Goal: Task Accomplishment & Management: Manage account settings

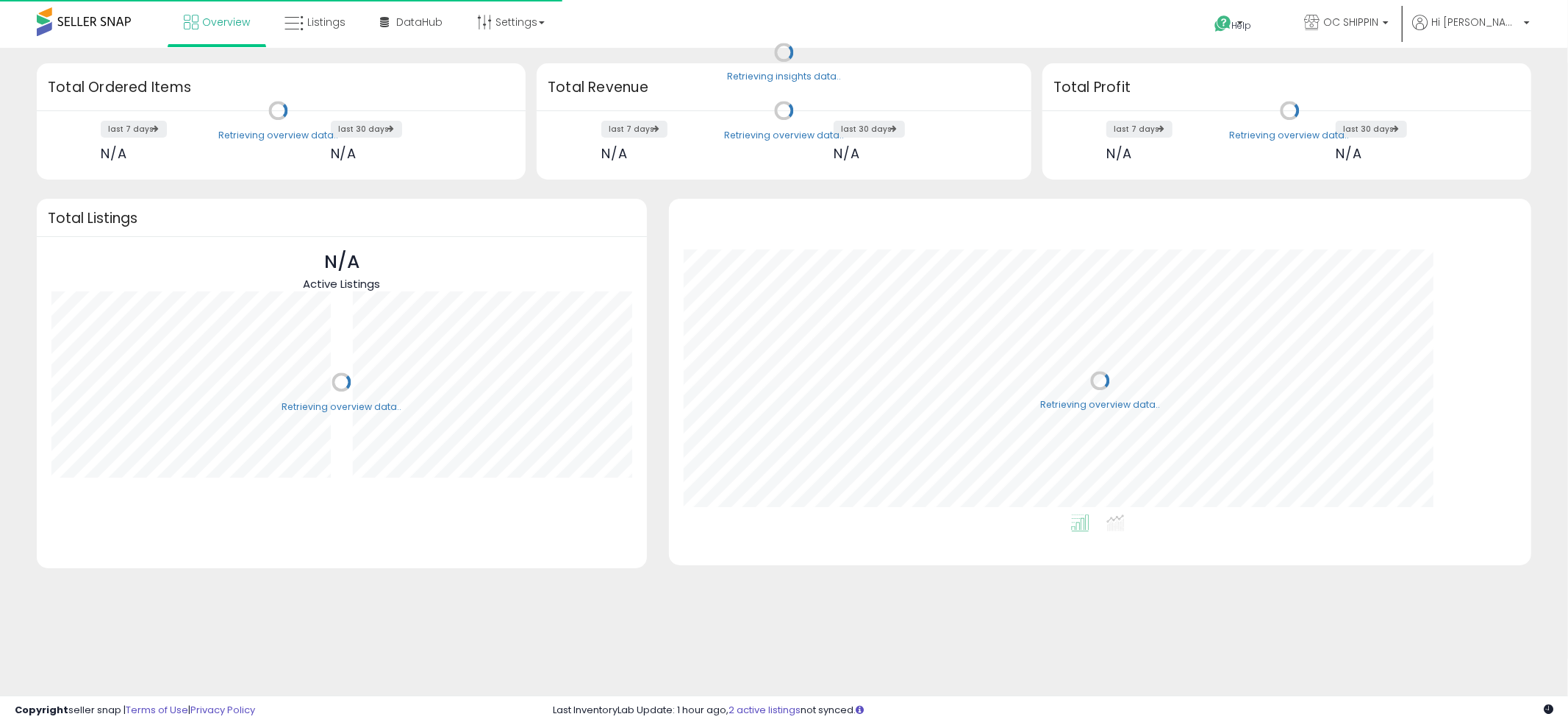
click at [334, 45] on ul "Overview Listings DataHub" at bounding box center [364, 24] width 393 height 47
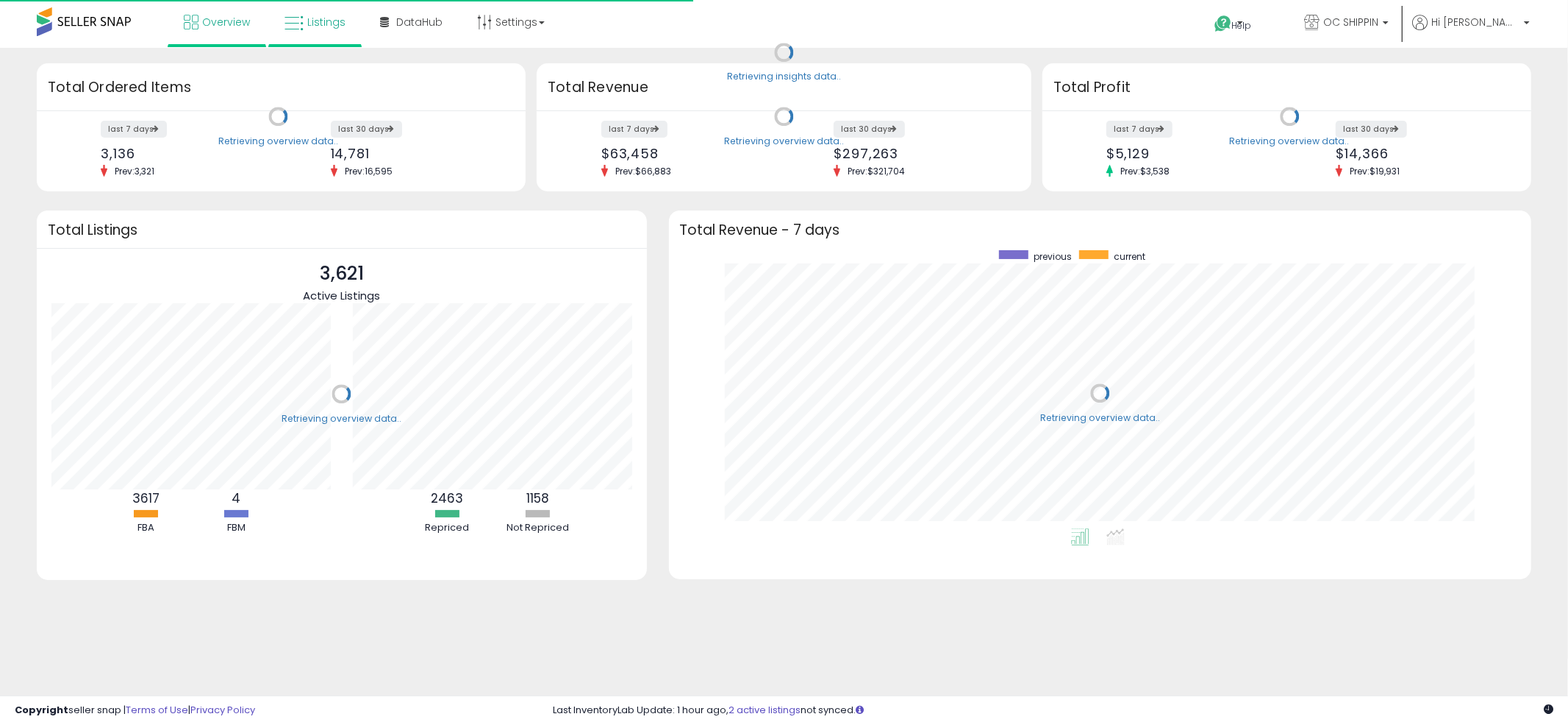
scroll to position [278, 834]
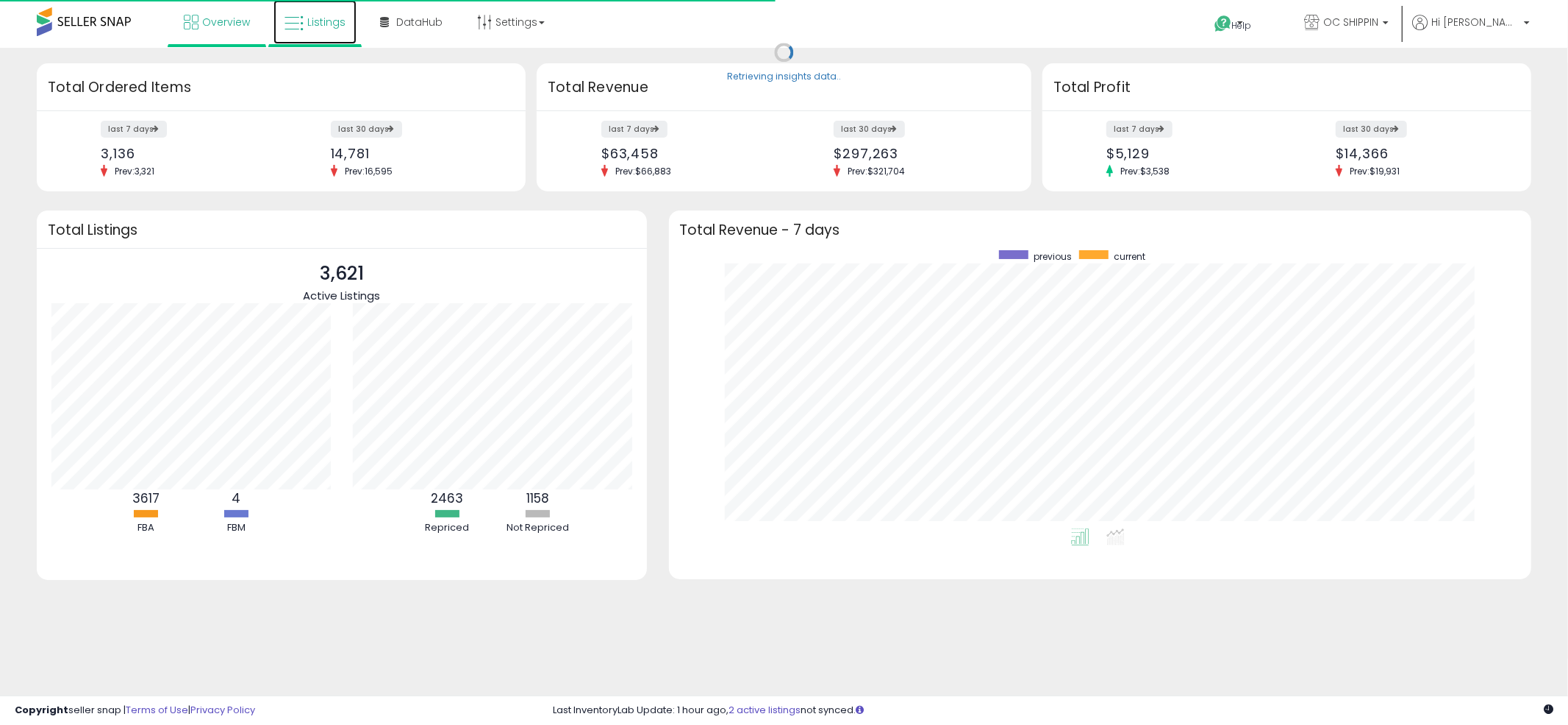
click at [326, 28] on link "Listings" at bounding box center [315, 22] width 83 height 44
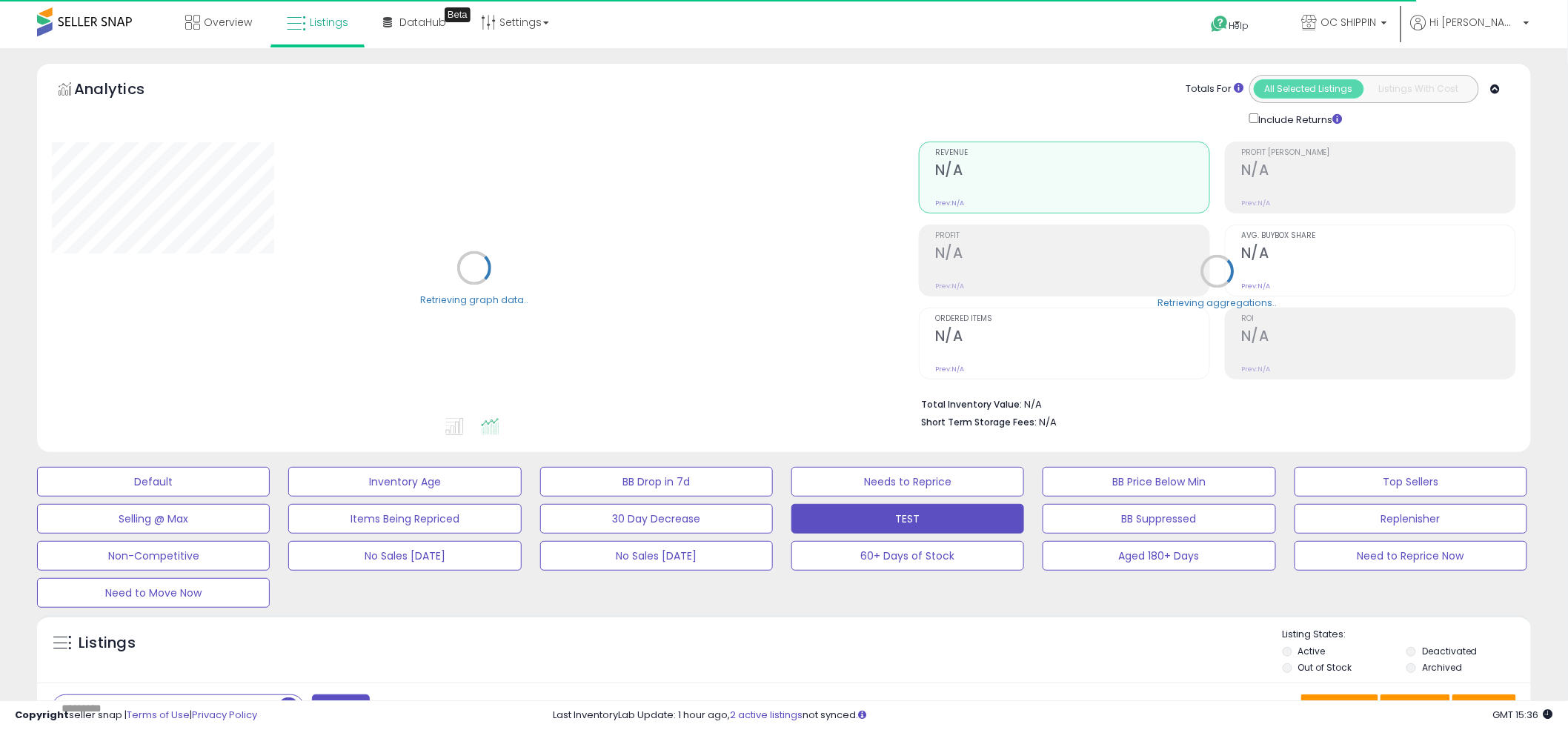
click at [165, 629] on div "Listings" at bounding box center [165, 643] width 248 height 31
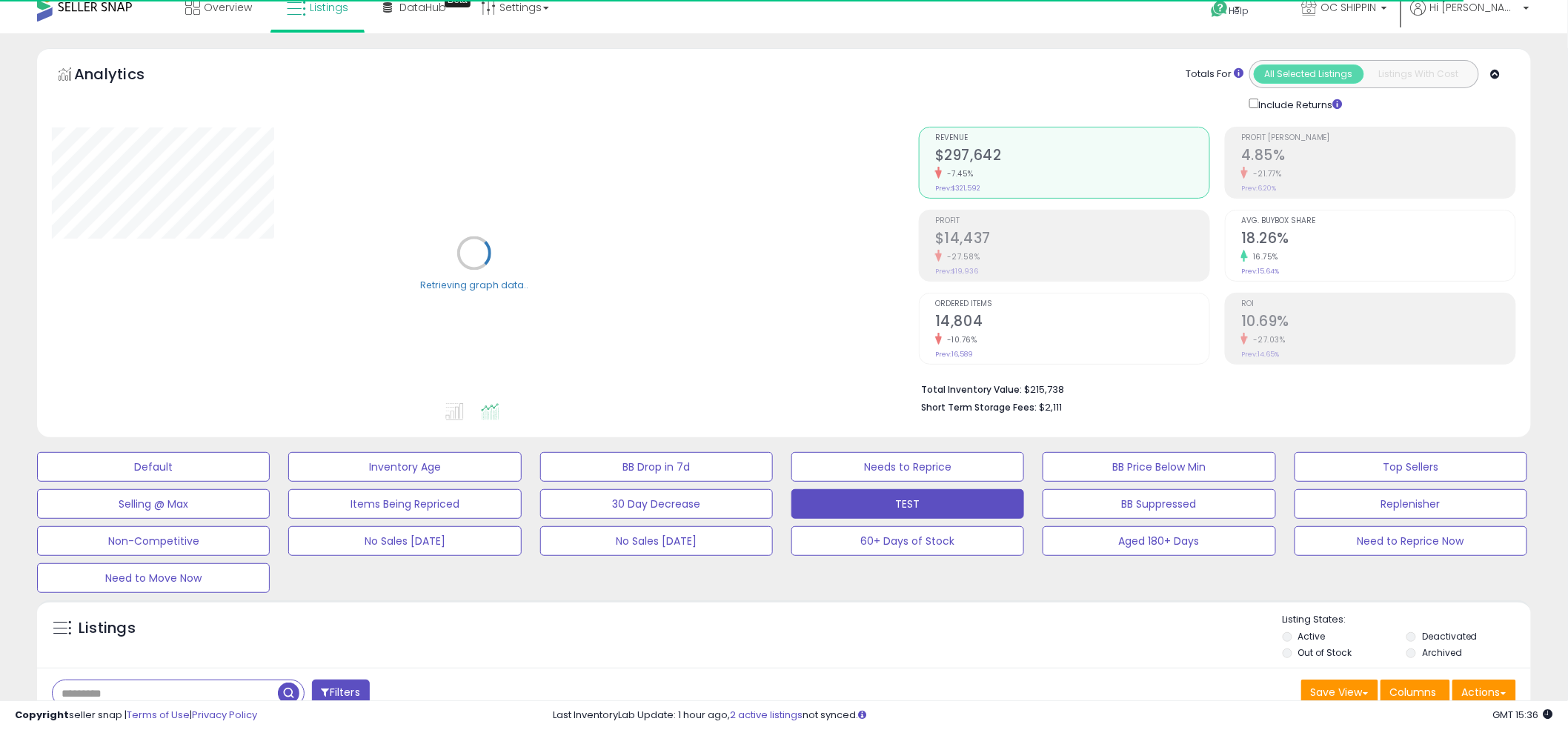
scroll to position [99, 0]
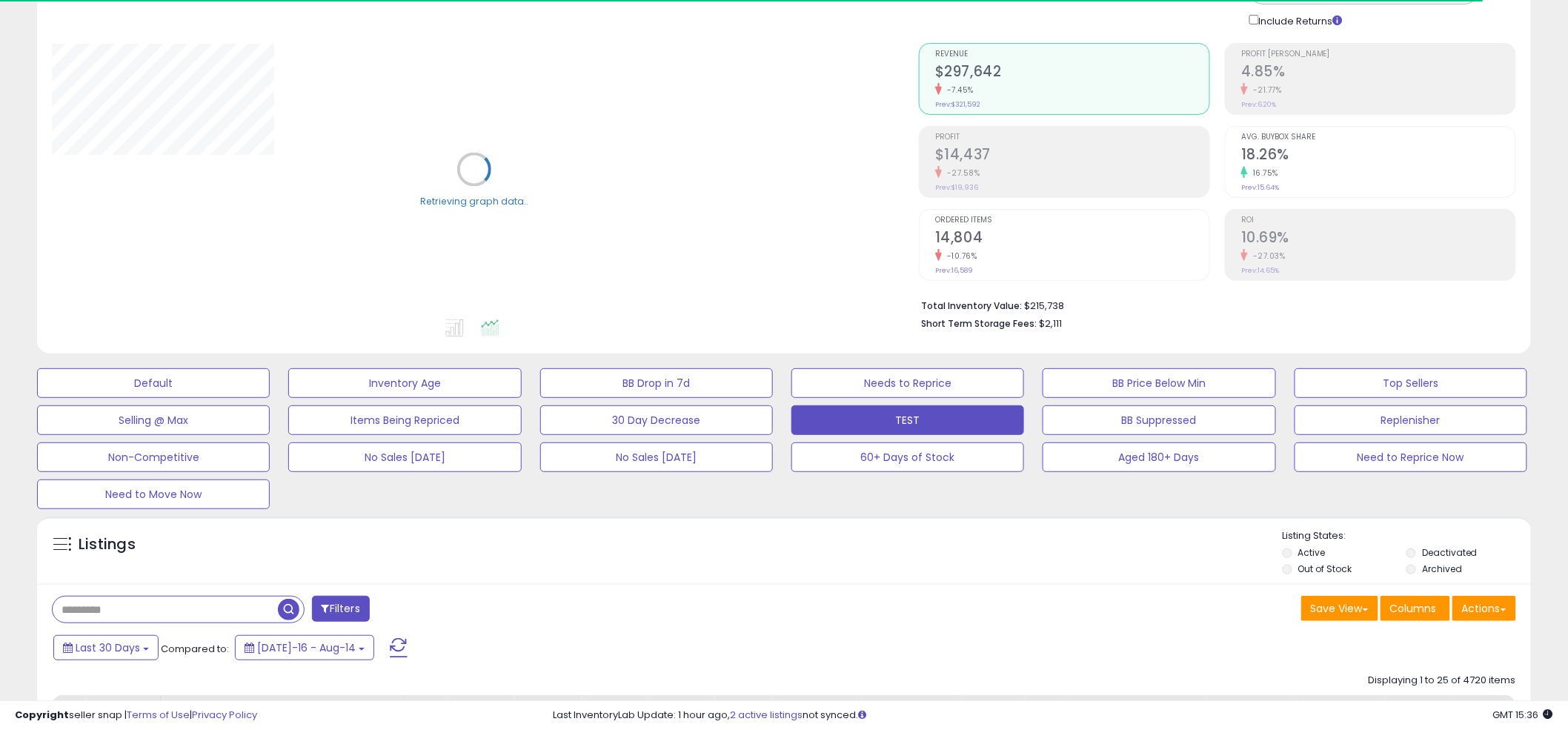
click at [159, 612] on input "text" at bounding box center [165, 608] width 225 height 26
paste input "**********"
type input "**********"
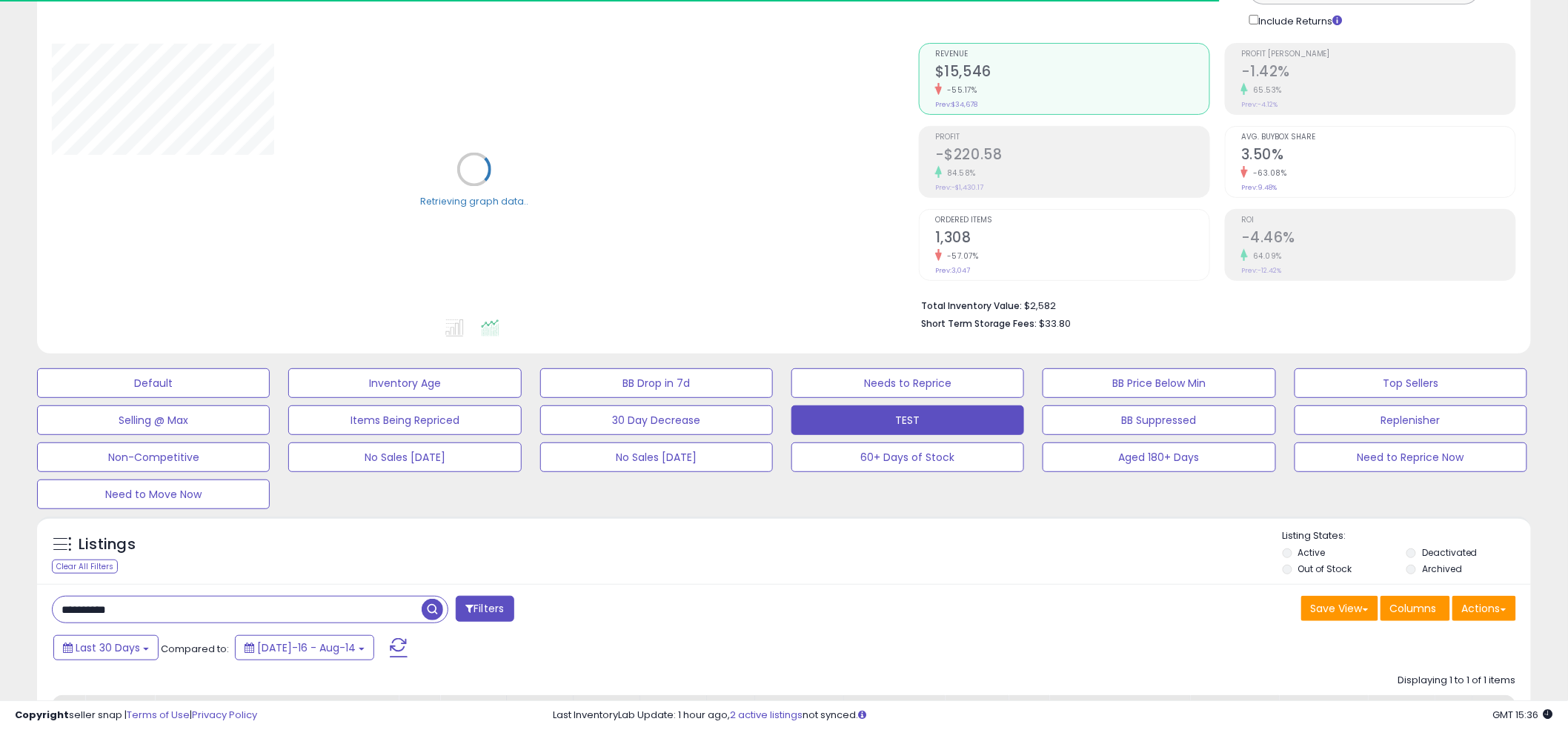
click at [776, 545] on div "Listings Clear All Filters Listing States:" at bounding box center [784, 553] width 1494 height 50
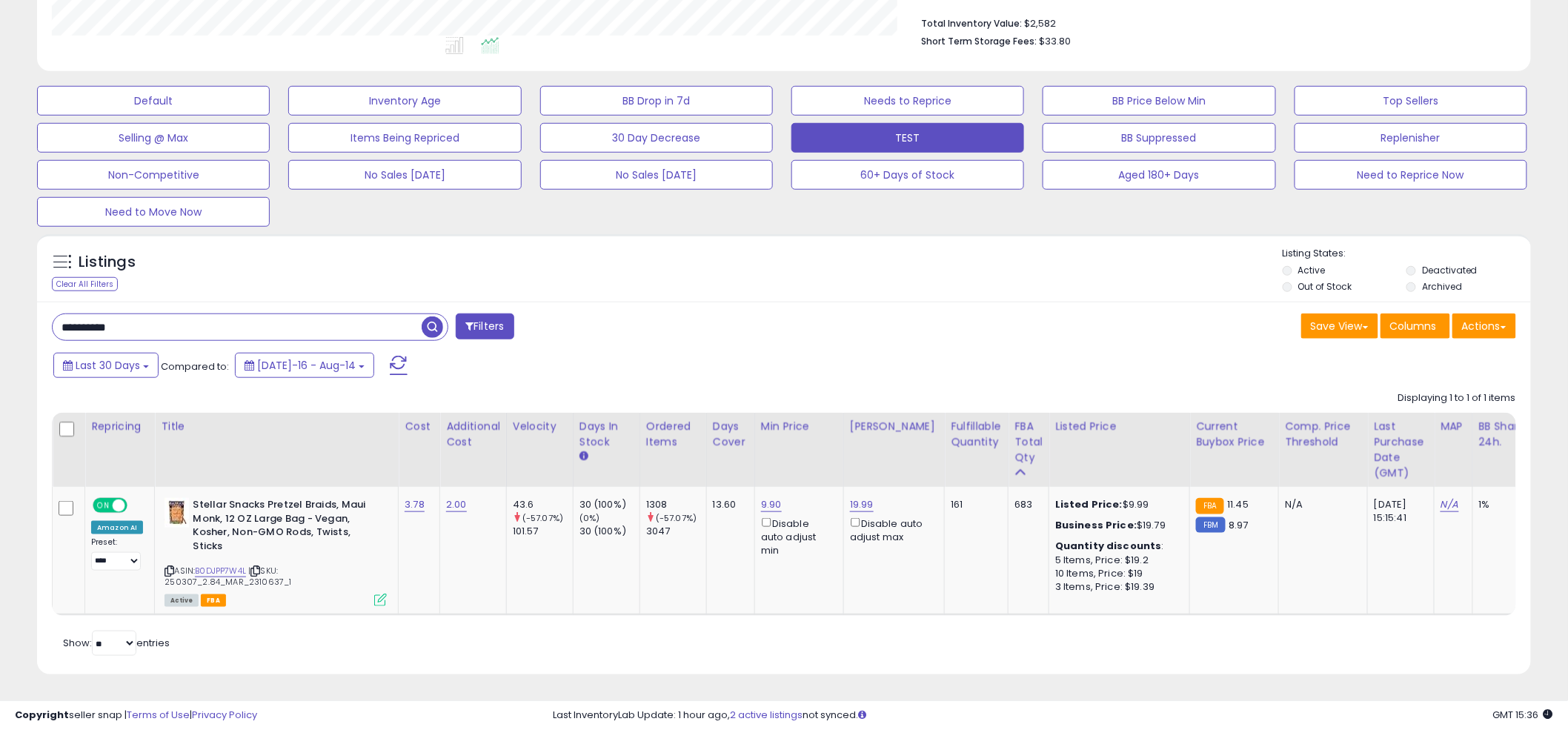
scroll to position [394, 0]
click at [801, 317] on div "Save View Save As New View Update Current View Columns Actions Import Export Vi…" at bounding box center [1155, 328] width 744 height 29
click at [778, 270] on div "Listings Clear All Filters Listing States:" at bounding box center [784, 271] width 1494 height 50
click at [770, 301] on div "**********" at bounding box center [784, 488] width 1494 height 373
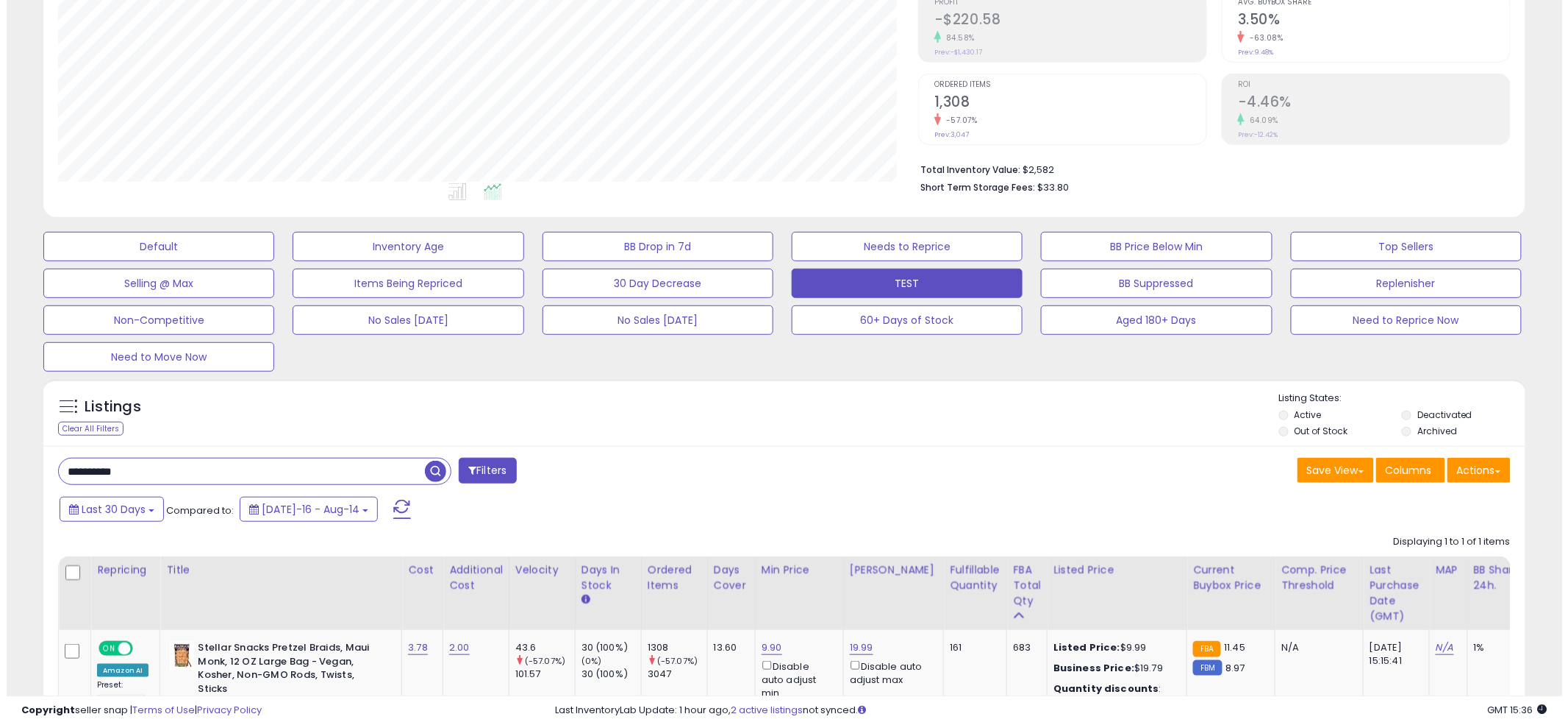
scroll to position [0, 0]
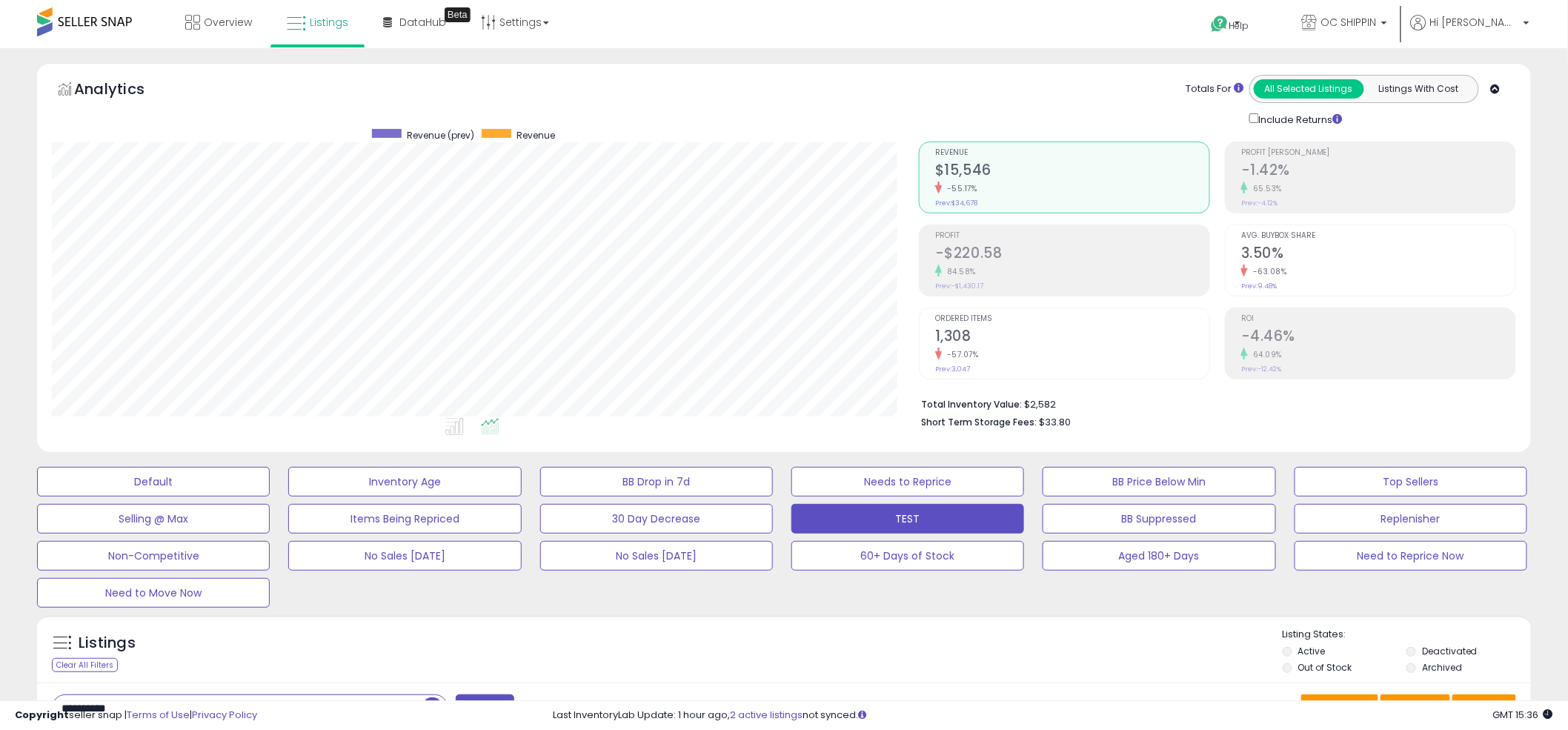
click at [989, 240] on span "Profit" at bounding box center [1072, 236] width 274 height 9
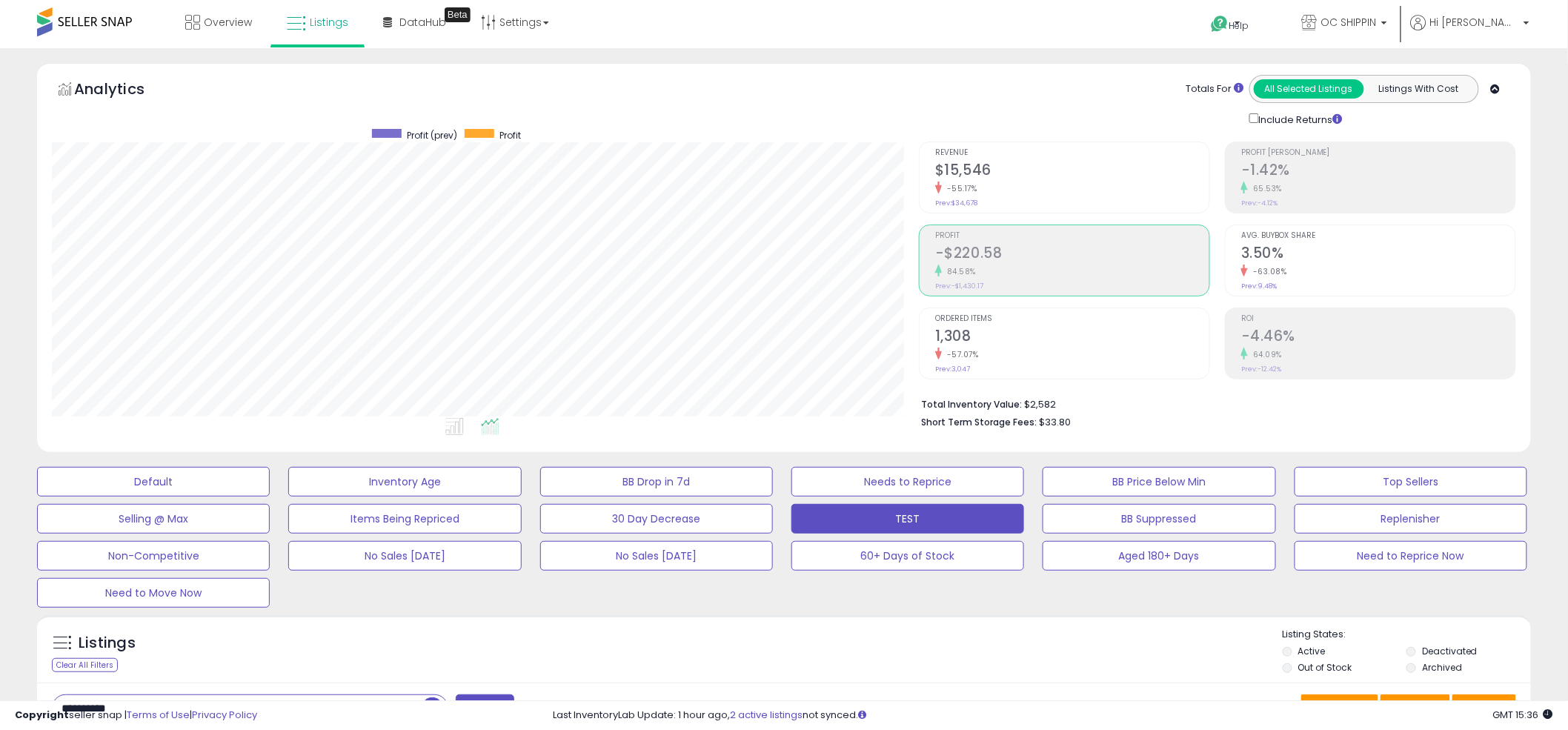
scroll to position [740353, 740067]
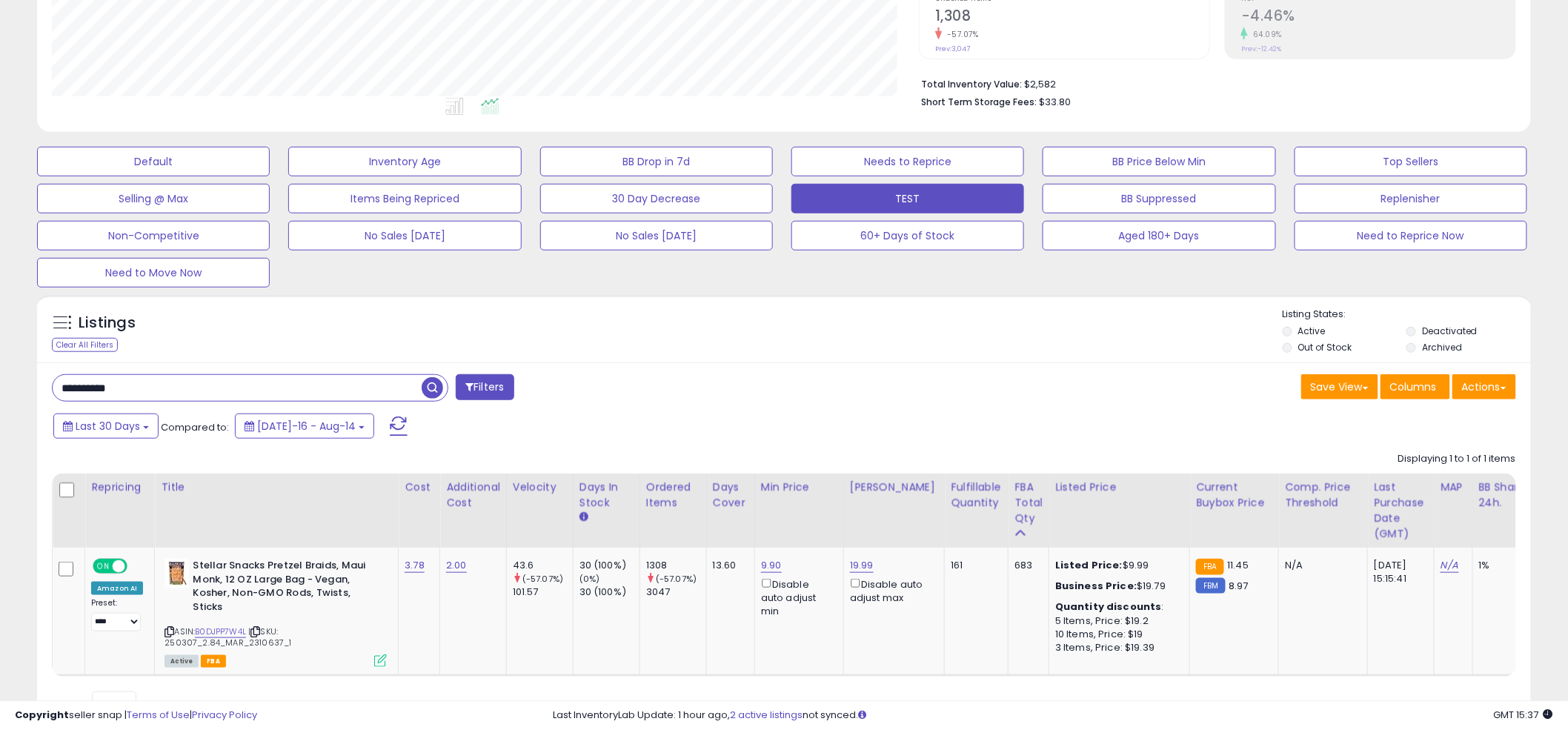
click at [437, 393] on span "button" at bounding box center [432, 388] width 22 height 22
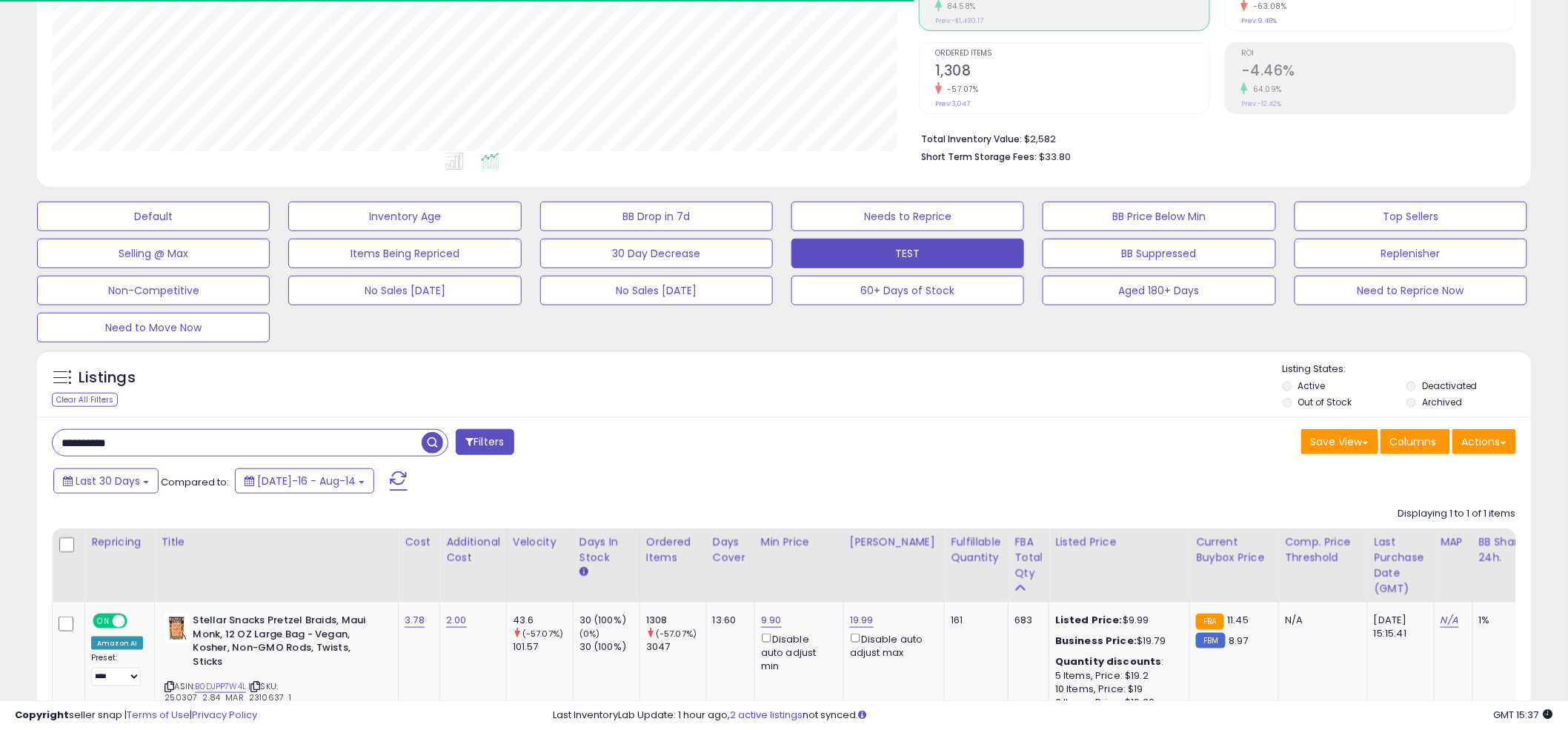
scroll to position [303, 867]
click at [777, 318] on div "Default Inventory Age BB Drop in 7d Needs to Reprice BB Price Below Min Top Sel…" at bounding box center [784, 268] width 1531 height 148
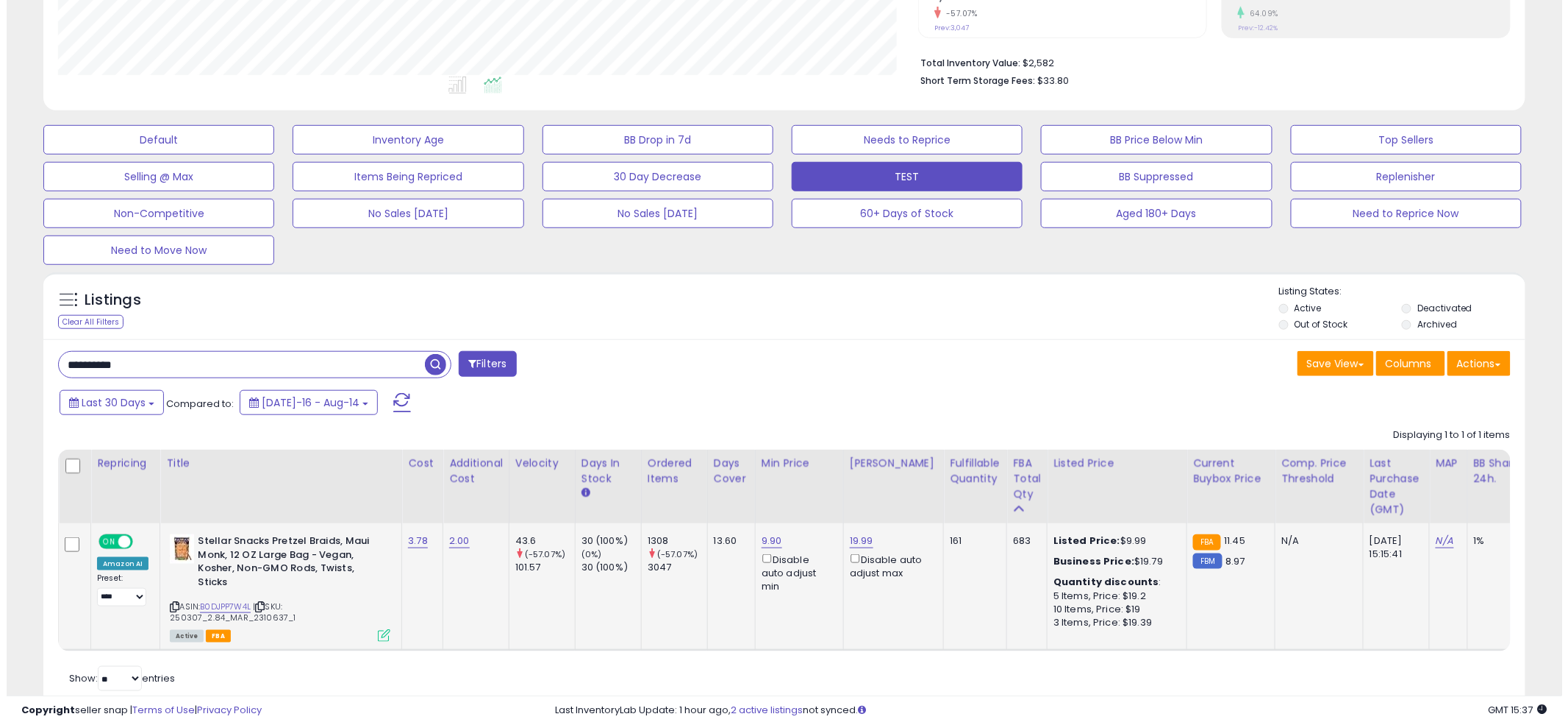
scroll to position [391, 0]
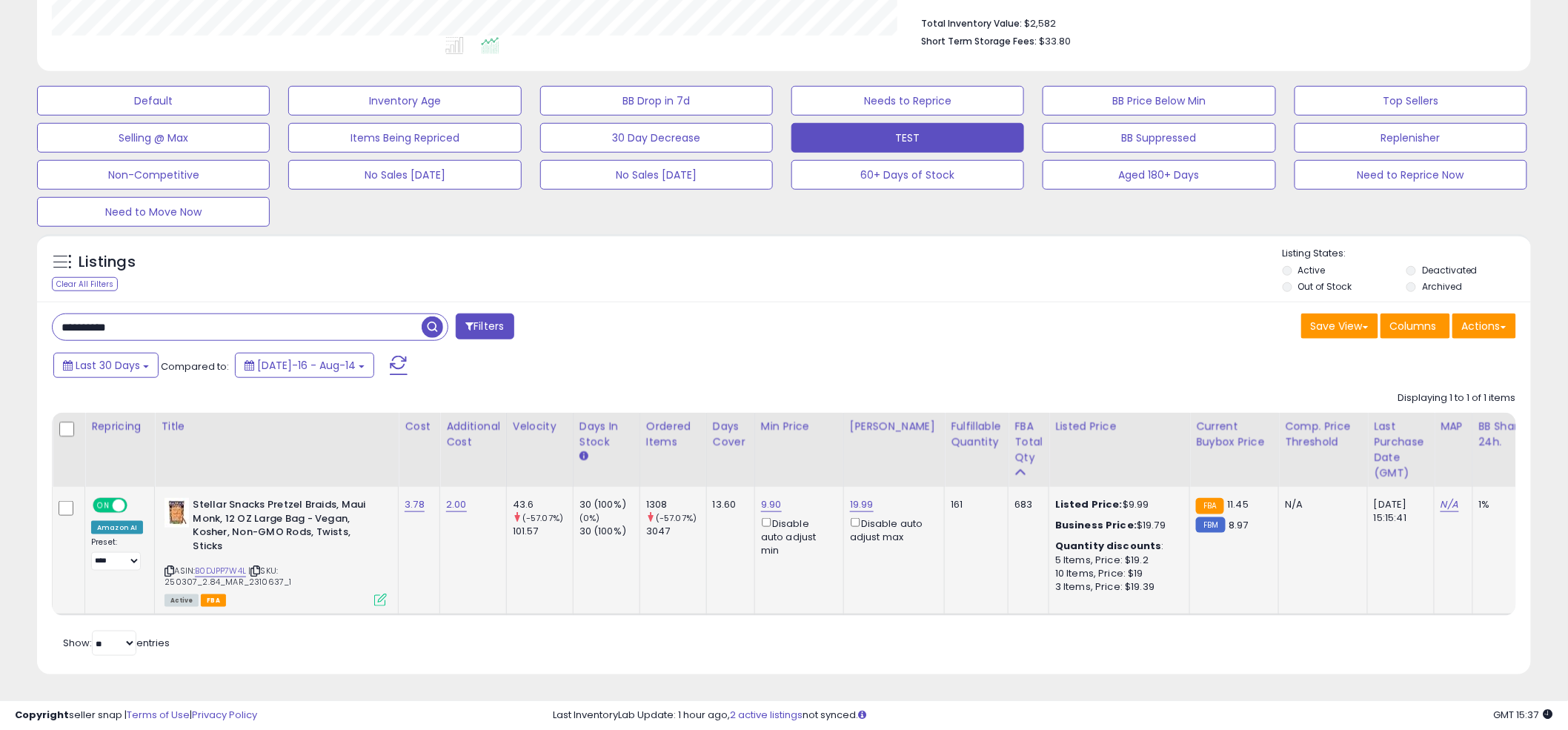
click at [376, 593] on icon at bounding box center [380, 599] width 12 height 12
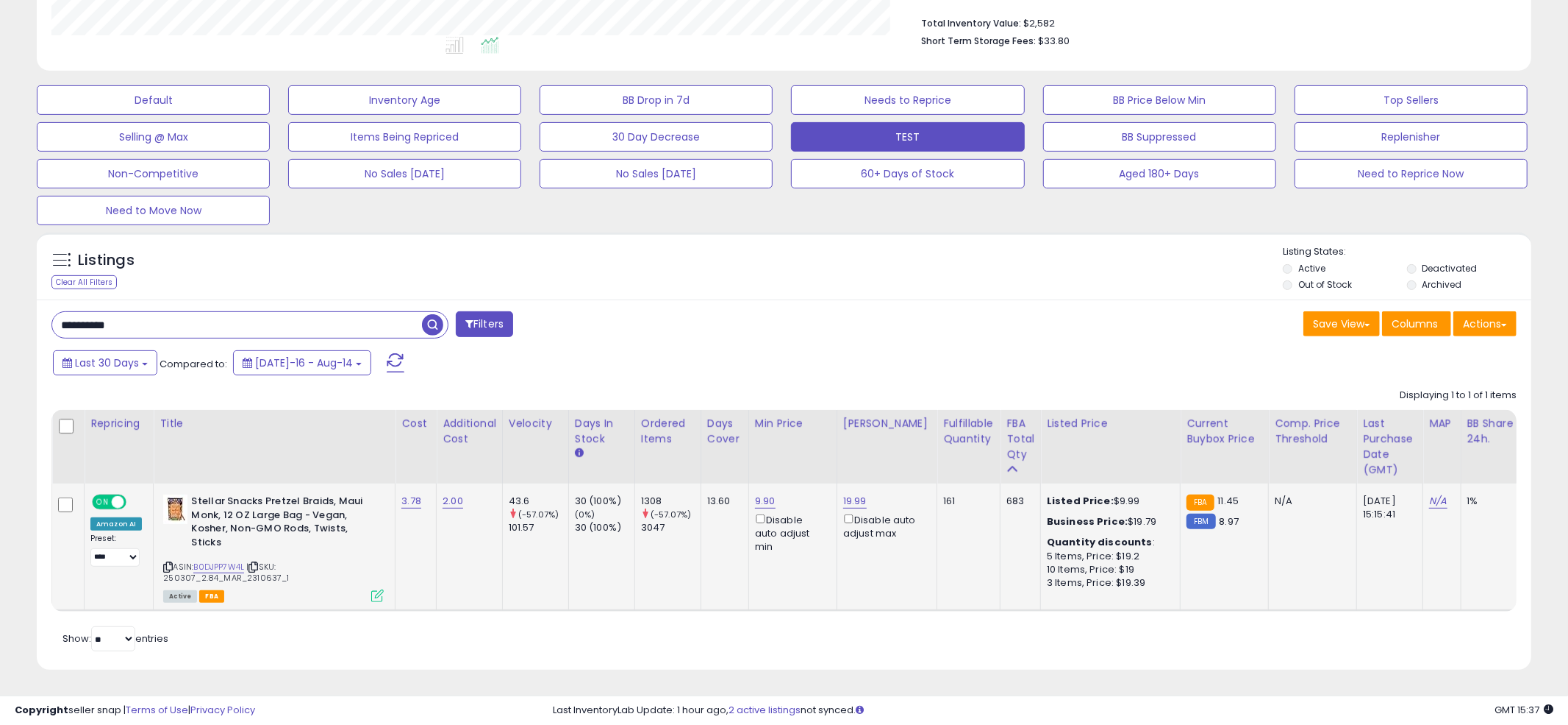
scroll to position [301, 868]
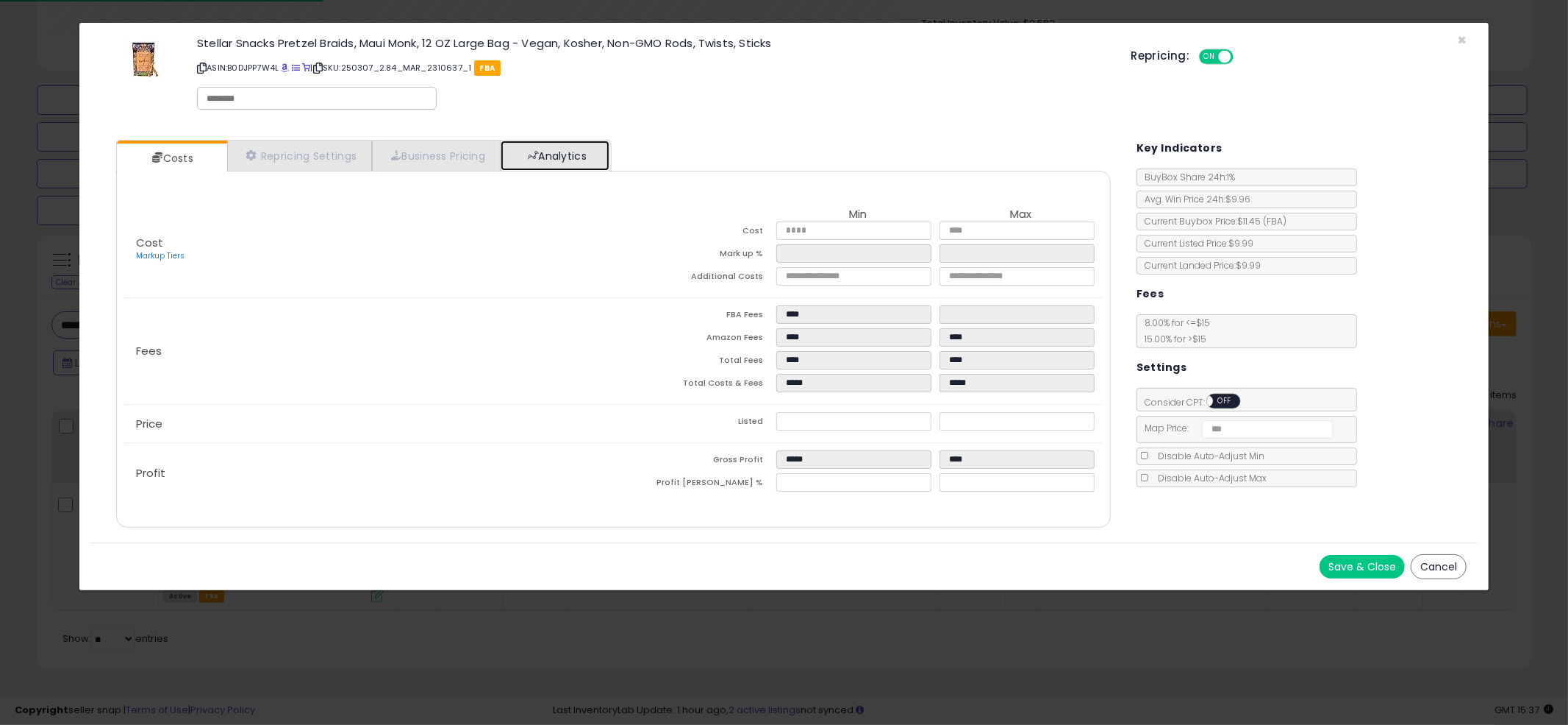
click at [577, 148] on link "Analytics" at bounding box center [555, 156] width 108 height 30
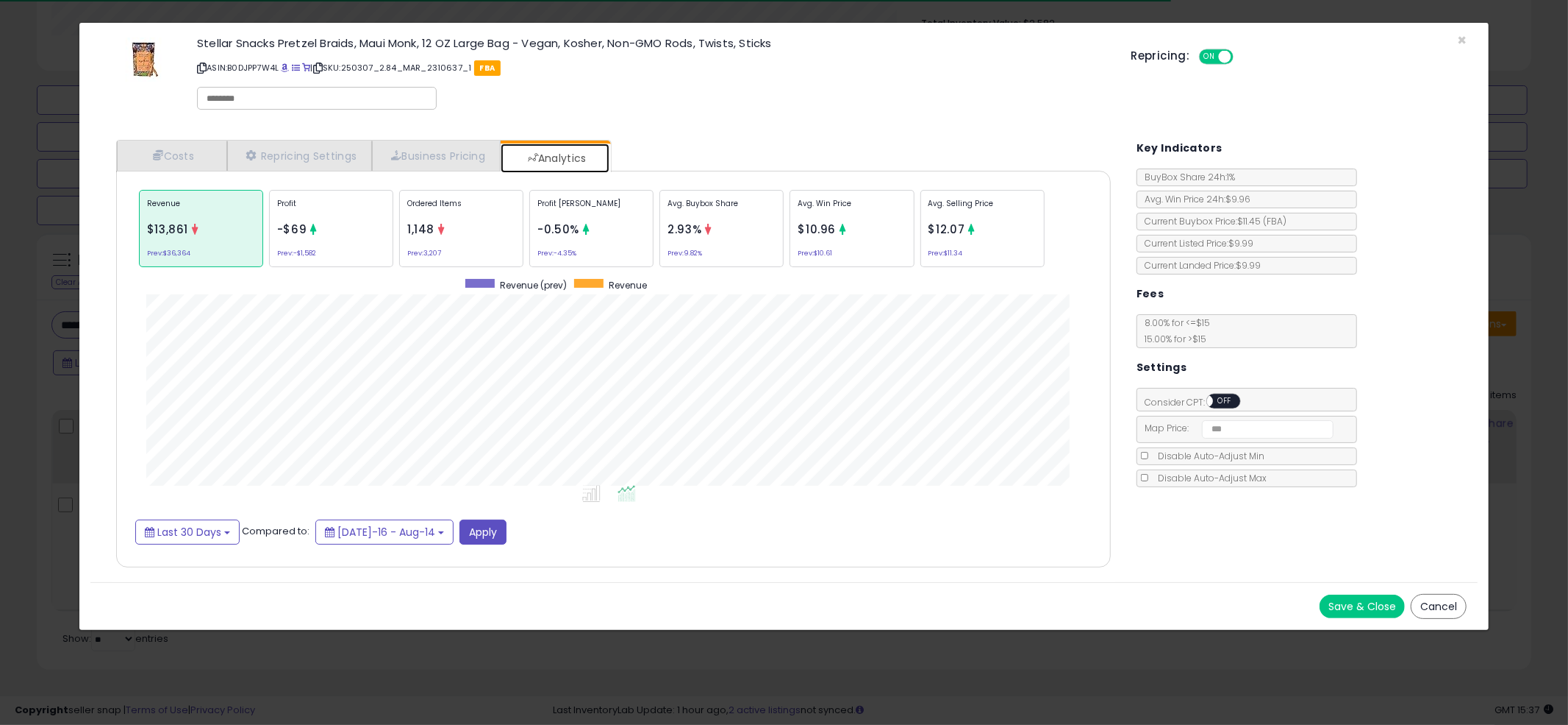
scroll to position [451, 1024]
click at [951, 198] on p "Avg. Selling Price" at bounding box center [982, 209] width 108 height 22
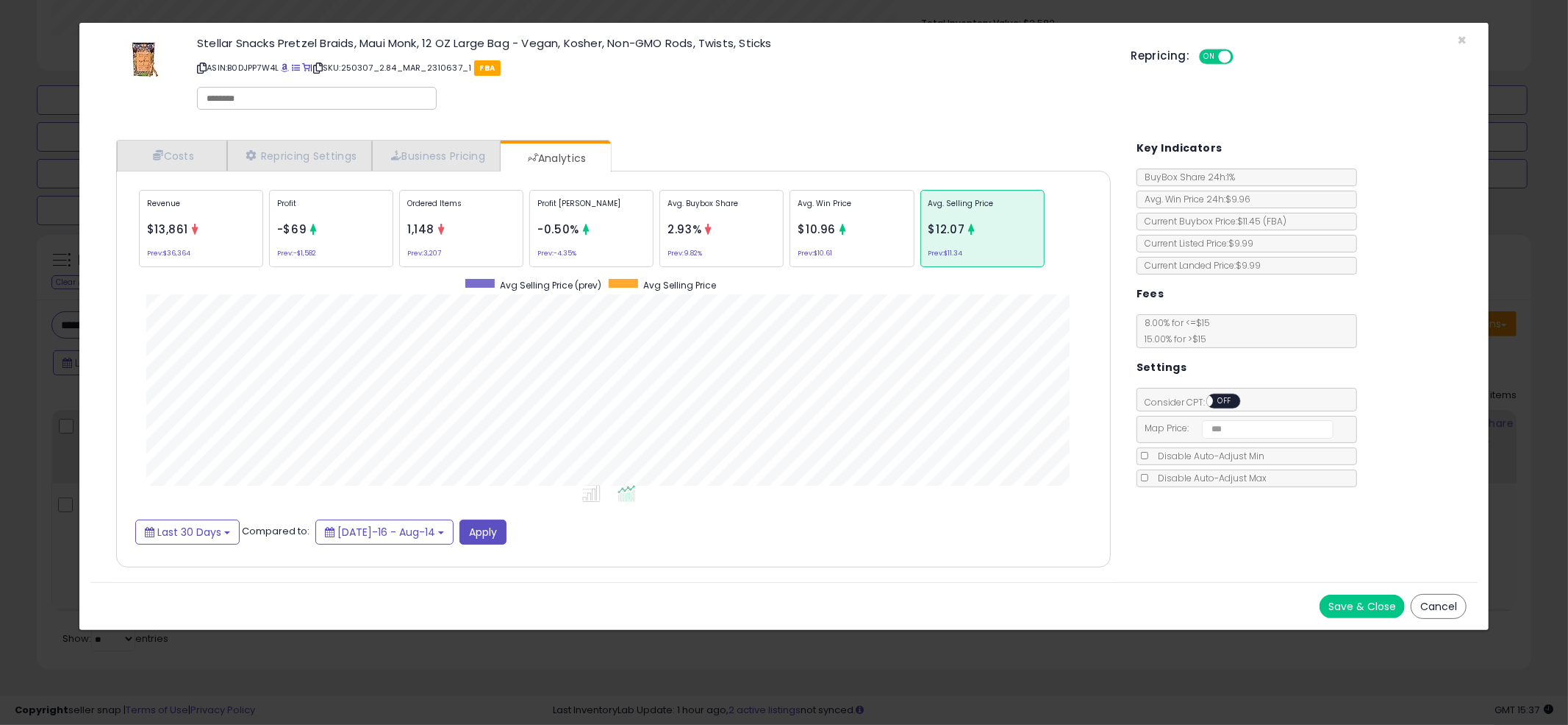
click at [311, 215] on p "Profit" at bounding box center [331, 209] width 108 height 22
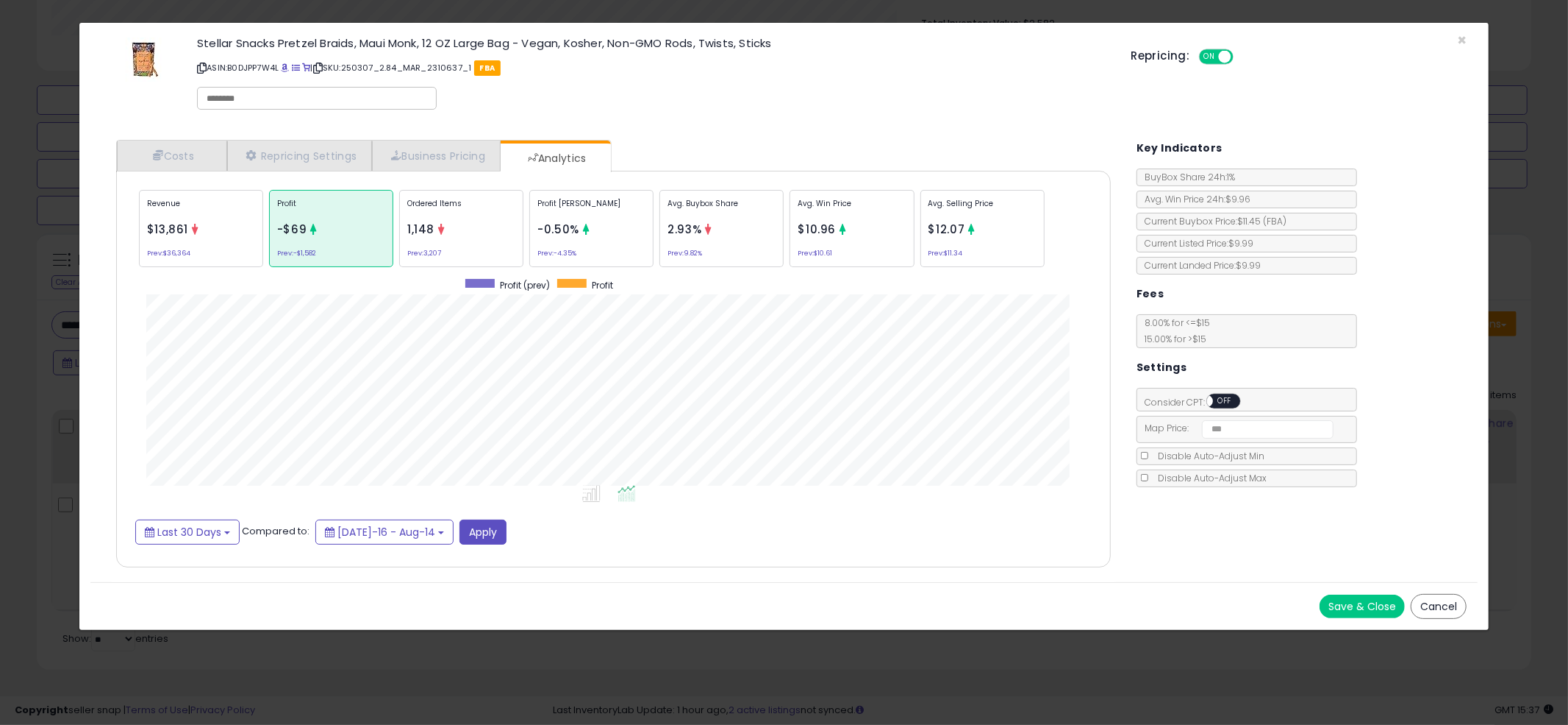
click at [428, 228] on span "1,148" at bounding box center [421, 229] width 27 height 15
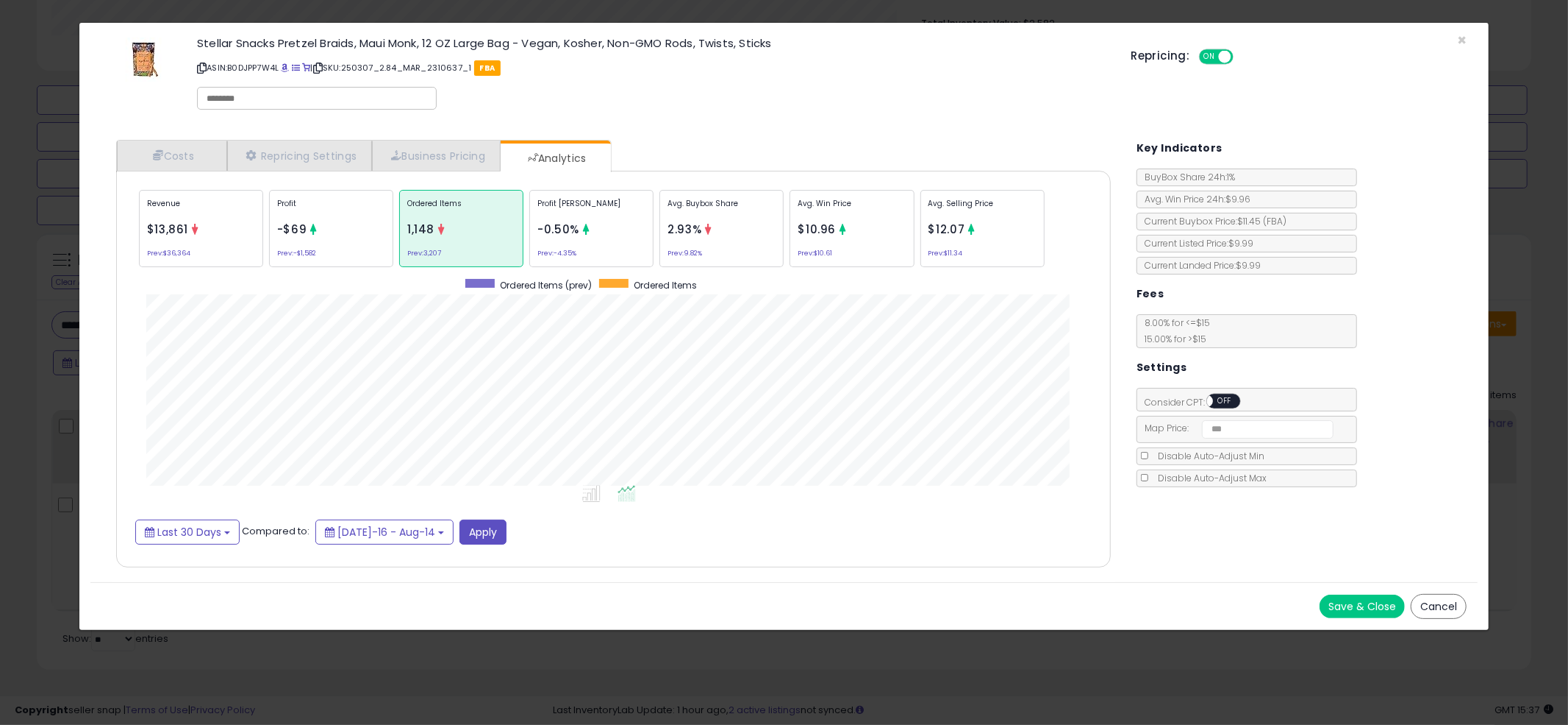
click at [777, 93] on div "Stellar Snacks Pretzel Braids, Maui Monk, 12 OZ Large Bag - Vegan, Kosher, Non-…" at bounding box center [653, 76] width 934 height 84
click at [775, 89] on div "Stellar Snacks Pretzel Braids, Maui Monk, 12 OZ Large Bag - Vegan, Kosher, Non-…" at bounding box center [653, 76] width 934 height 84
click at [775, 90] on div "Stellar Snacks Pretzel Braids, Maui Monk, 12 OZ Large Bag - Vegan, Kosher, Non-…" at bounding box center [653, 76] width 934 height 84
click at [48, 277] on div "× Close Stellar Snacks Pretzel Braids, Maui Monk, 12 OZ Large Bag - Vegan, Kosh…" at bounding box center [784, 362] width 1568 height 725
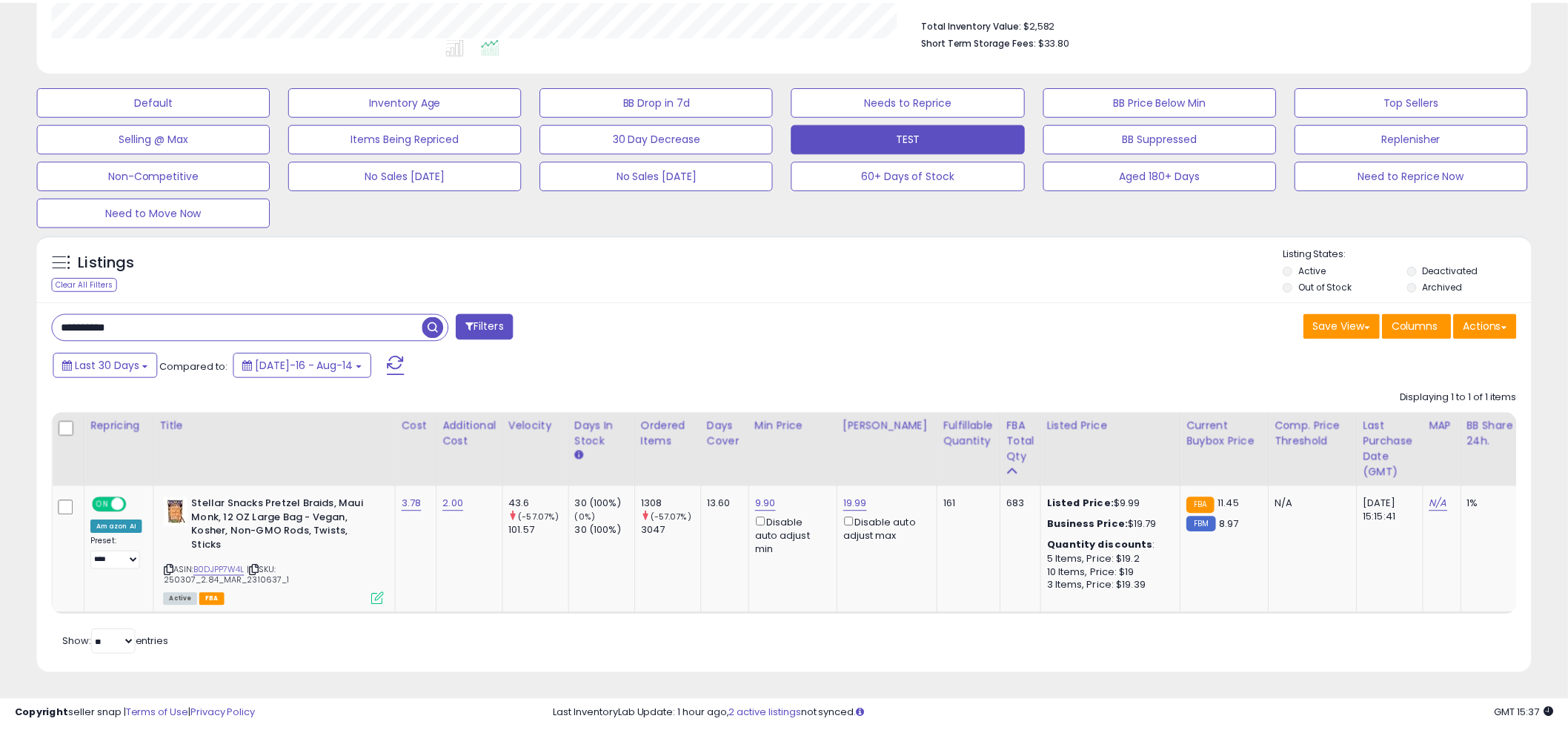
scroll to position [0, 0]
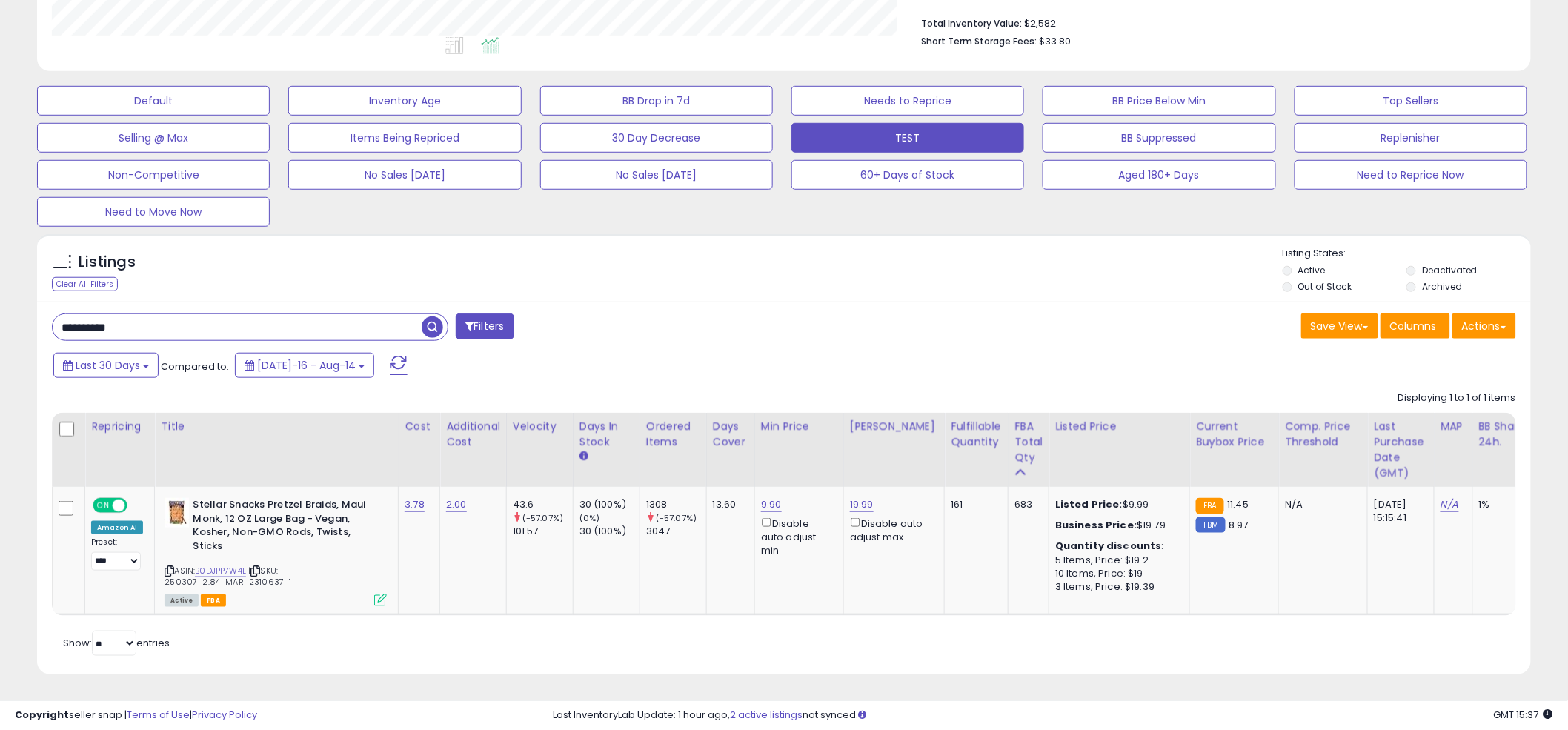
click at [766, 331] on div "**********" at bounding box center [413, 328] width 744 height 29
click at [785, 234] on div "Listings Clear All Filters" at bounding box center [784, 268] width 1494 height 68
click at [363, 320] on input "**********" at bounding box center [237, 326] width 369 height 26
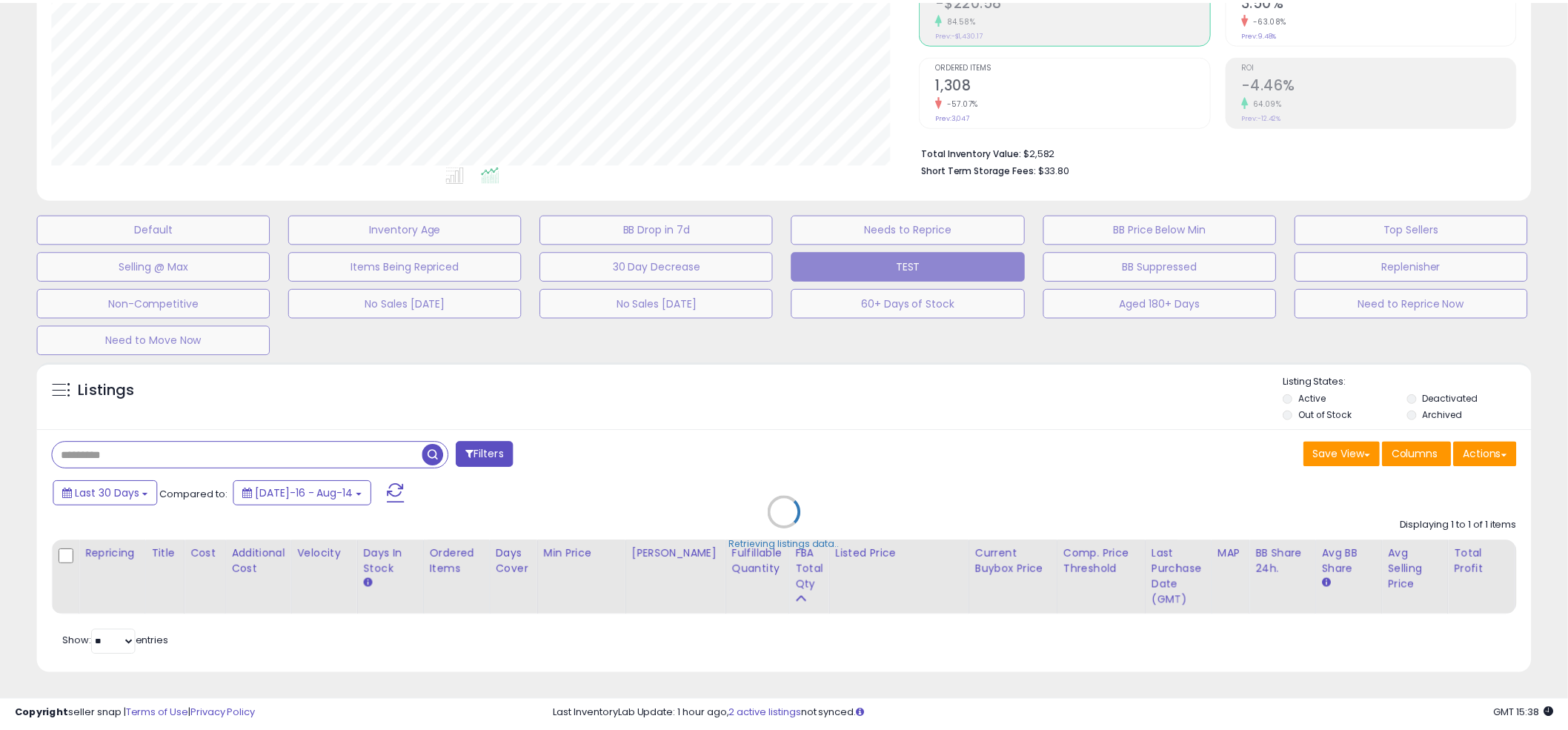
scroll to position [303, 875]
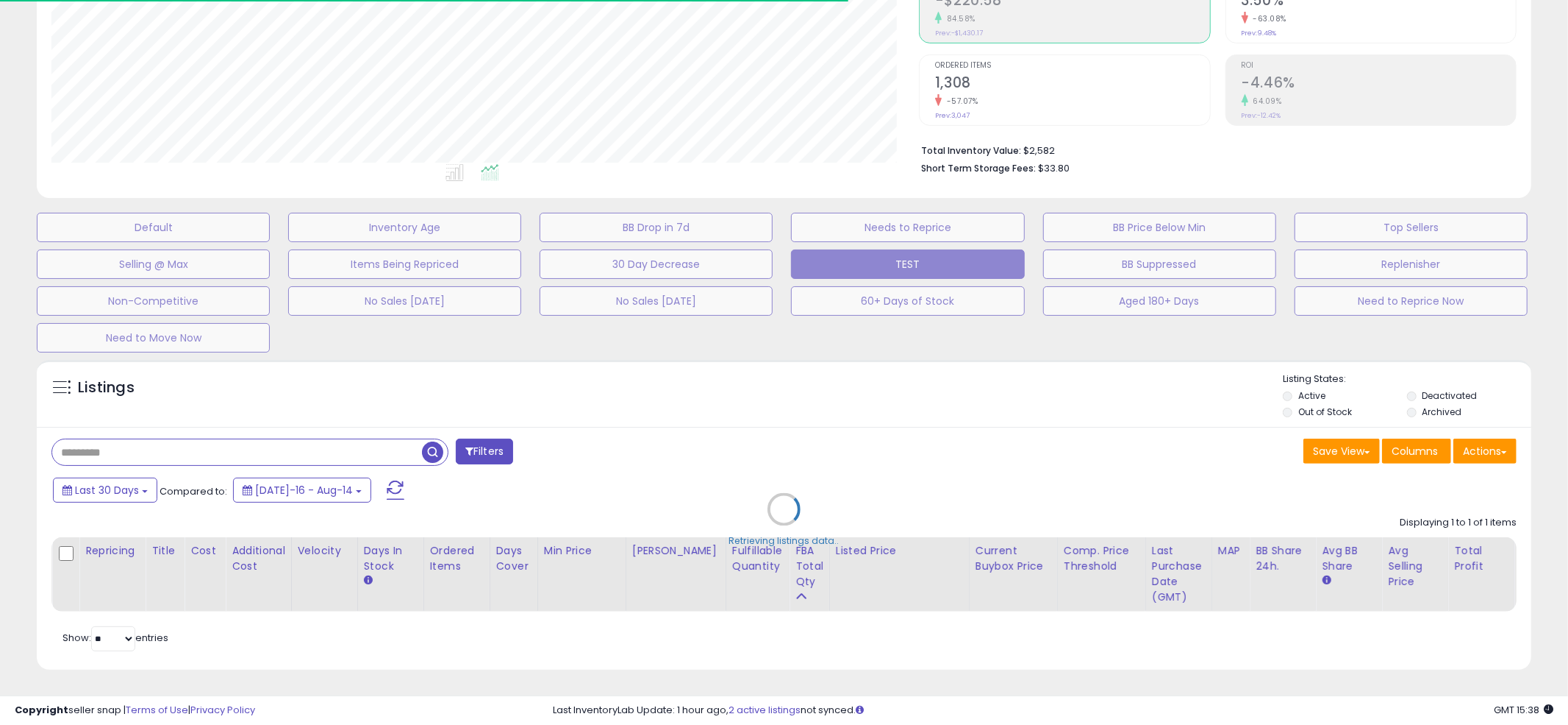
click at [777, 370] on div "Retrieving listings data.." at bounding box center [784, 519] width 1517 height 335
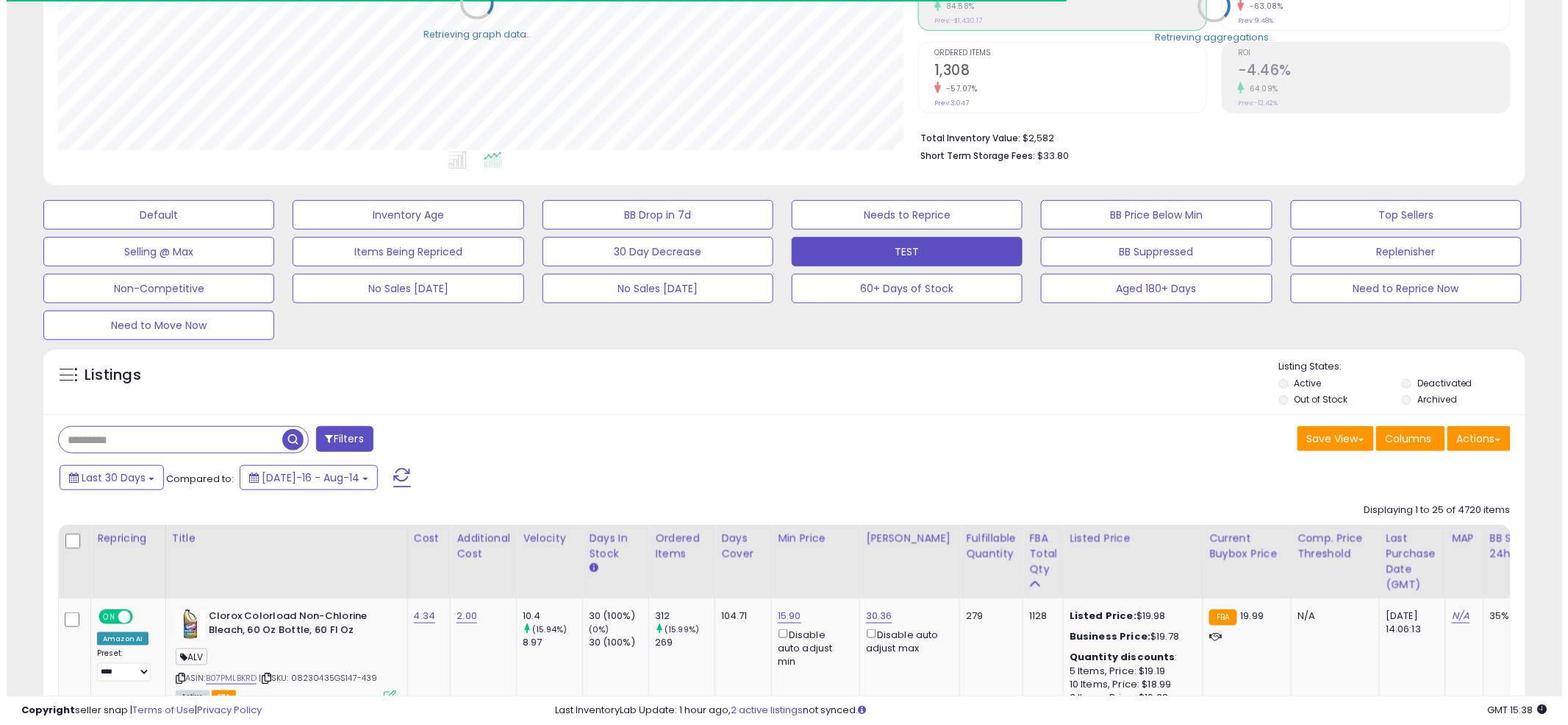
scroll to position [735282, 734279]
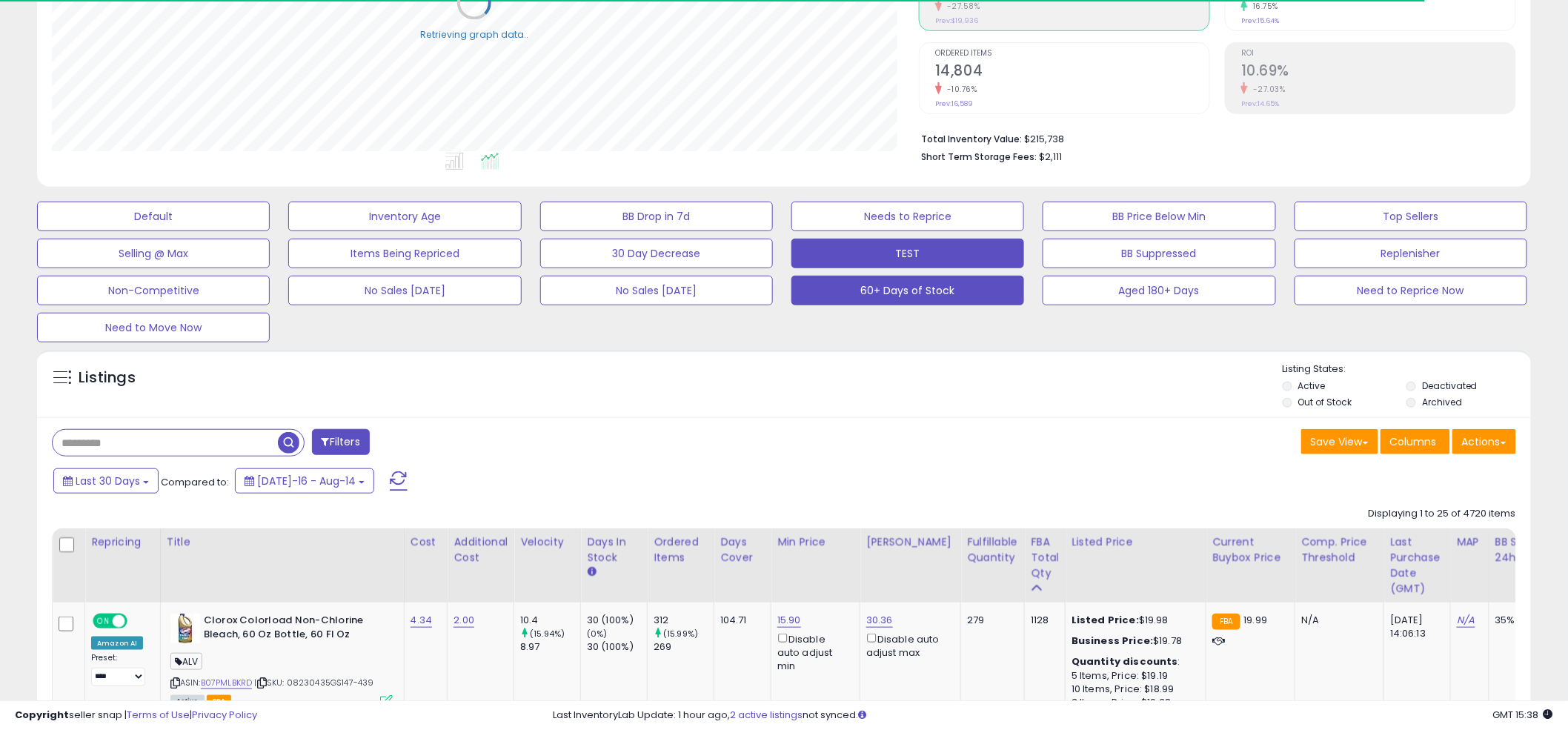
click at [871, 300] on button "60+ Days of Stock" at bounding box center [907, 290] width 233 height 29
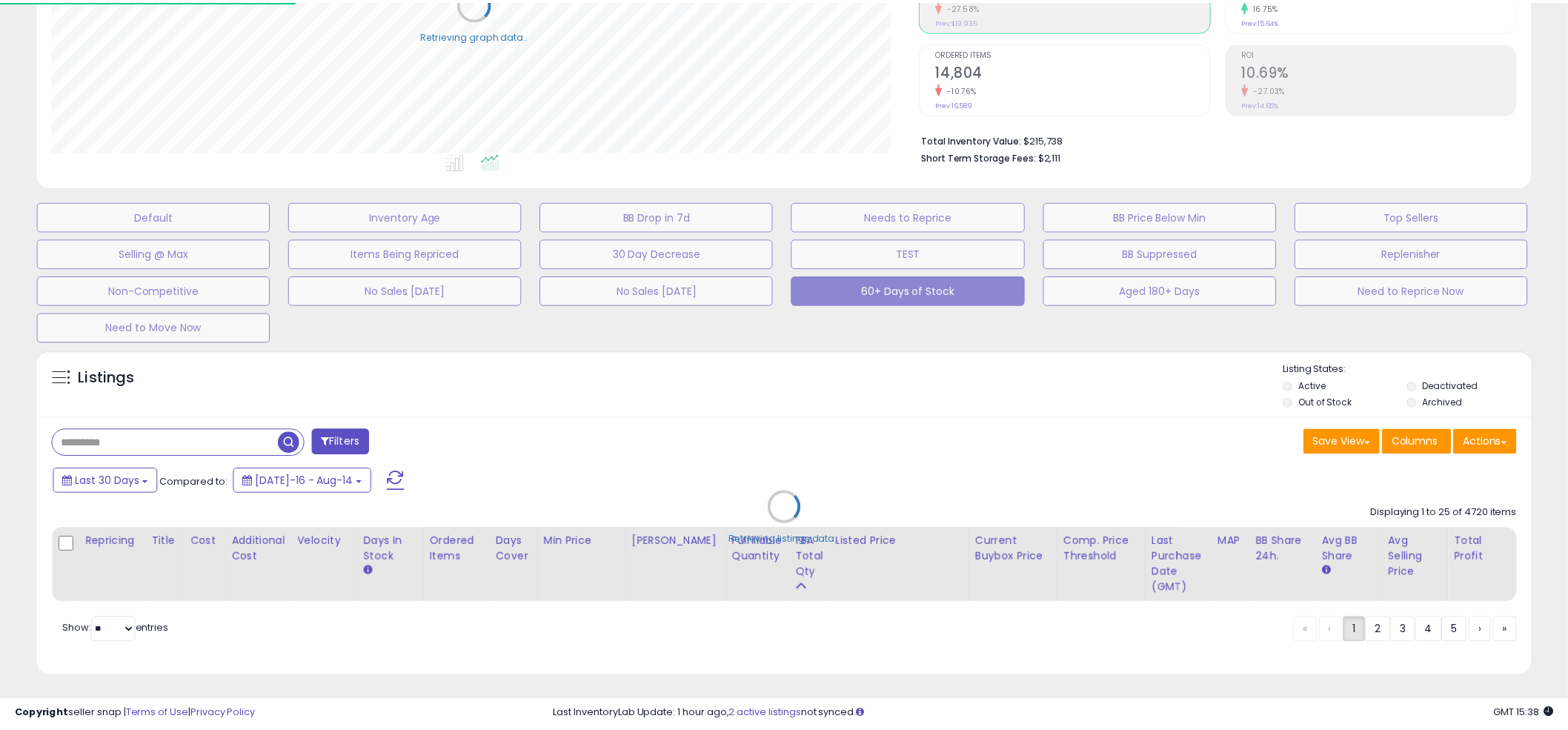
scroll to position [303, 875]
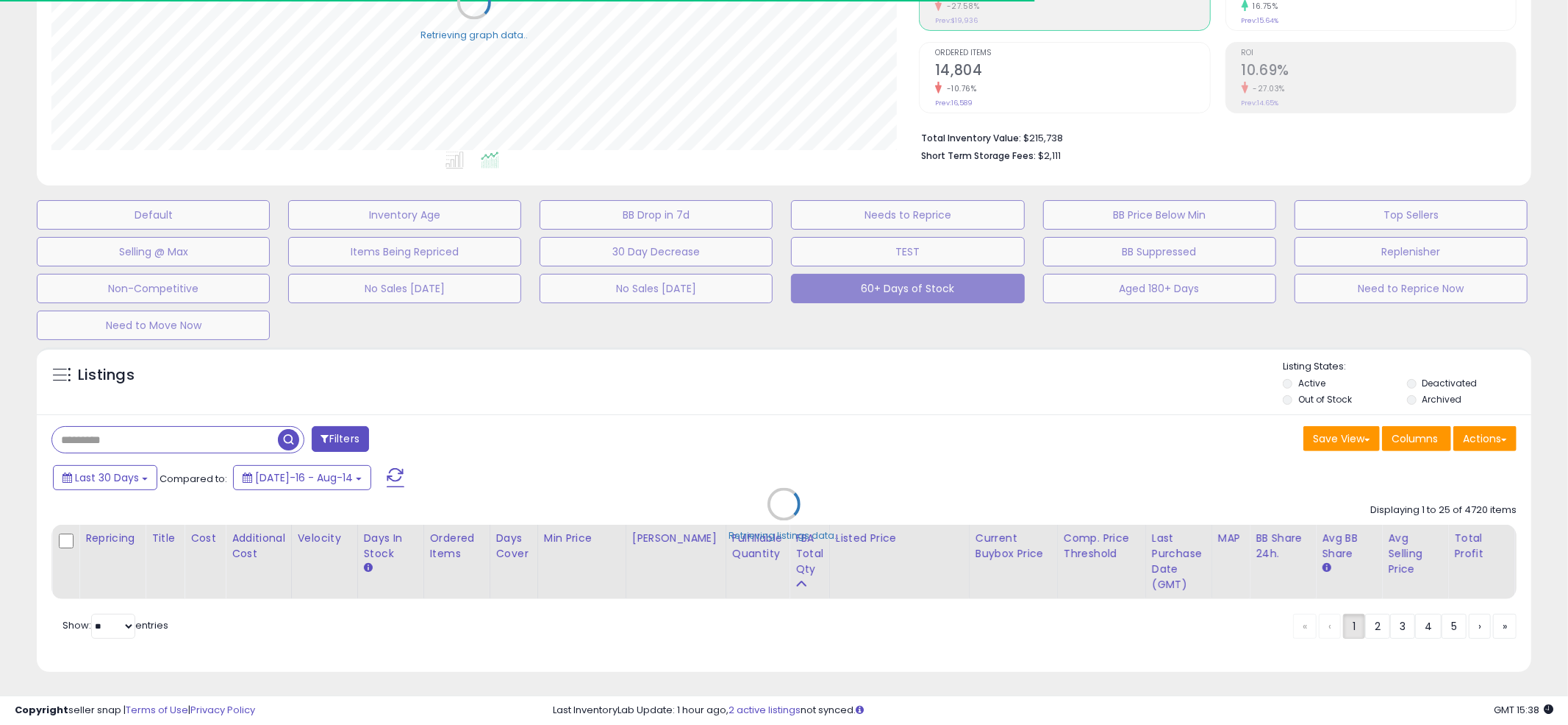
click at [773, 379] on div "Retrieving listings data.." at bounding box center [784, 514] width 1517 height 350
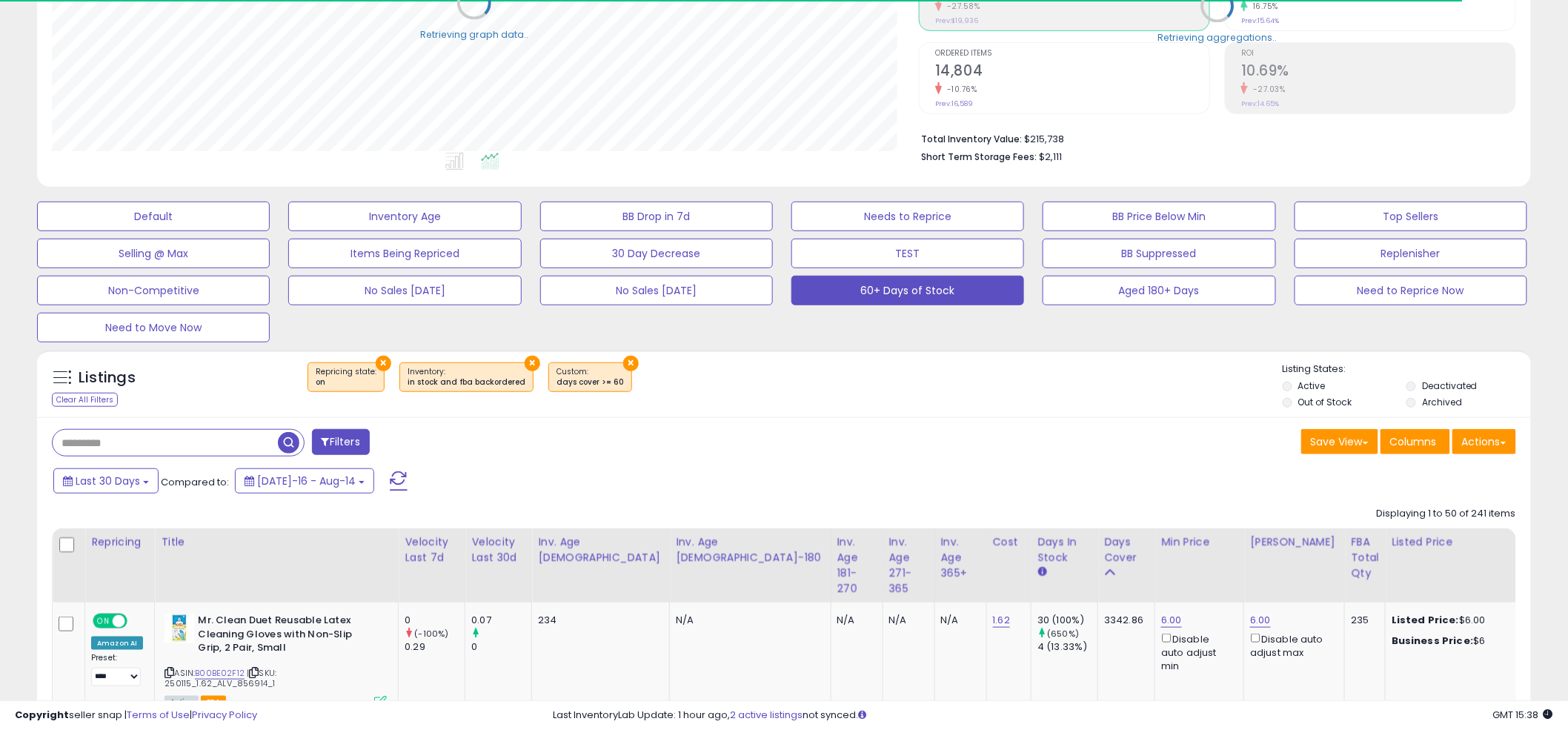
scroll to position [303, 867]
drag, startPoint x: 778, startPoint y: 374, endPoint x: 223, endPoint y: 149, distance: 598.9
click at [777, 374] on div "× Repricing state : on × Inventory ×" at bounding box center [785, 383] width 994 height 42
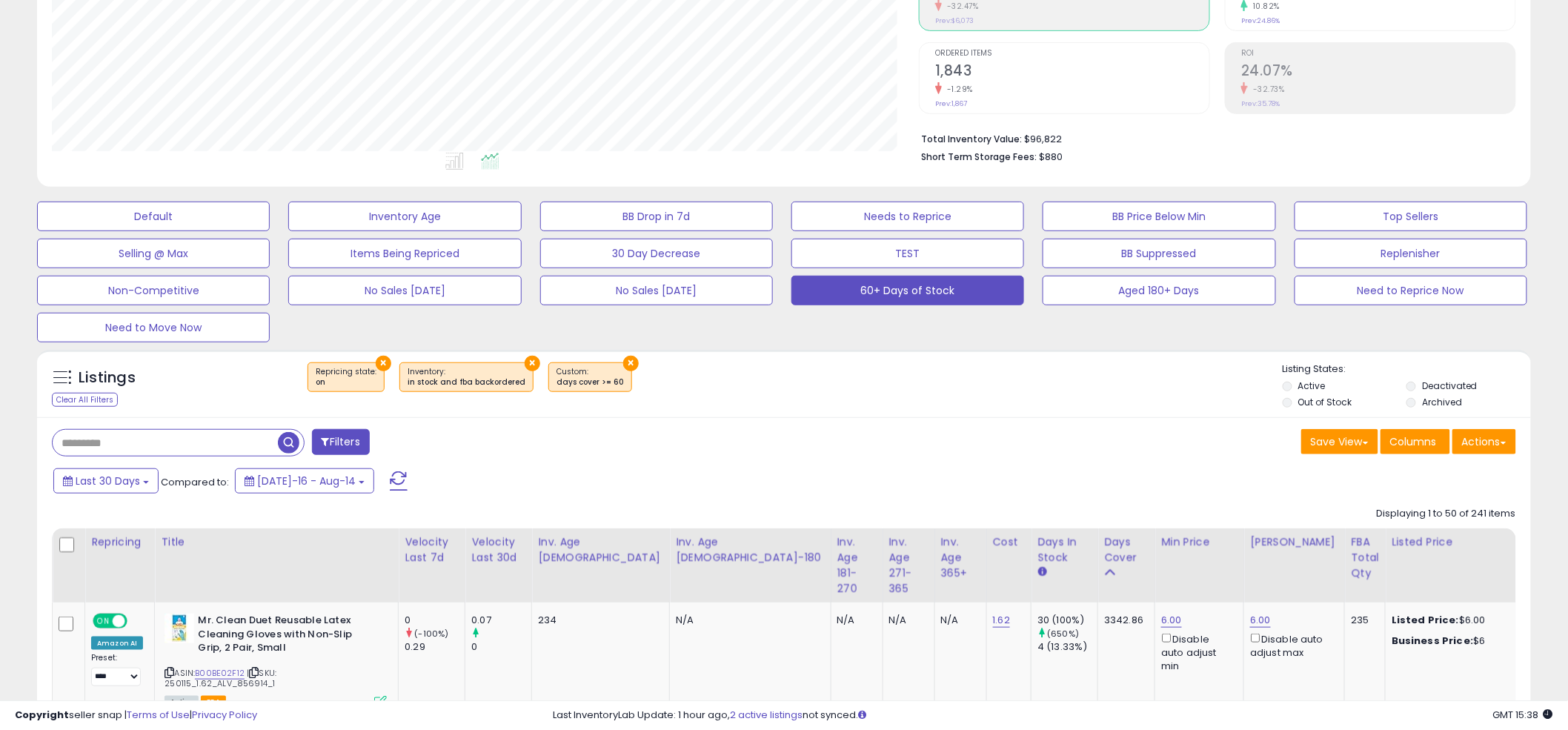
click at [782, 387] on div "× Repricing state : on × Inventory ×" at bounding box center [785, 383] width 994 height 42
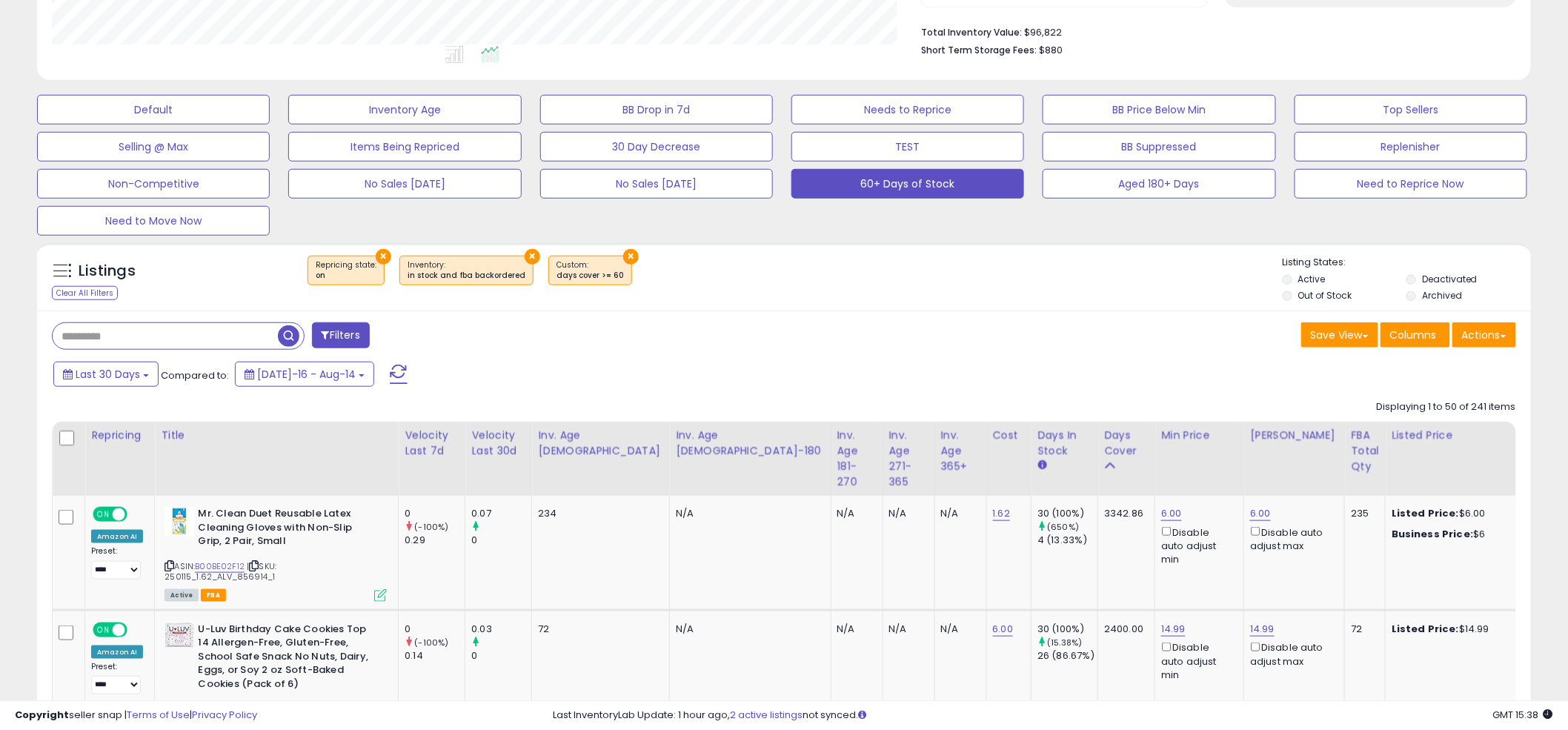
scroll to position [382, 0]
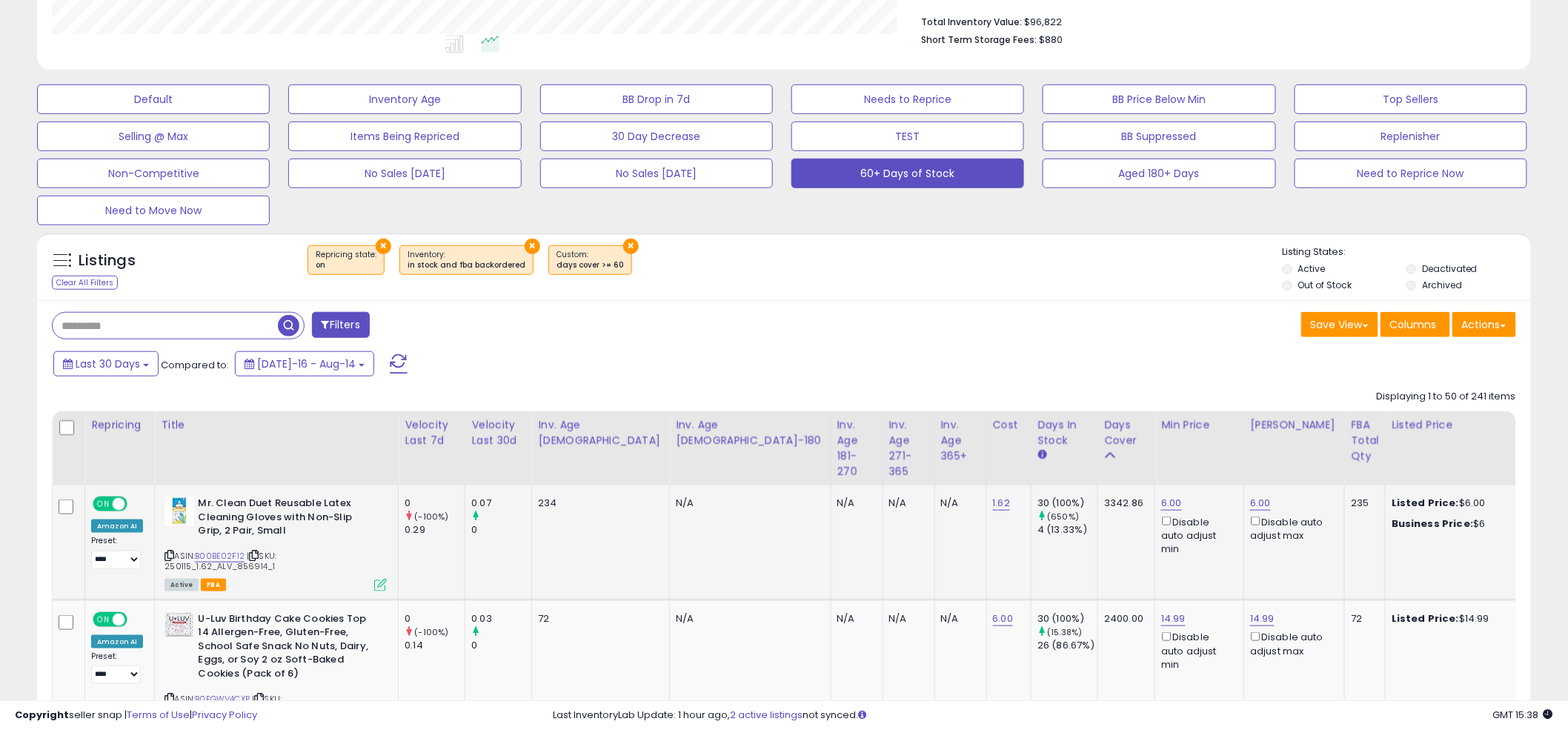
click at [165, 553] on icon at bounding box center [169, 555] width 10 height 9
click at [864, 127] on button "TEST" at bounding box center [907, 136] width 233 height 29
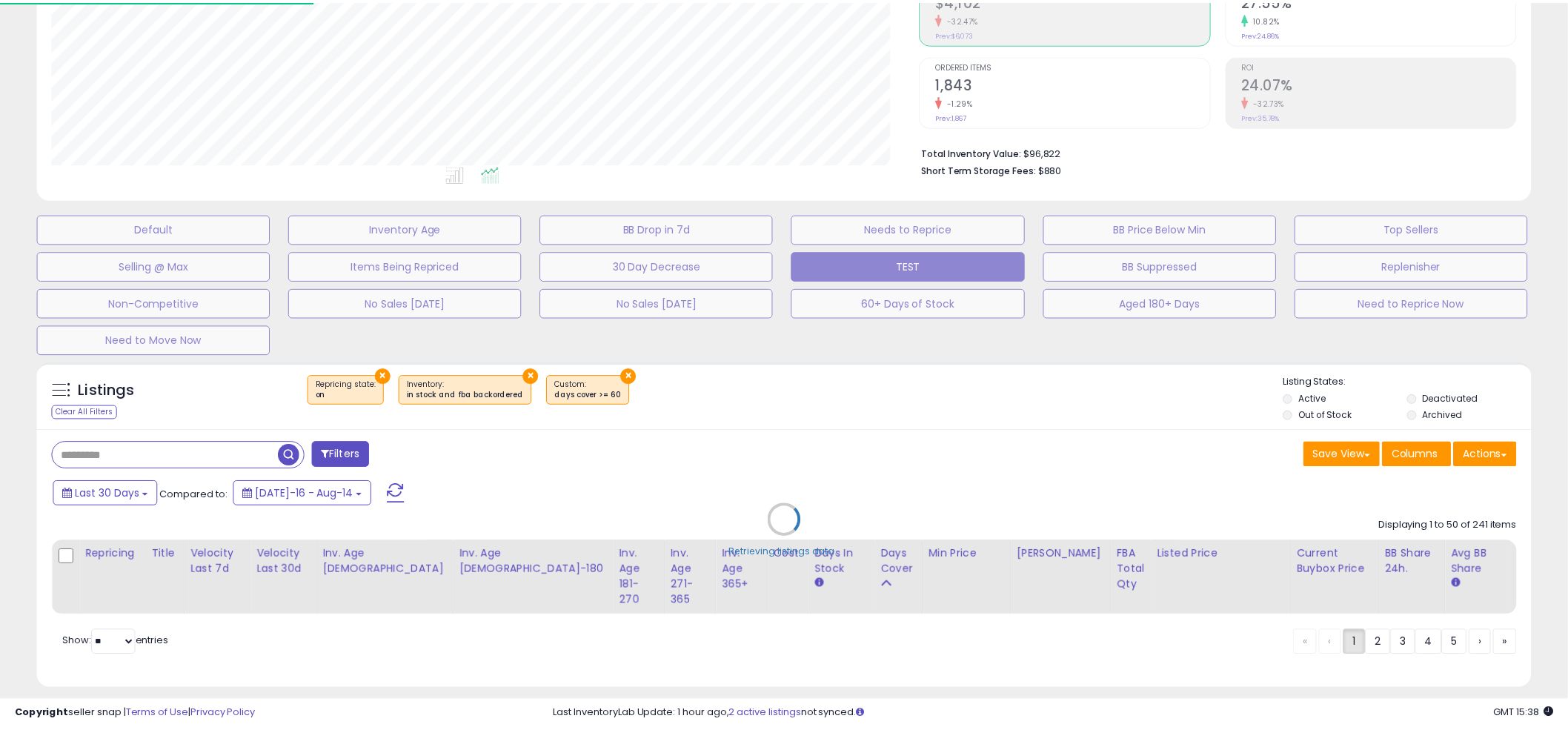
scroll to position [303, 875]
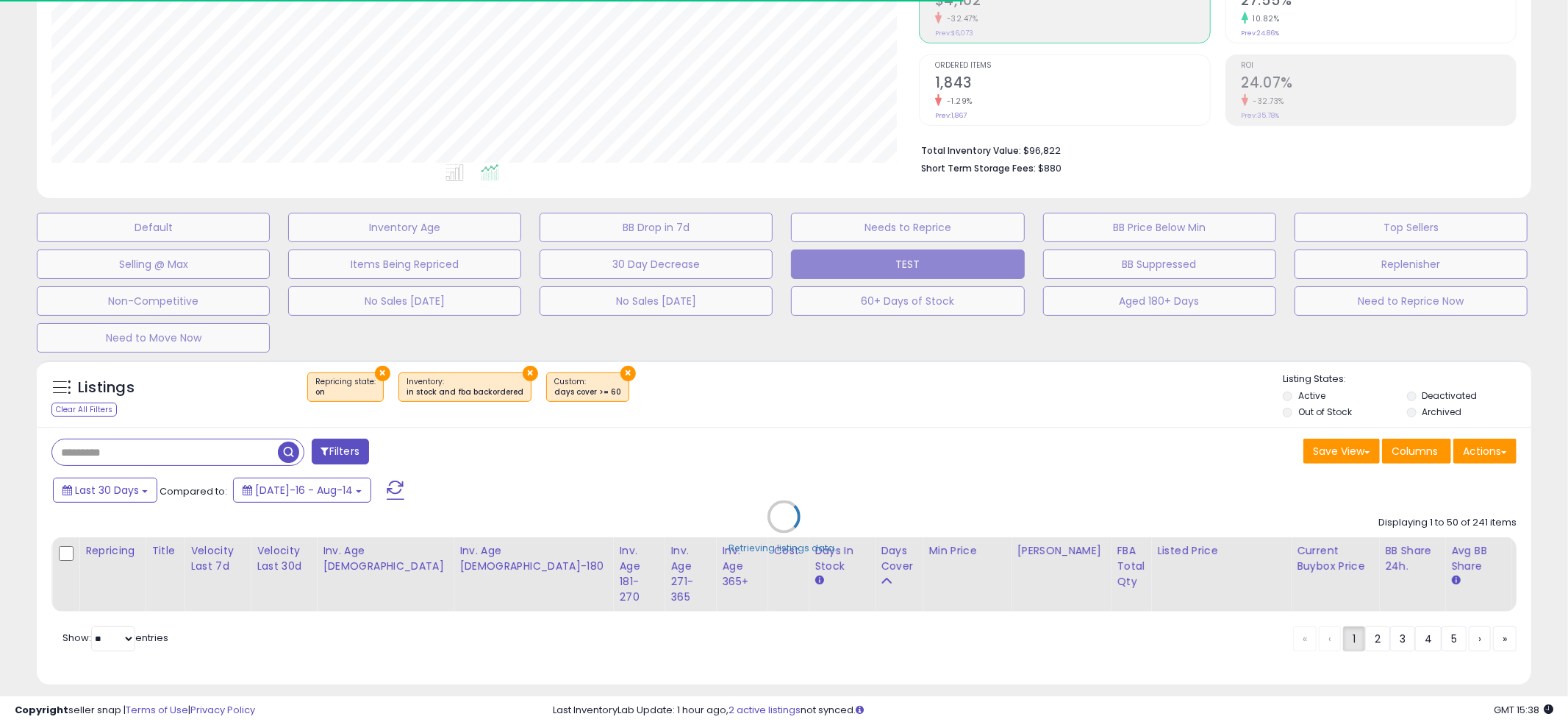
click at [781, 385] on div "Retrieving listings data.." at bounding box center [784, 527] width 1517 height 350
select select "**"
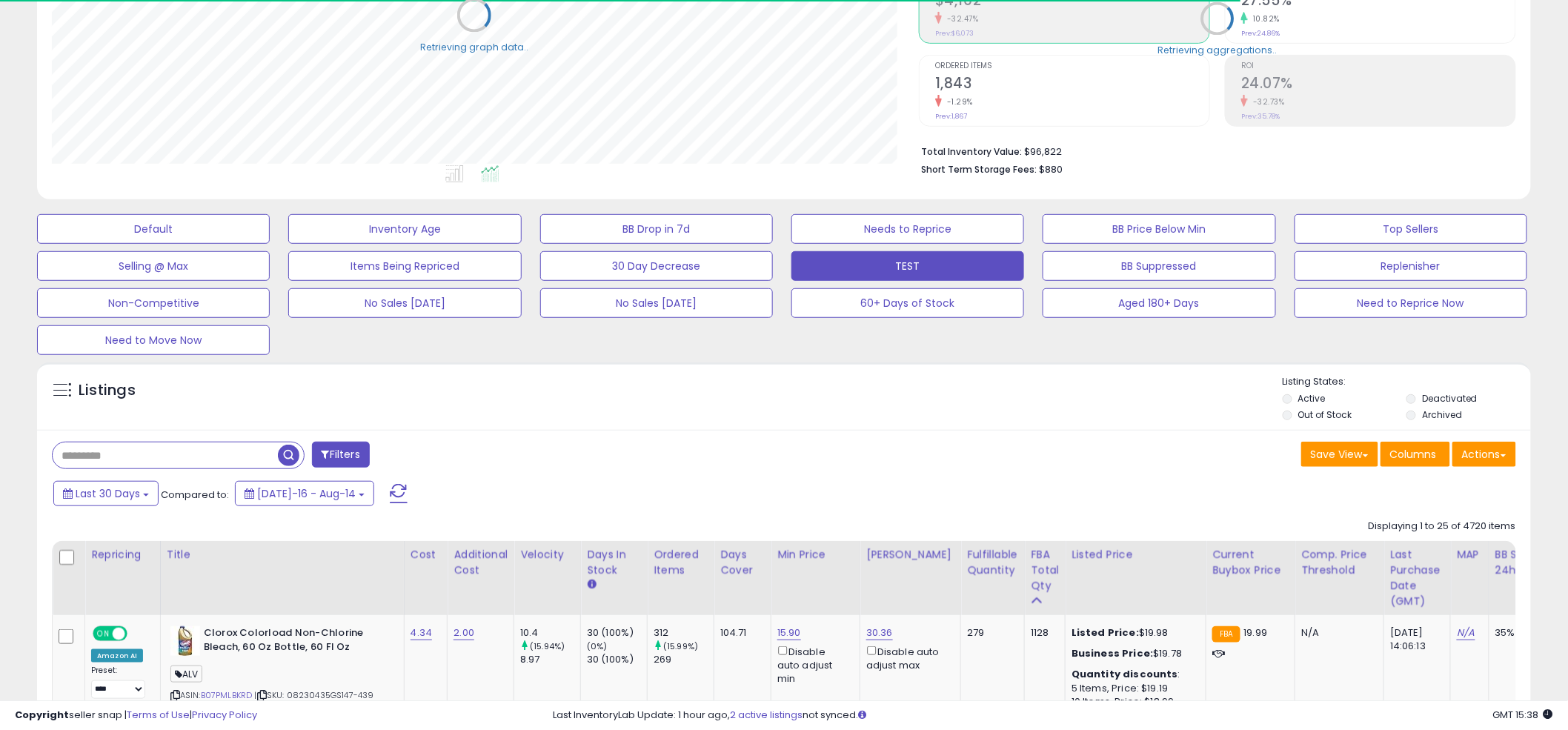
scroll to position [740353, 740067]
click at [191, 453] on input "text" at bounding box center [237, 454] width 369 height 26
paste input "**********"
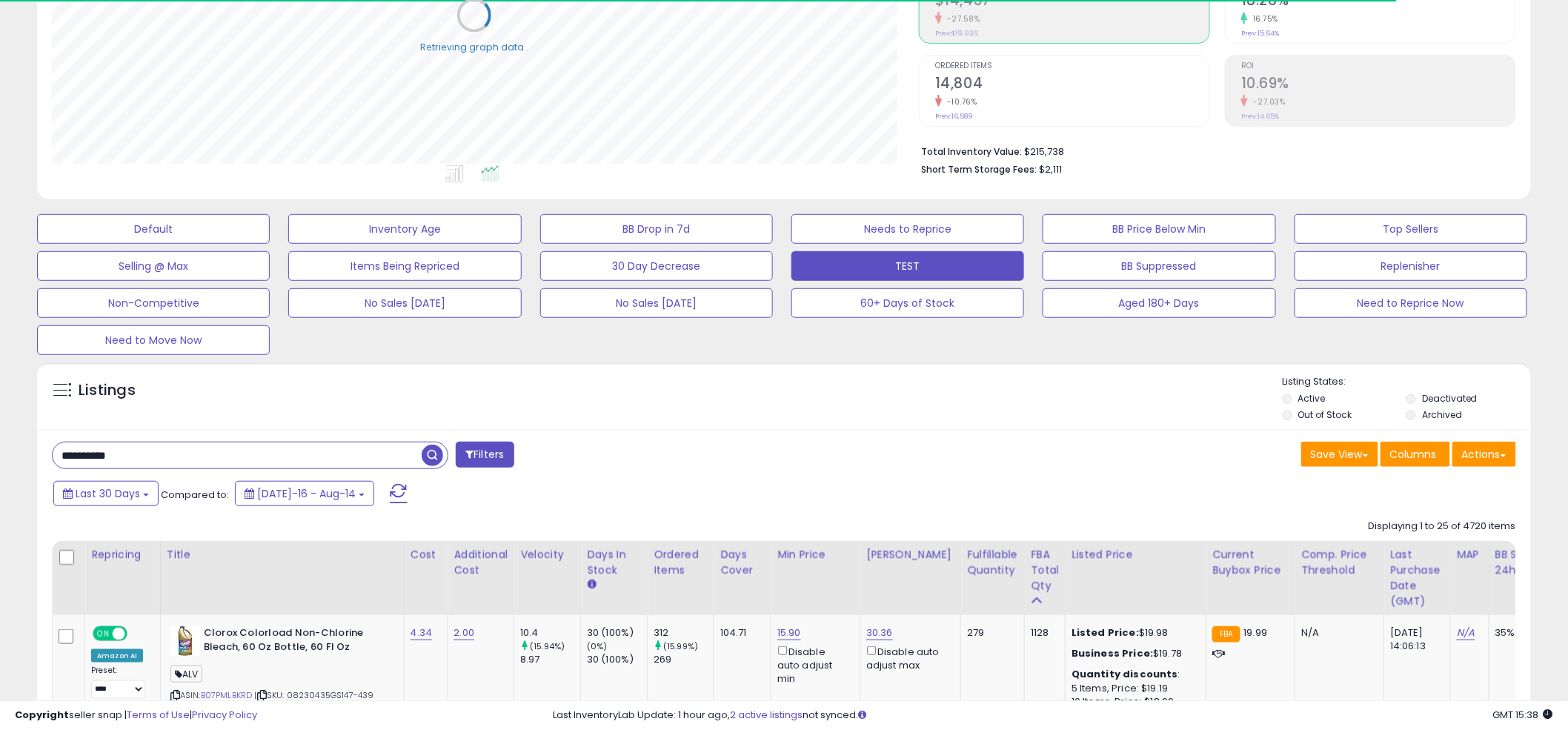
type input "**********"
click at [438, 458] on span "button" at bounding box center [432, 455] width 22 height 22
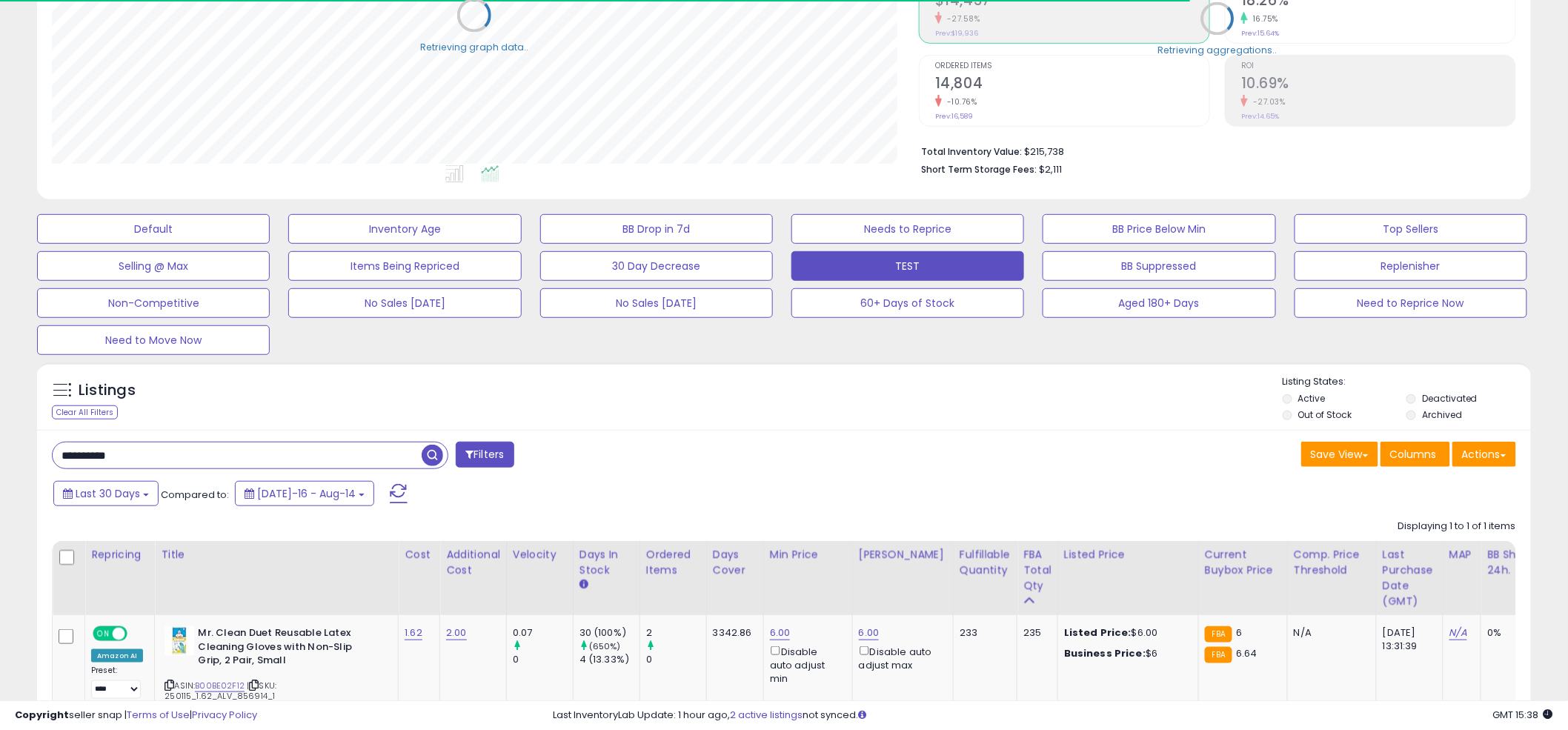
click at [790, 391] on div "Listings Clear All Filters Listing States:" at bounding box center [784, 399] width 1494 height 50
click at [784, 380] on div "Listings Clear All Filters Listing States:" at bounding box center [784, 399] width 1494 height 50
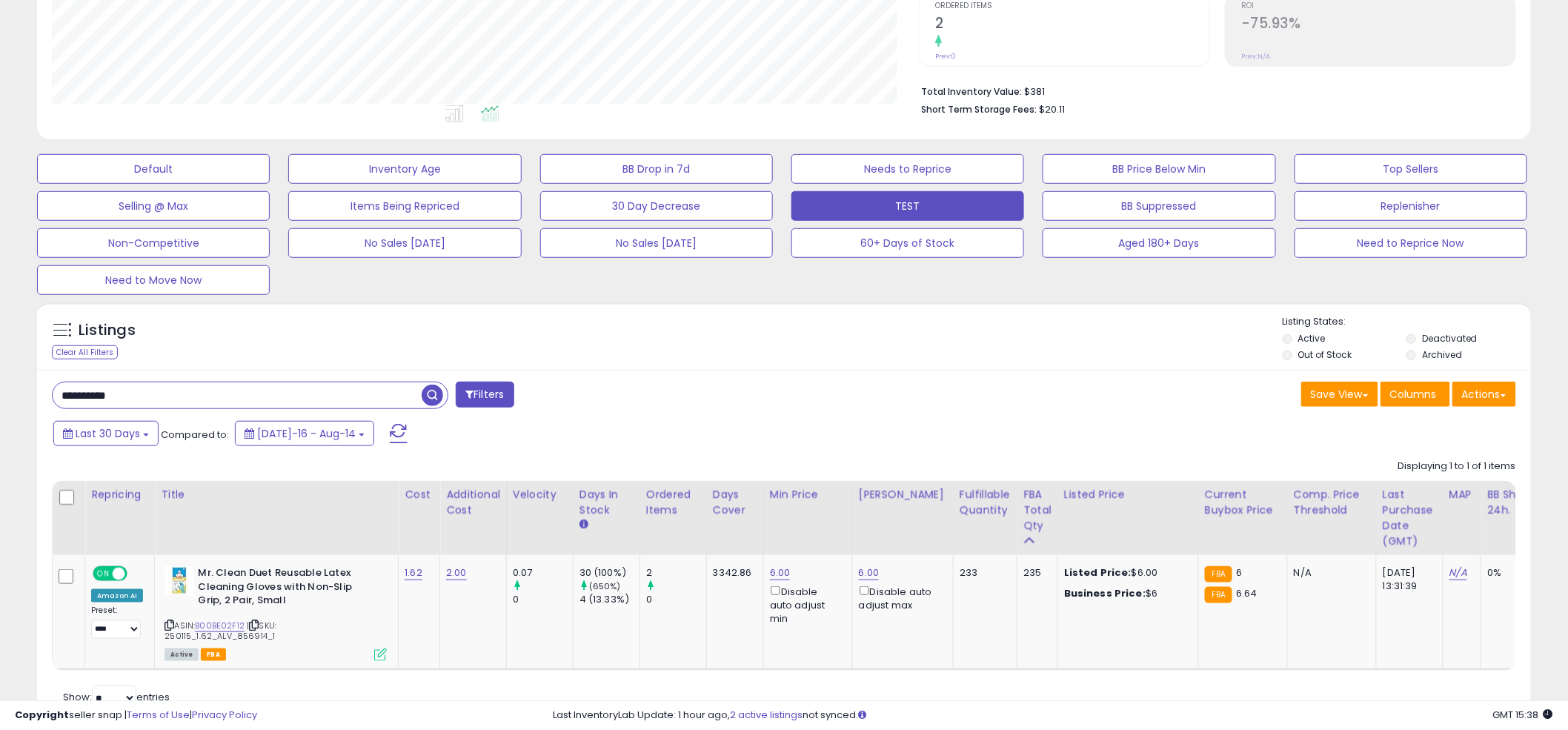
scroll to position [303, 867]
click at [794, 317] on div "Listings Clear All Filters Listing States:" at bounding box center [784, 339] width 1494 height 50
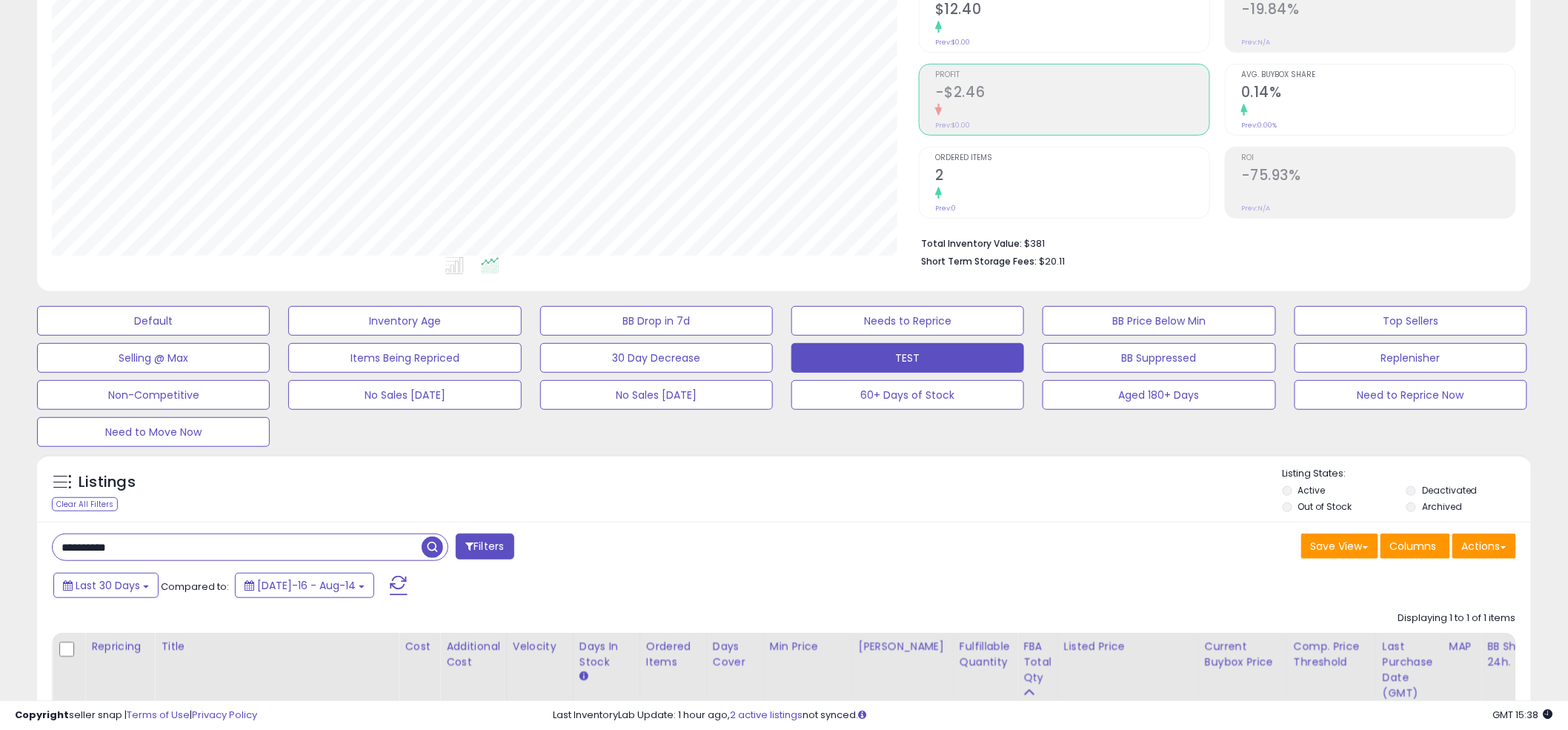
scroll to position [0, 0]
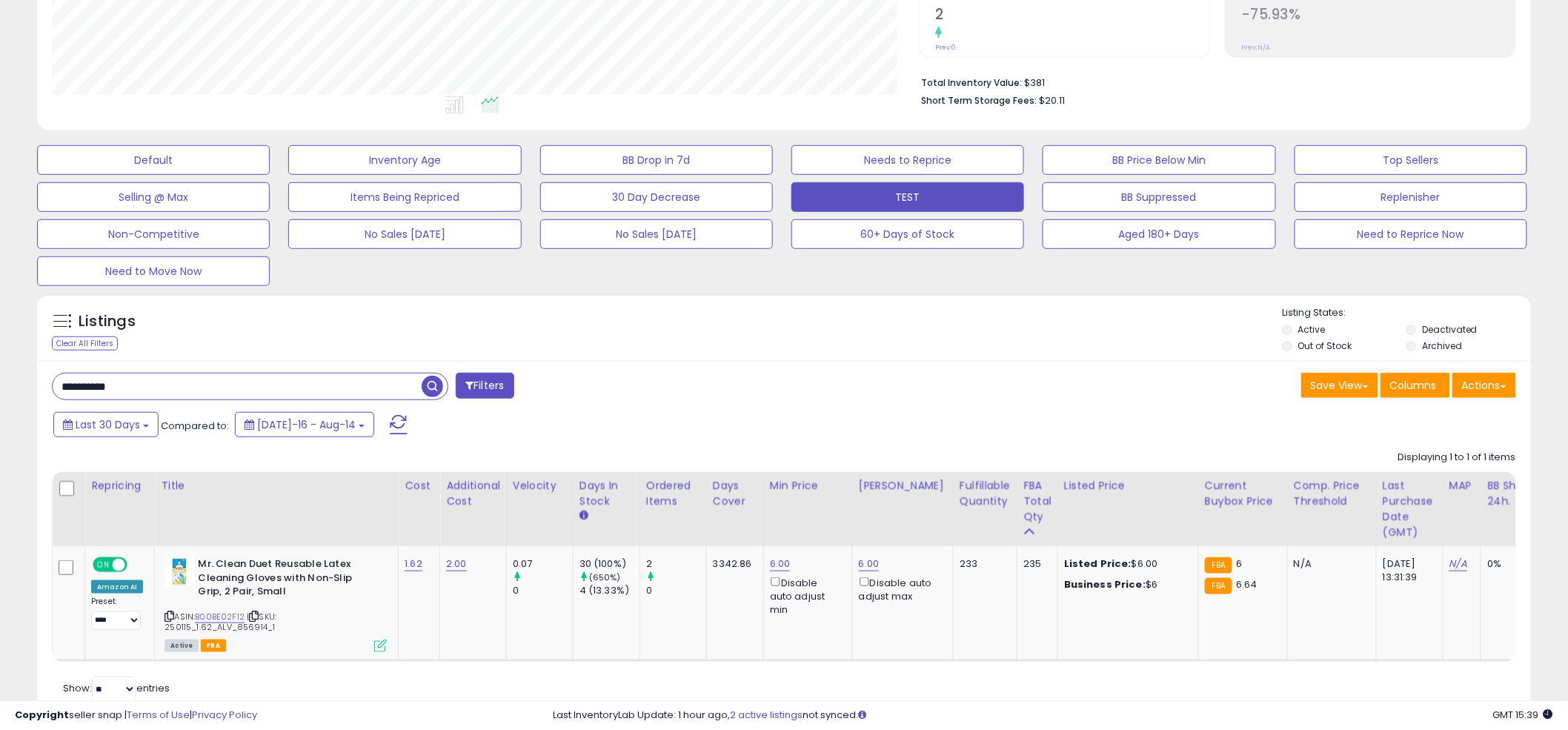
click at [779, 378] on div "**********" at bounding box center [413, 387] width 744 height 29
click at [214, 614] on link "B00BE02F12" at bounding box center [220, 616] width 49 height 12
click at [771, 561] on link "6.00" at bounding box center [781, 564] width 21 height 15
type input "*"
type input "***"
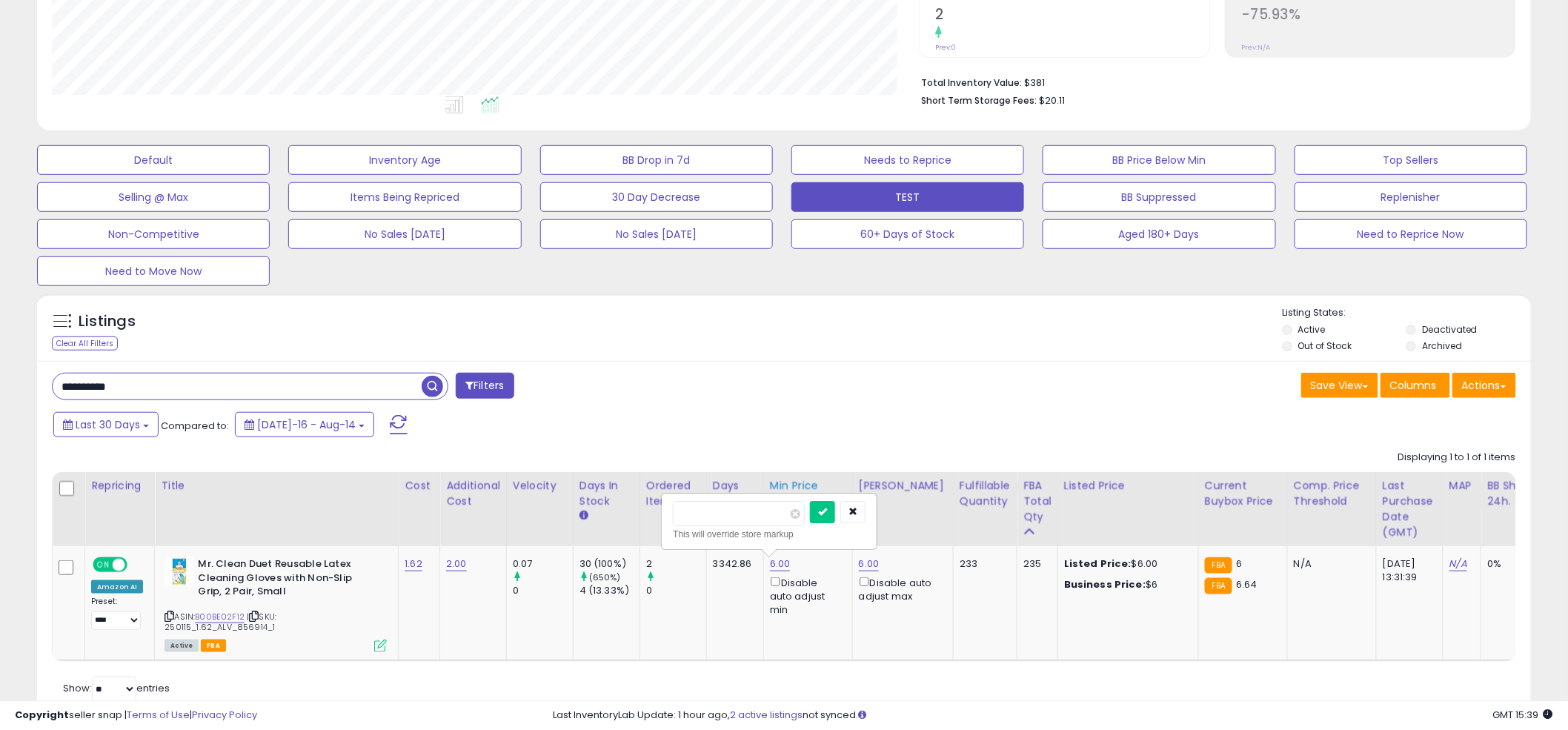
click button "submit" at bounding box center [823, 511] width 25 height 22
click at [875, 568] on link "6.00" at bounding box center [869, 564] width 21 height 15
click at [844, 511] on input "****" at bounding box center [827, 513] width 132 height 25
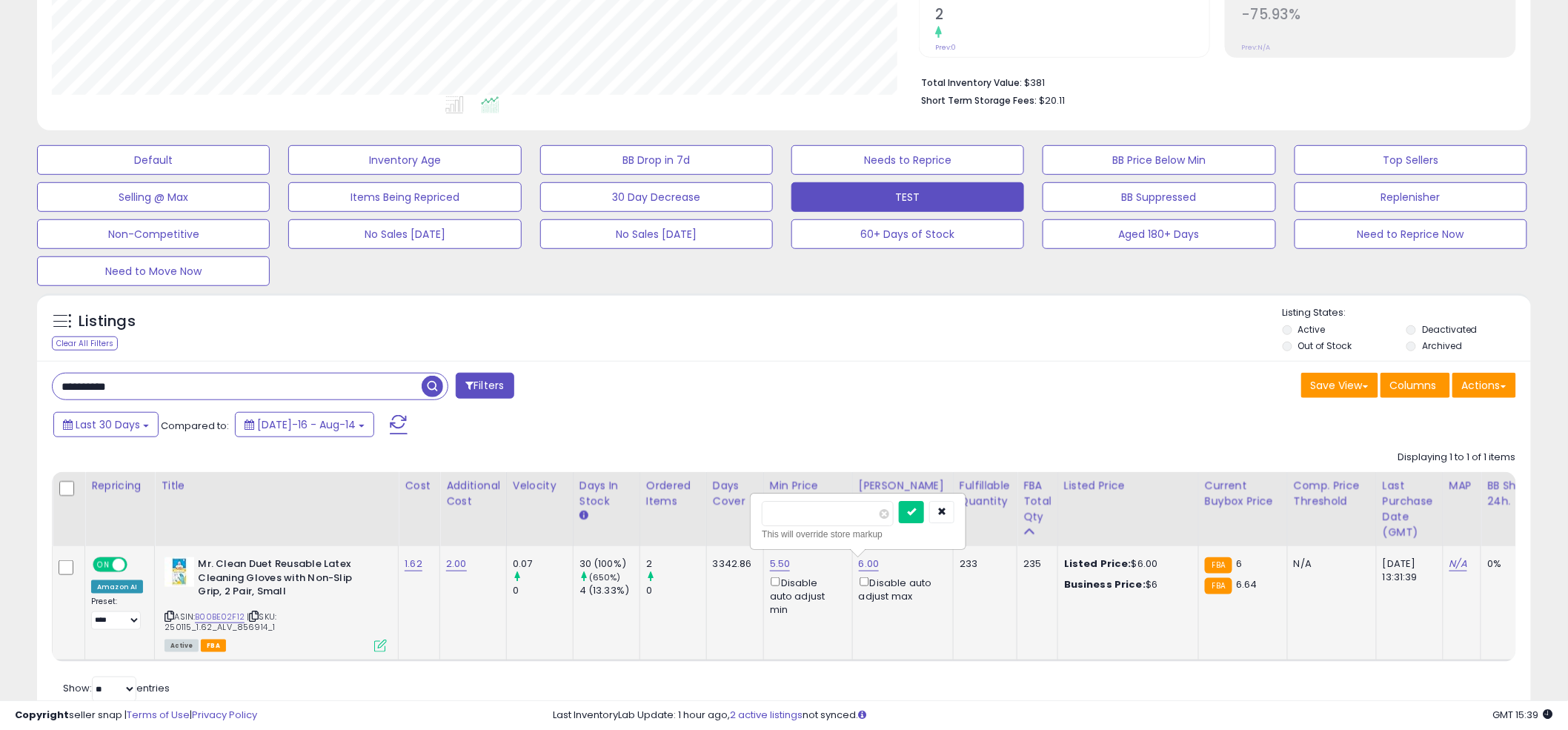
click at [844, 511] on input "****" at bounding box center [827, 513] width 132 height 25
type input "****"
click button "submit" at bounding box center [911, 511] width 25 height 22
drag, startPoint x: 810, startPoint y: 273, endPoint x: 795, endPoint y: 344, distance: 72.6
click at [801, 291] on div "**********" at bounding box center [784, 240] width 1553 height 997
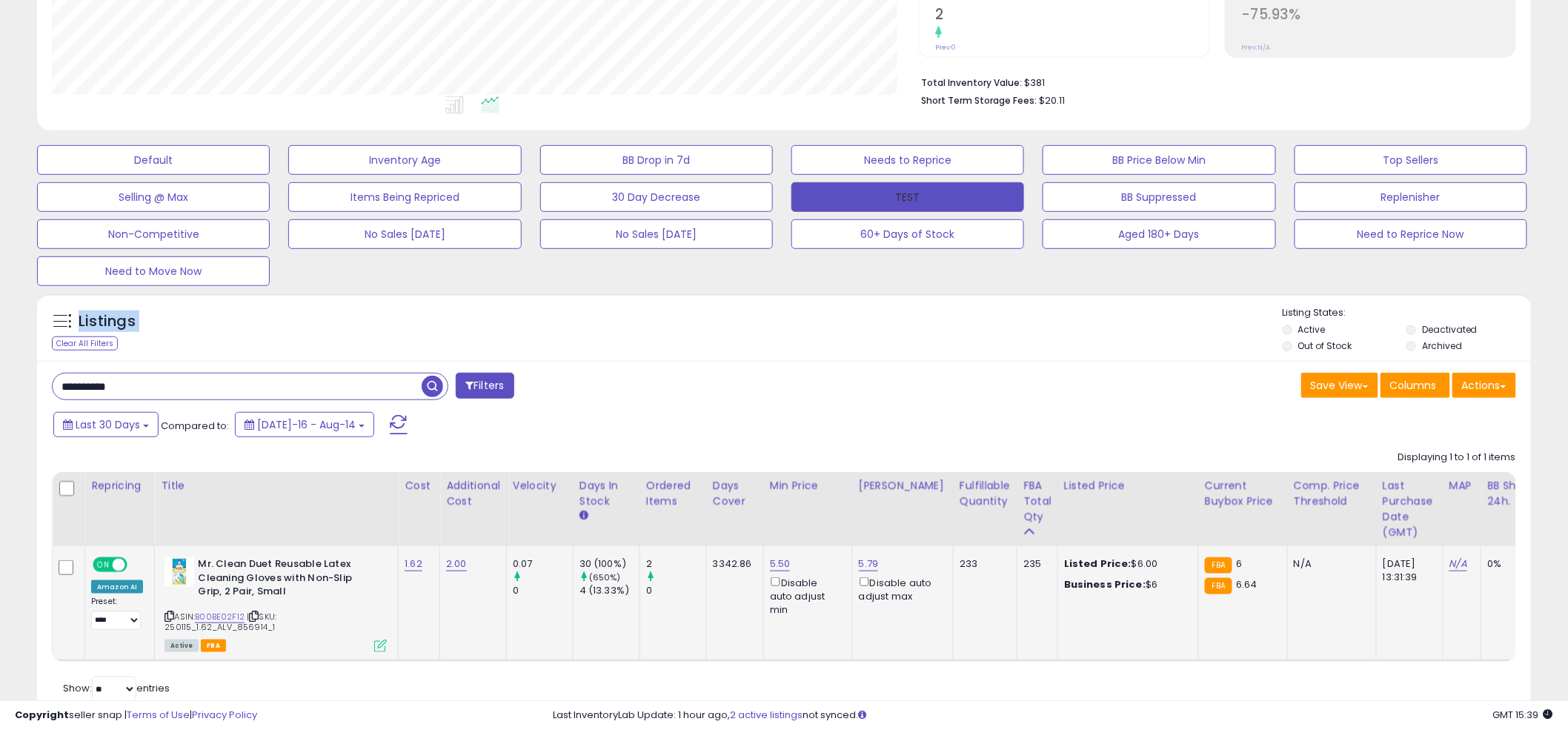
click at [876, 205] on button "TEST" at bounding box center [907, 197] width 233 height 29
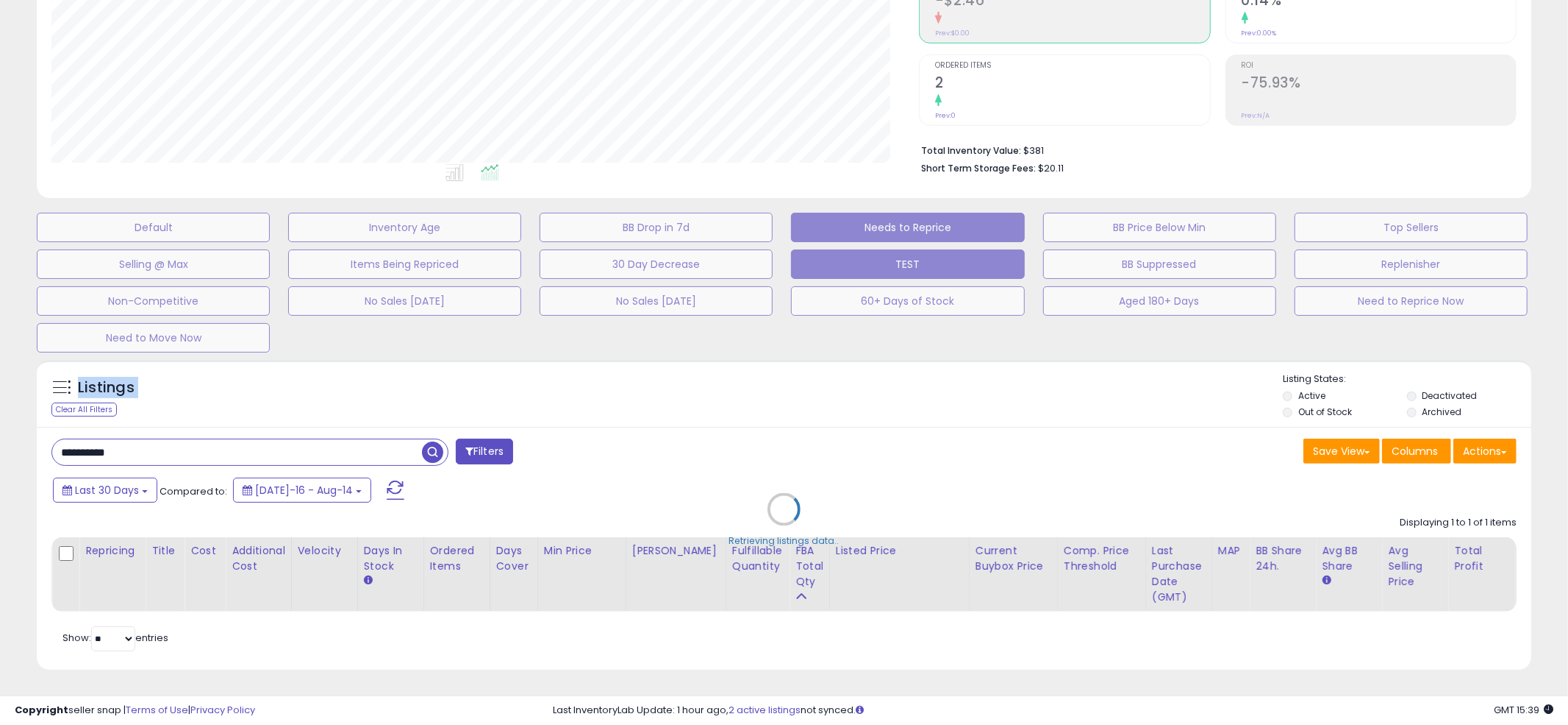
scroll to position [735282, 734273]
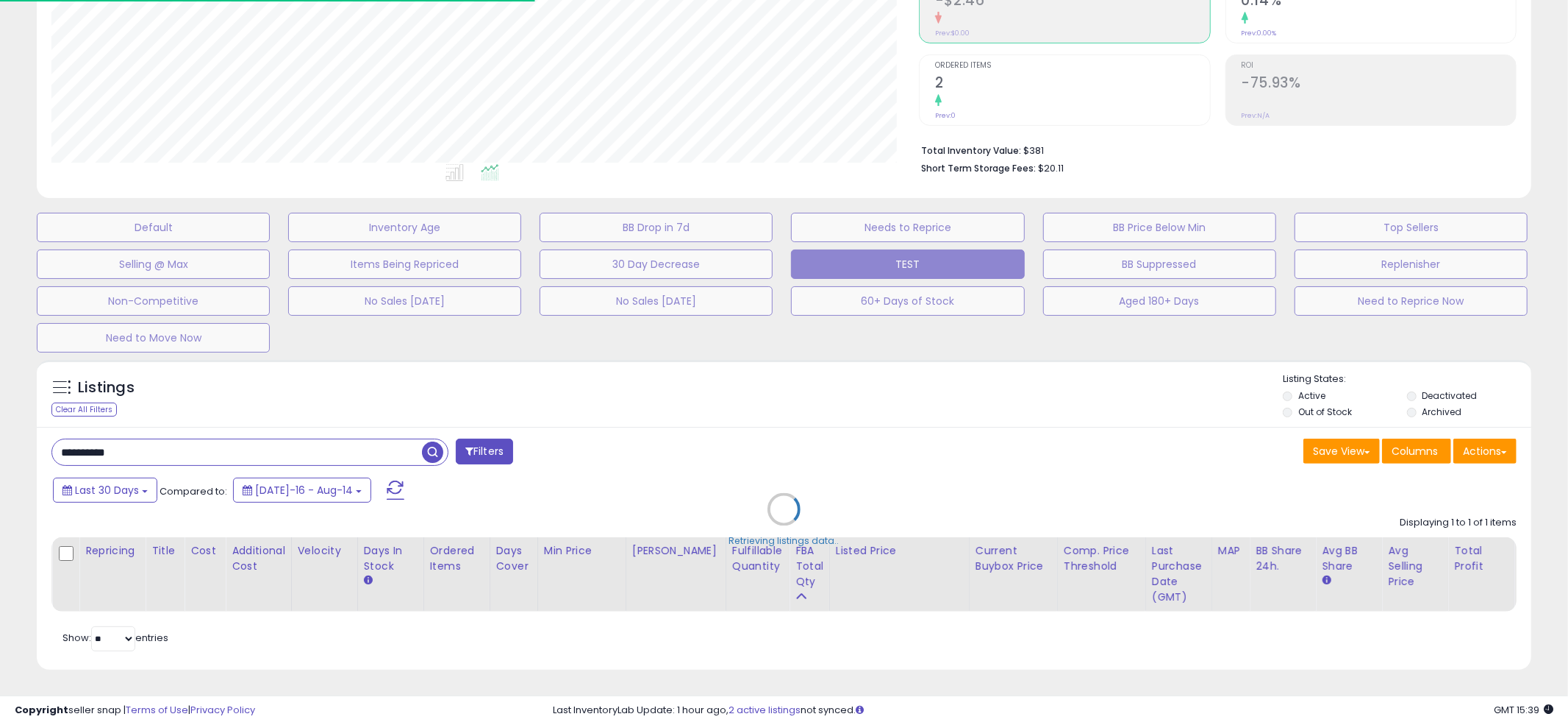
click at [776, 368] on div "Retrieving listings data.." at bounding box center [784, 519] width 1517 height 335
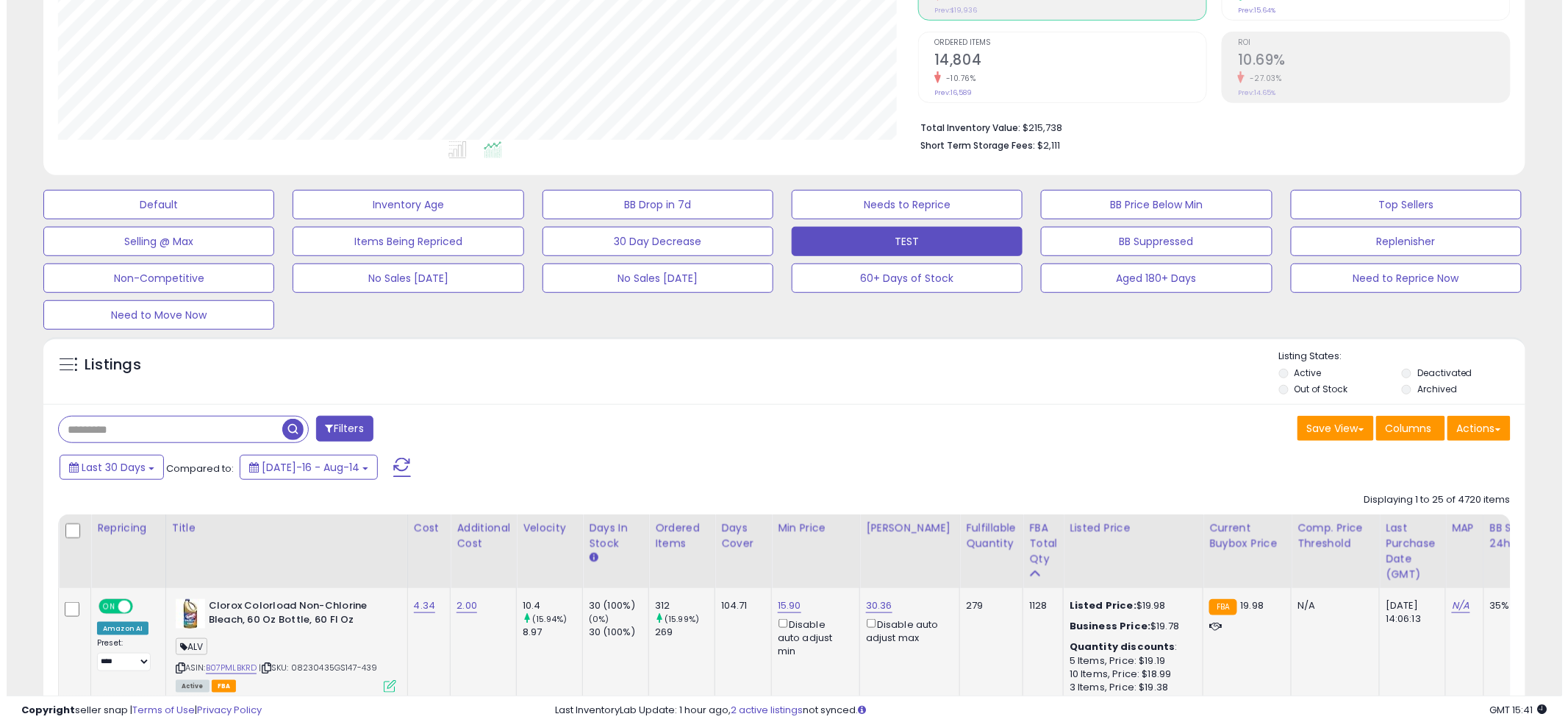
scroll to position [275, 0]
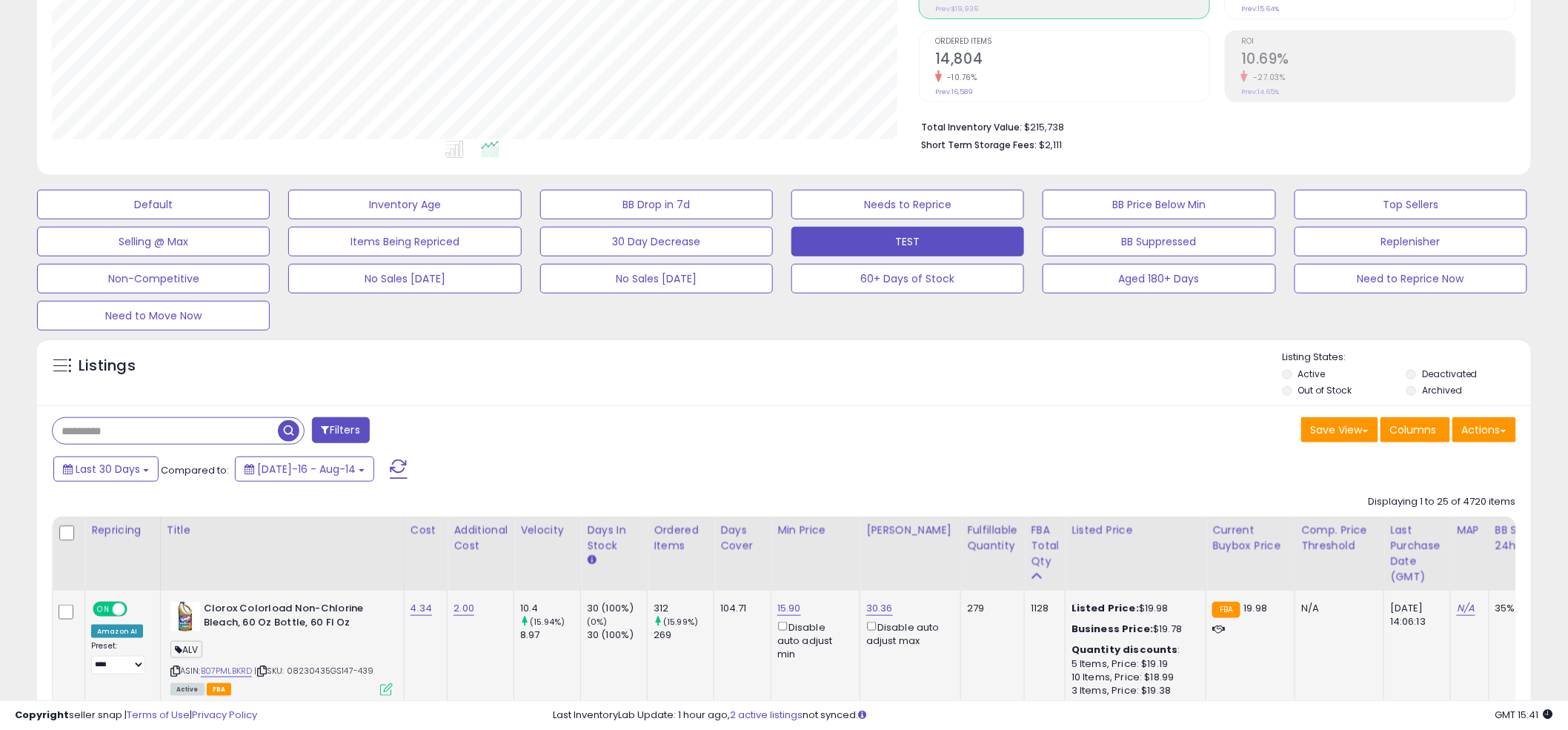
click at [380, 682] on icon at bounding box center [386, 688] width 12 height 12
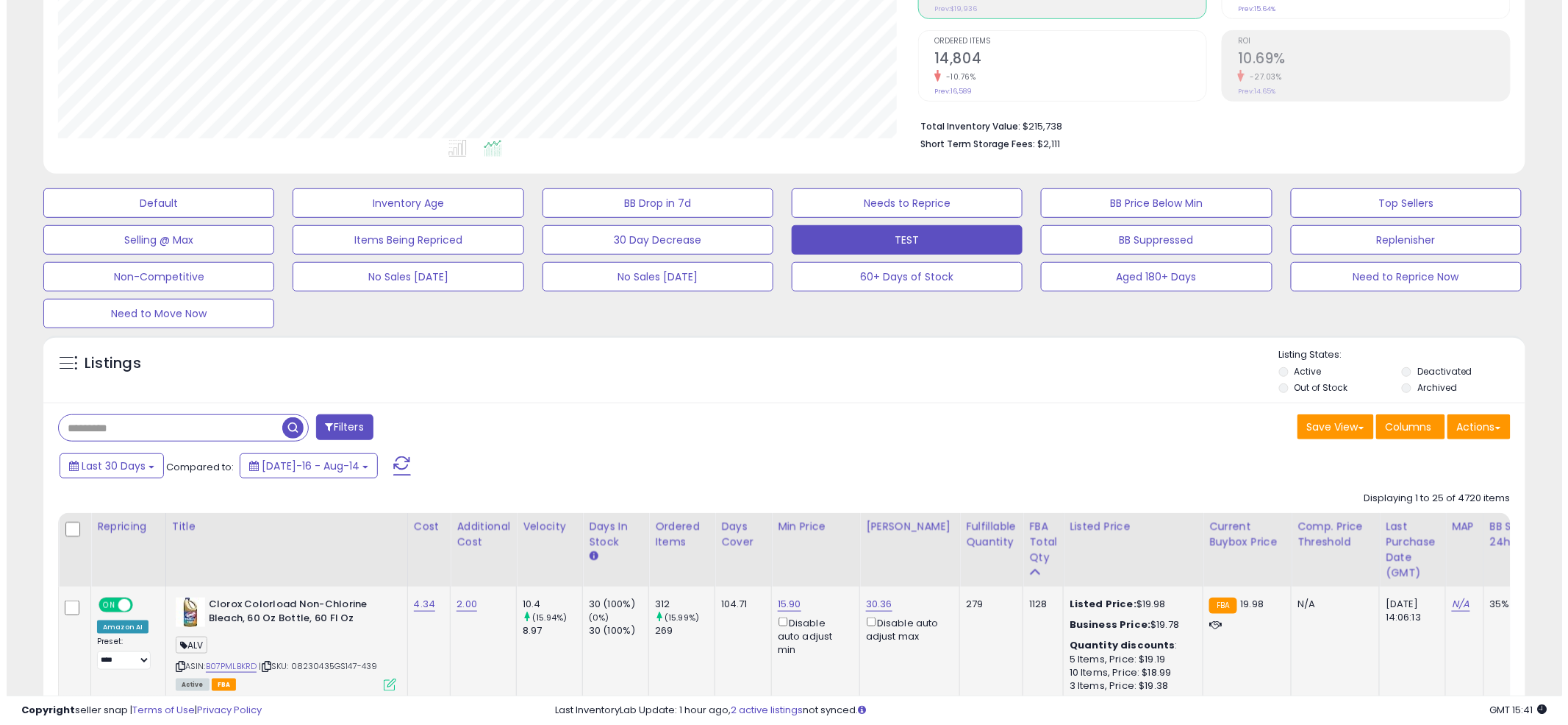
scroll to position [301, 868]
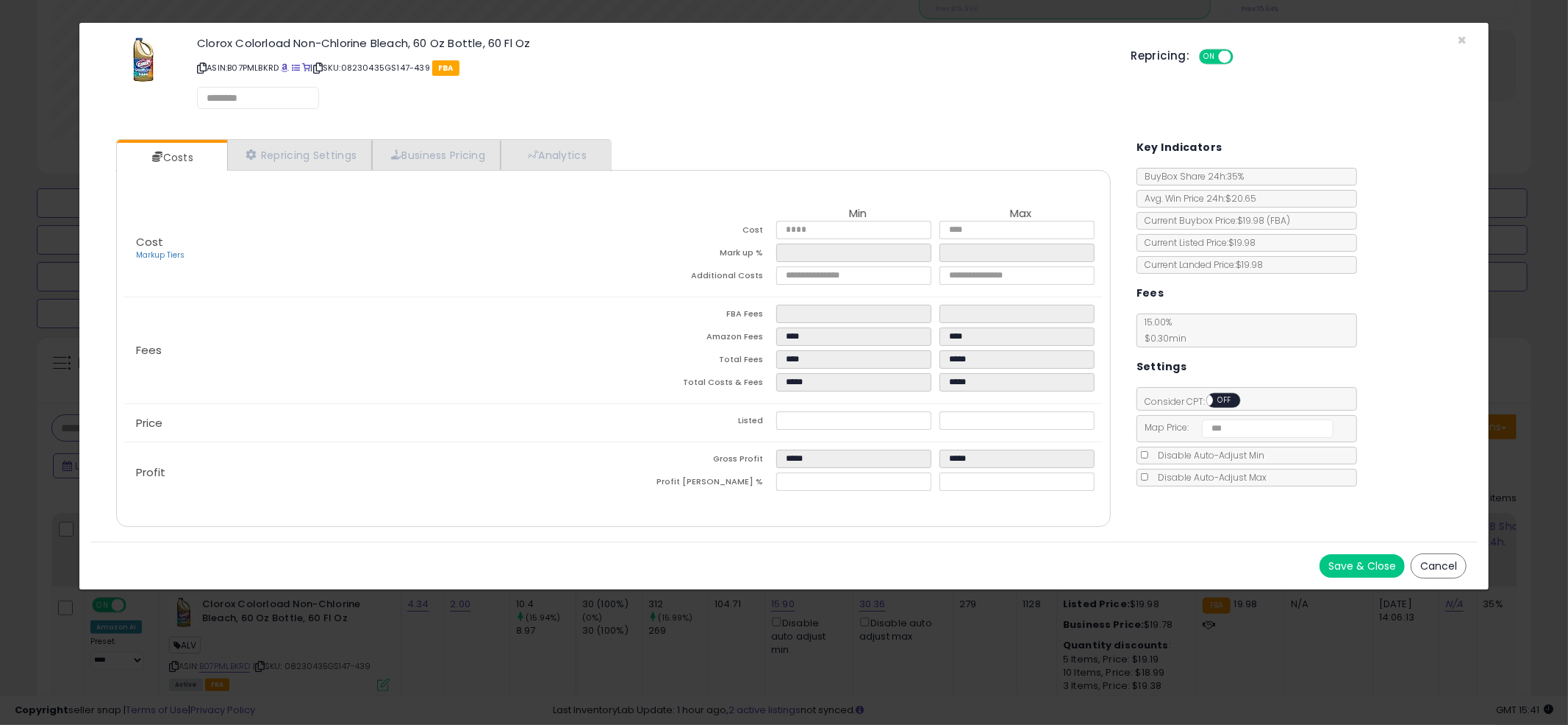
click at [594, 174] on div "Cost Markup Tiers Min Max Cost **** **** Mark up % ***** ****** Additional Cost…" at bounding box center [613, 348] width 994 height 357
click at [593, 161] on link "Analytics" at bounding box center [555, 156] width 108 height 30
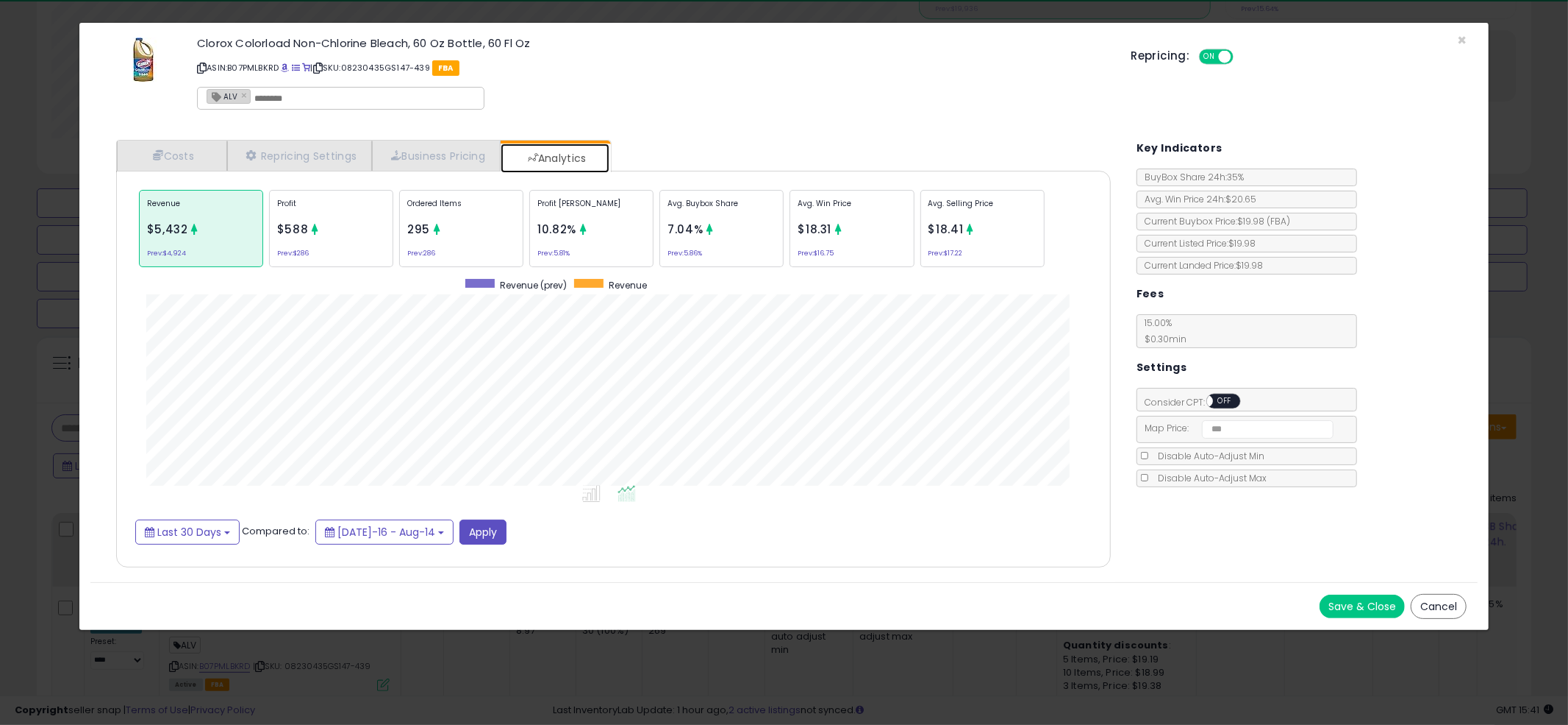
scroll to position [451, 1024]
click at [309, 228] on icon at bounding box center [315, 229] width 11 height 11
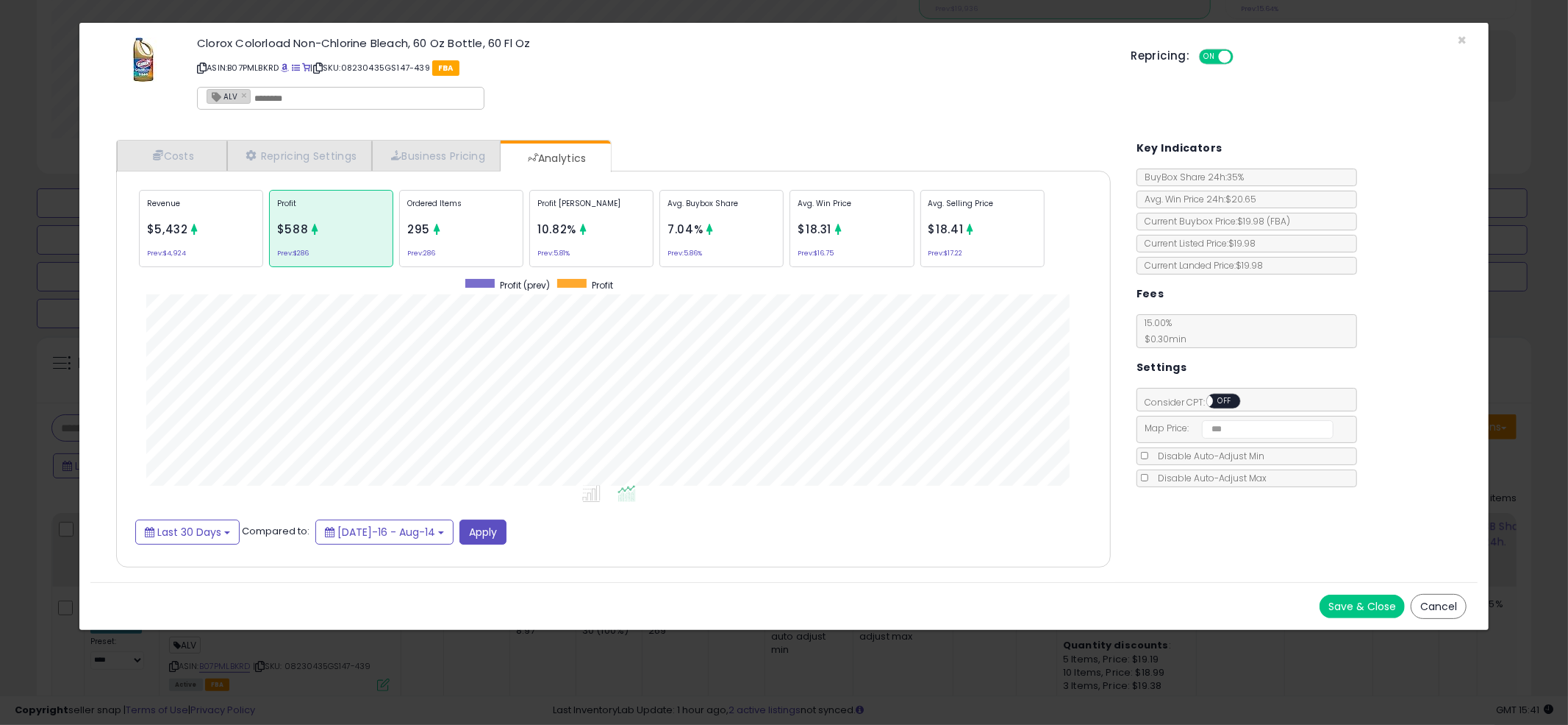
click at [475, 239] on div "Ordered Items 295 Prev: 286" at bounding box center [461, 228] width 125 height 77
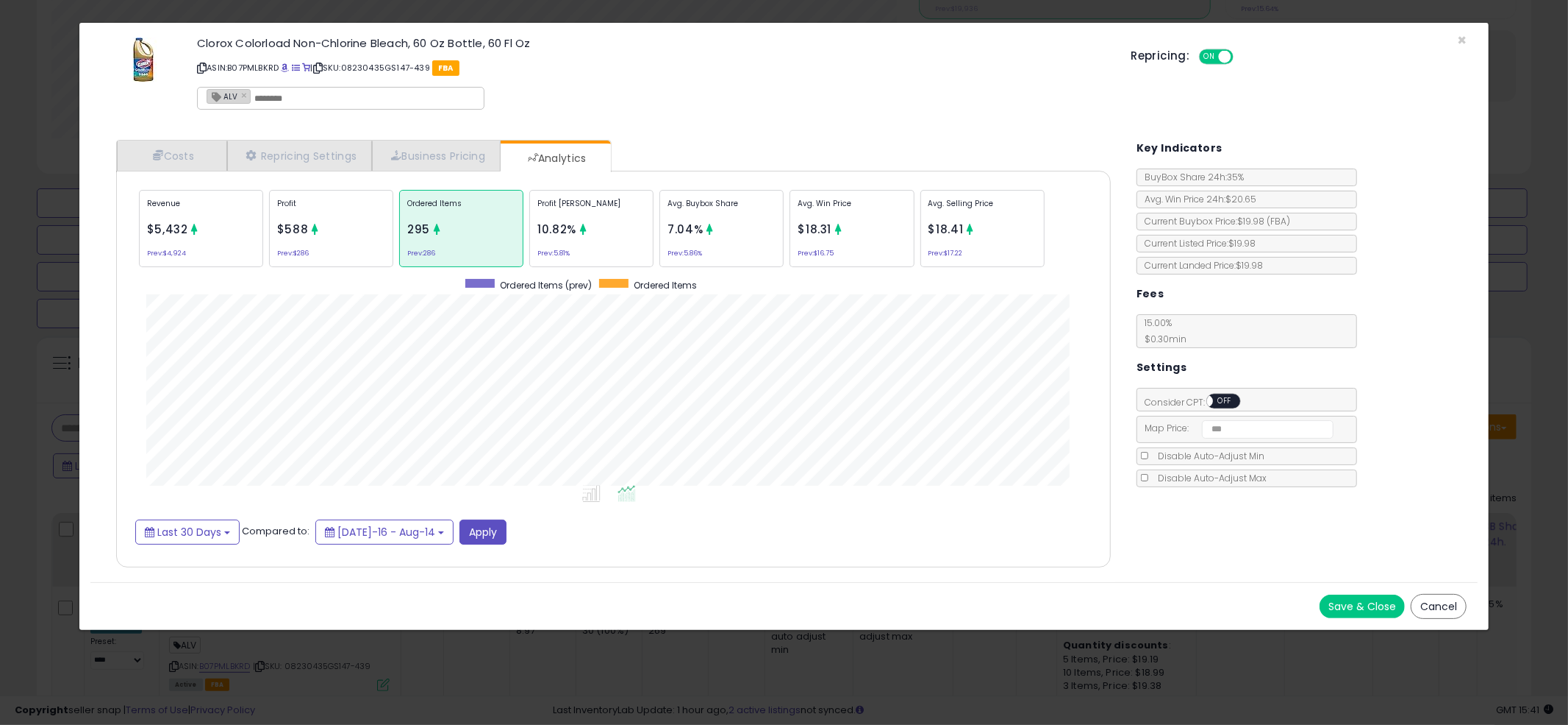
click at [209, 220] on div "Revenue $5,432 Prev: $4,924" at bounding box center [201, 228] width 125 height 77
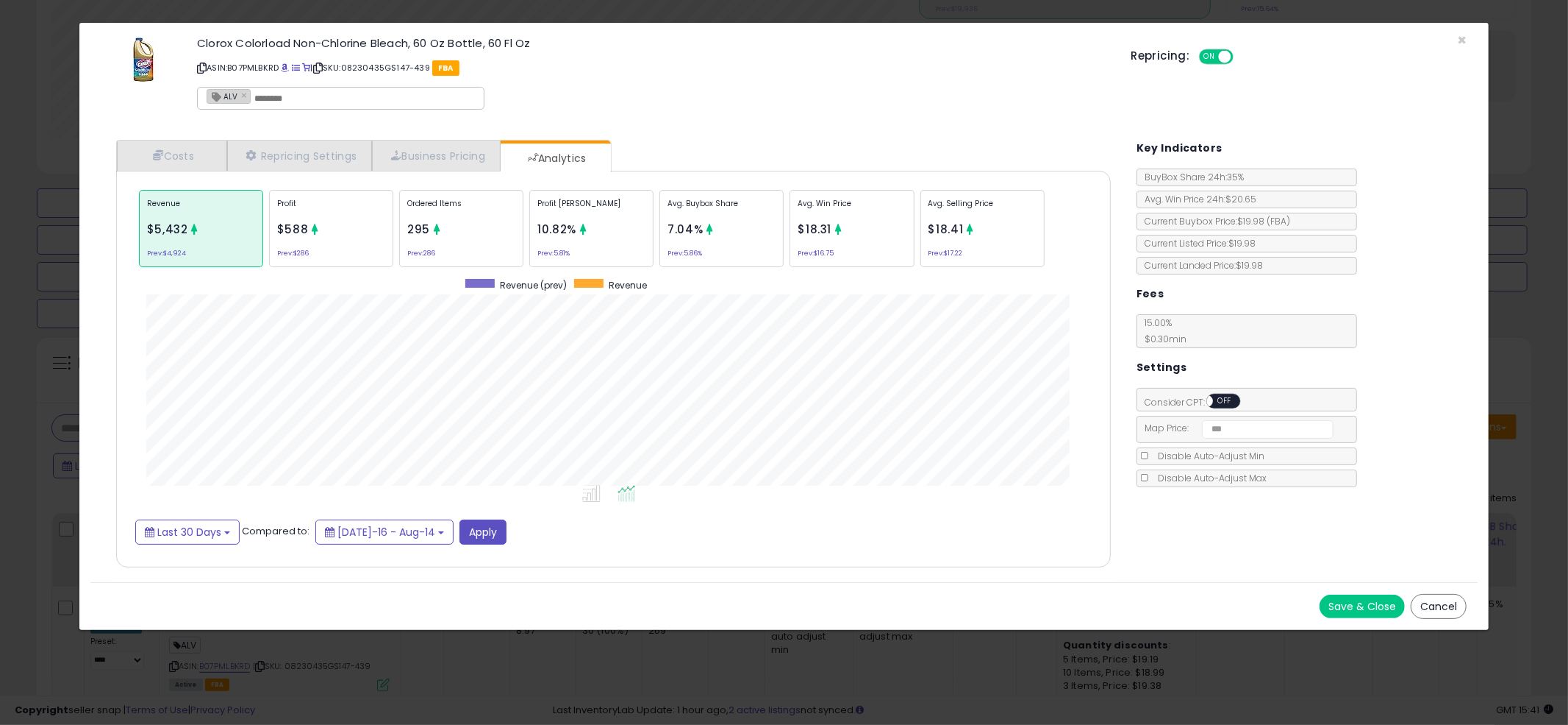
click at [847, 74] on p "ASIN: B07PMLBKRD | SKU: 08230435GS147-439 FBA" at bounding box center [653, 67] width 911 height 24
click at [754, 92] on div "Clorox Colorload Non-Chlorine Bleach, 60 Oz Bottle, 60 Fl Oz ASIN: B07PMLBKRD |…" at bounding box center [653, 76] width 934 height 84
click at [750, 92] on div "Clorox Colorload Non-Chlorine Bleach, 60 Oz Bottle, 60 Fl Oz ASIN: B07PMLBKRD |…" at bounding box center [653, 76] width 934 height 84
click at [769, 109] on div "Clorox Colorload Non-Chlorine Bleach, 60 Oz Bottle, 60 Fl Oz ASIN: B07PMLBKRD |…" at bounding box center [653, 76] width 934 height 84
click at [778, 100] on div "Clorox Colorload Non-Chlorine Bleach, 60 Oz Bottle, 60 Fl Oz ASIN: B07PMLBKRD |…" at bounding box center [653, 76] width 934 height 84
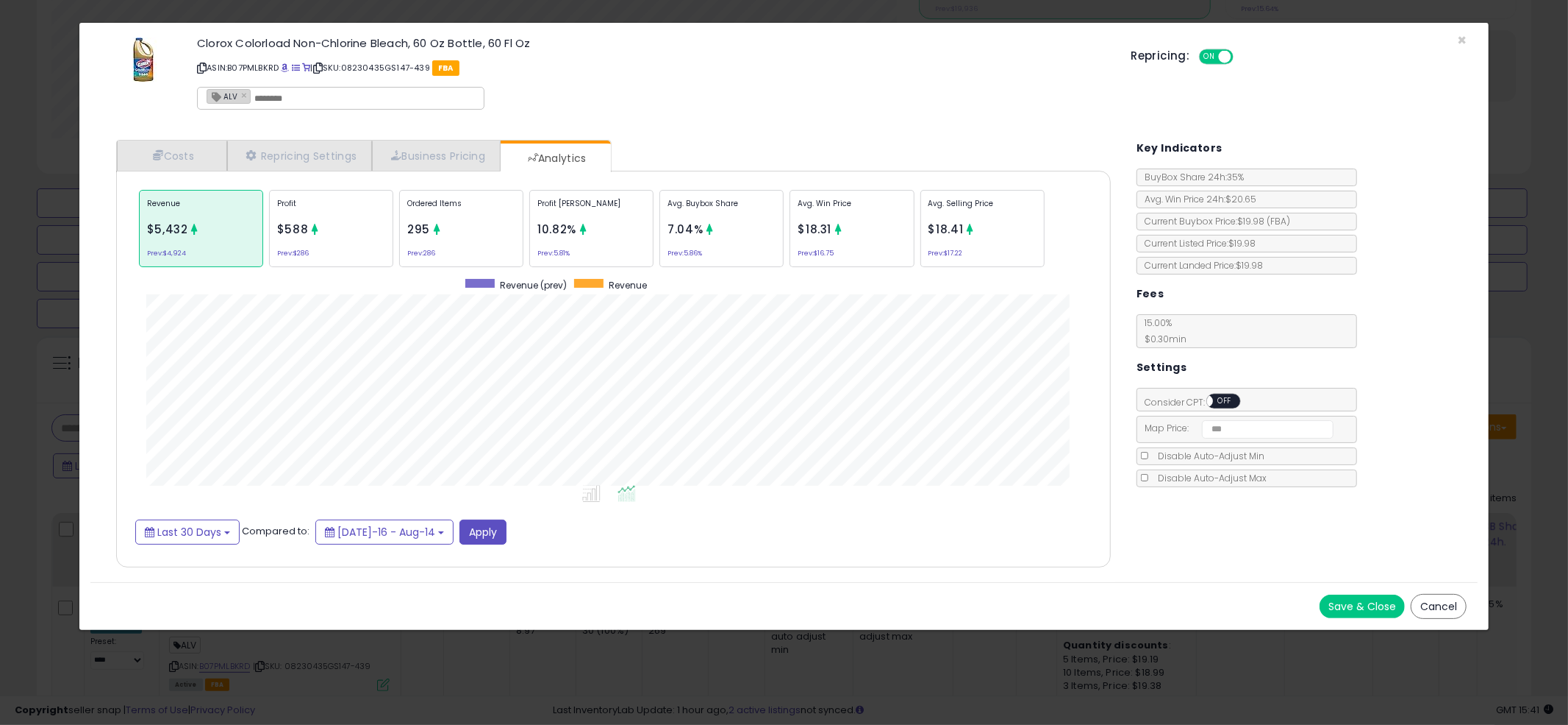
click at [759, 105] on div "Clorox Colorload Non-Chlorine Bleach, 60 Oz Bottle, 60 Fl Oz ASIN: B07PMLBKRD |…" at bounding box center [653, 76] width 934 height 84
click at [783, 140] on div "Costs Repricing Settings Business Pricing Analytics" at bounding box center [613, 353] width 994 height 428
click at [30, 265] on div "× Close Clorox Colorload Non-Chlorine Bleach, 60 Oz Bottle, 60 Fl Oz ASIN: B07P…" at bounding box center [784, 362] width 1568 height 725
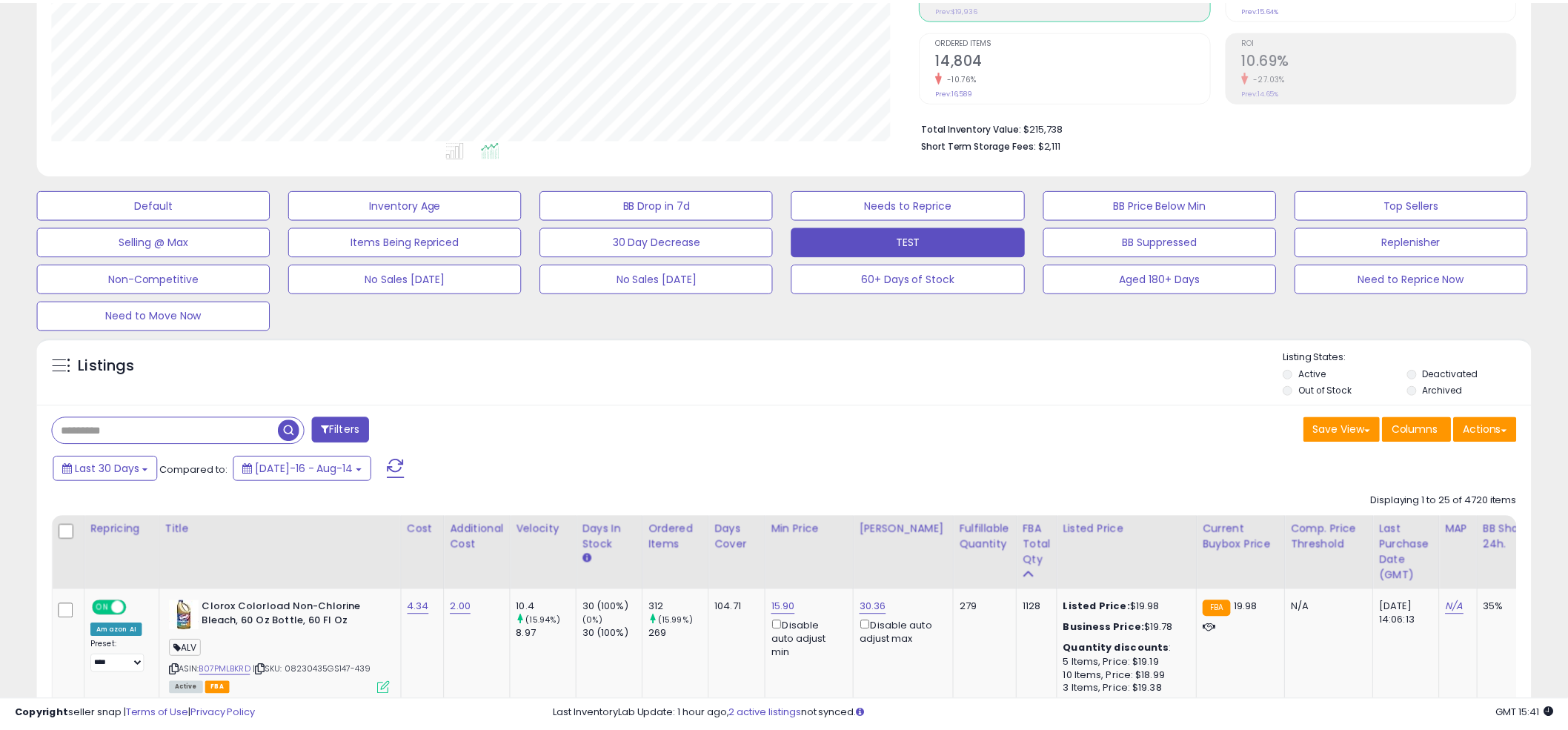
scroll to position [740353, 740067]
click at [776, 353] on div "Listings" at bounding box center [784, 375] width 1494 height 50
click at [787, 337] on div "Listings Active" at bounding box center [784, 372] width 1494 height 68
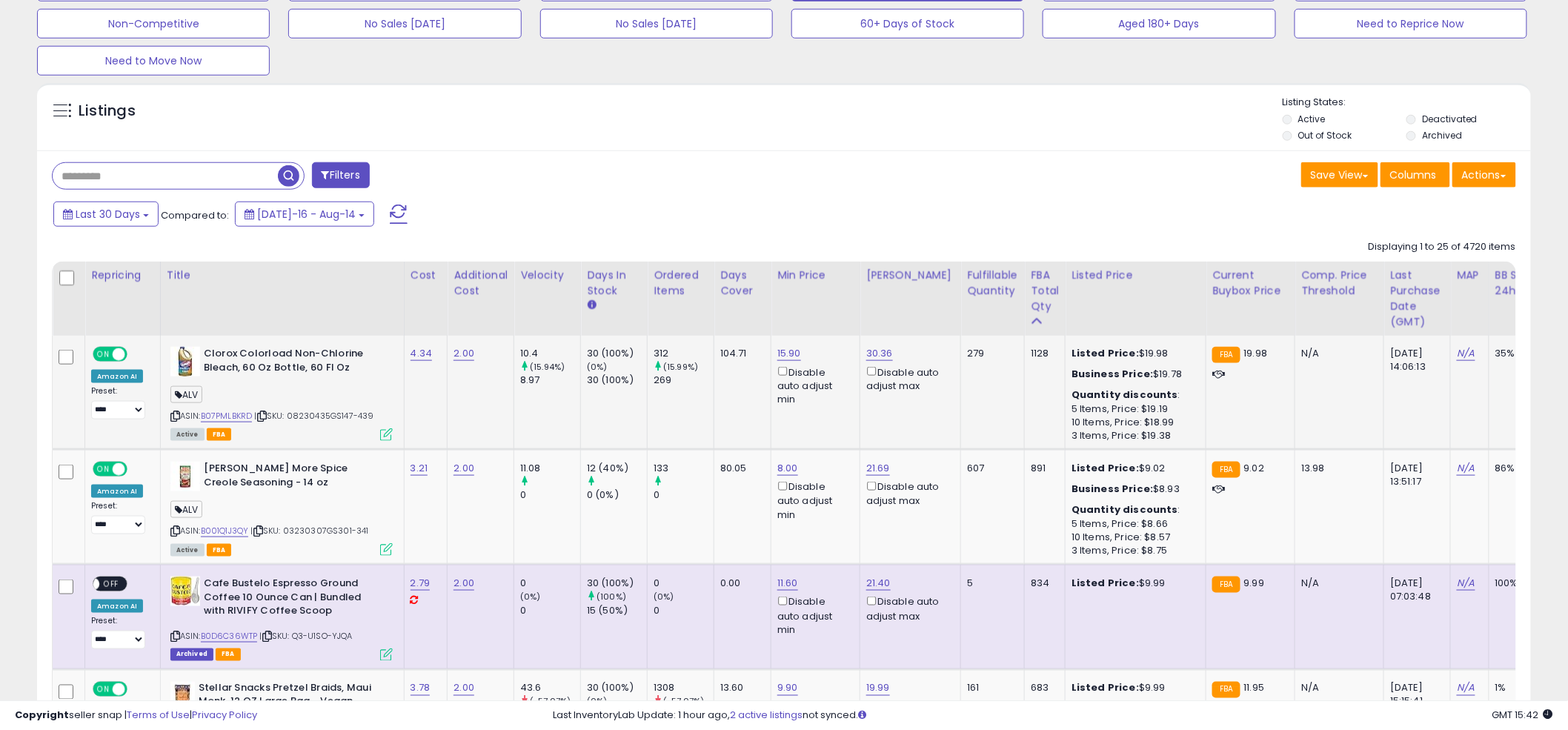
scroll to position [533, 0]
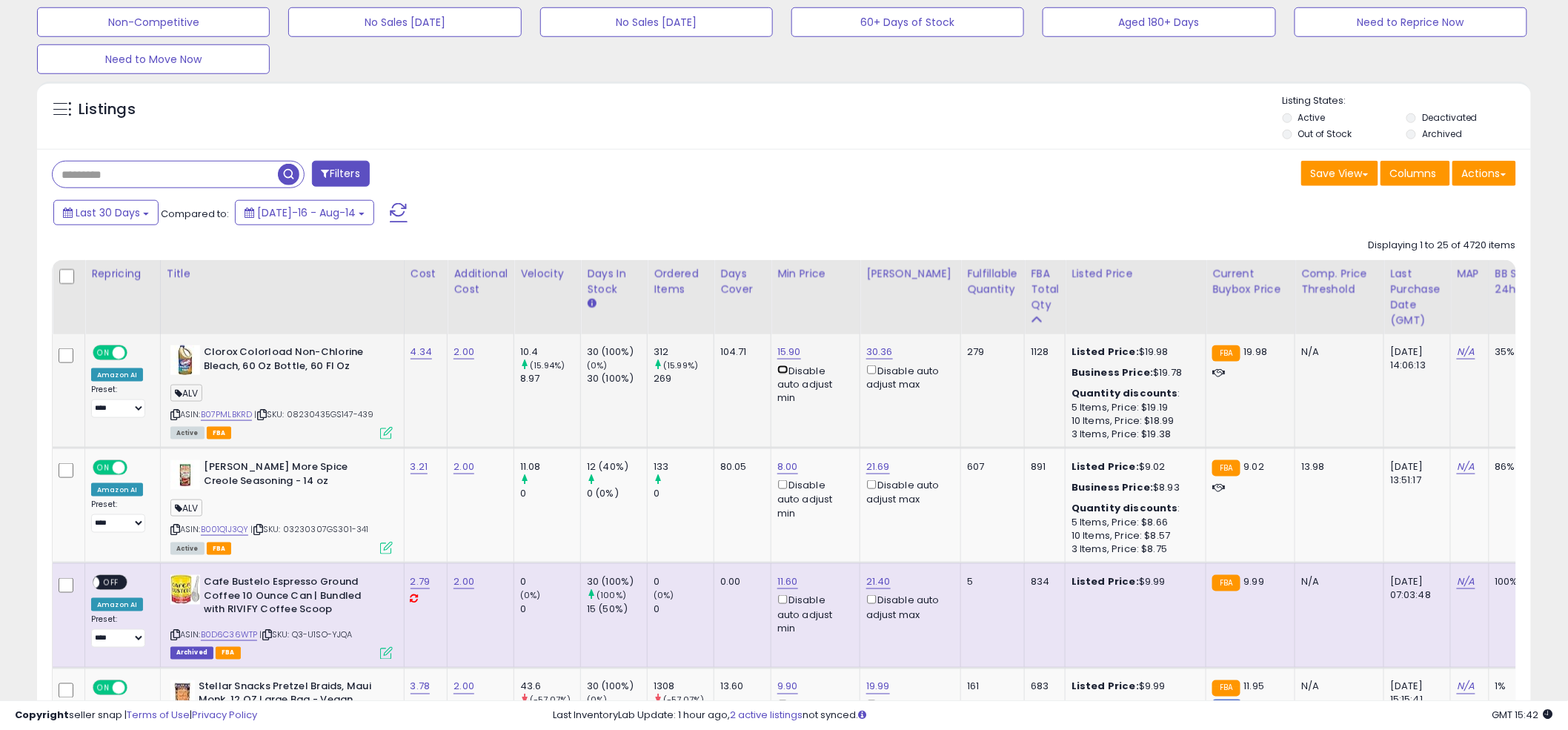
click at [724, 406] on tr "**********" at bounding box center [1119, 391] width 2134 height 114
click at [749, 413] on td "104.71" at bounding box center [743, 391] width 57 height 114
click at [729, 391] on td "104.71" at bounding box center [743, 391] width 57 height 114
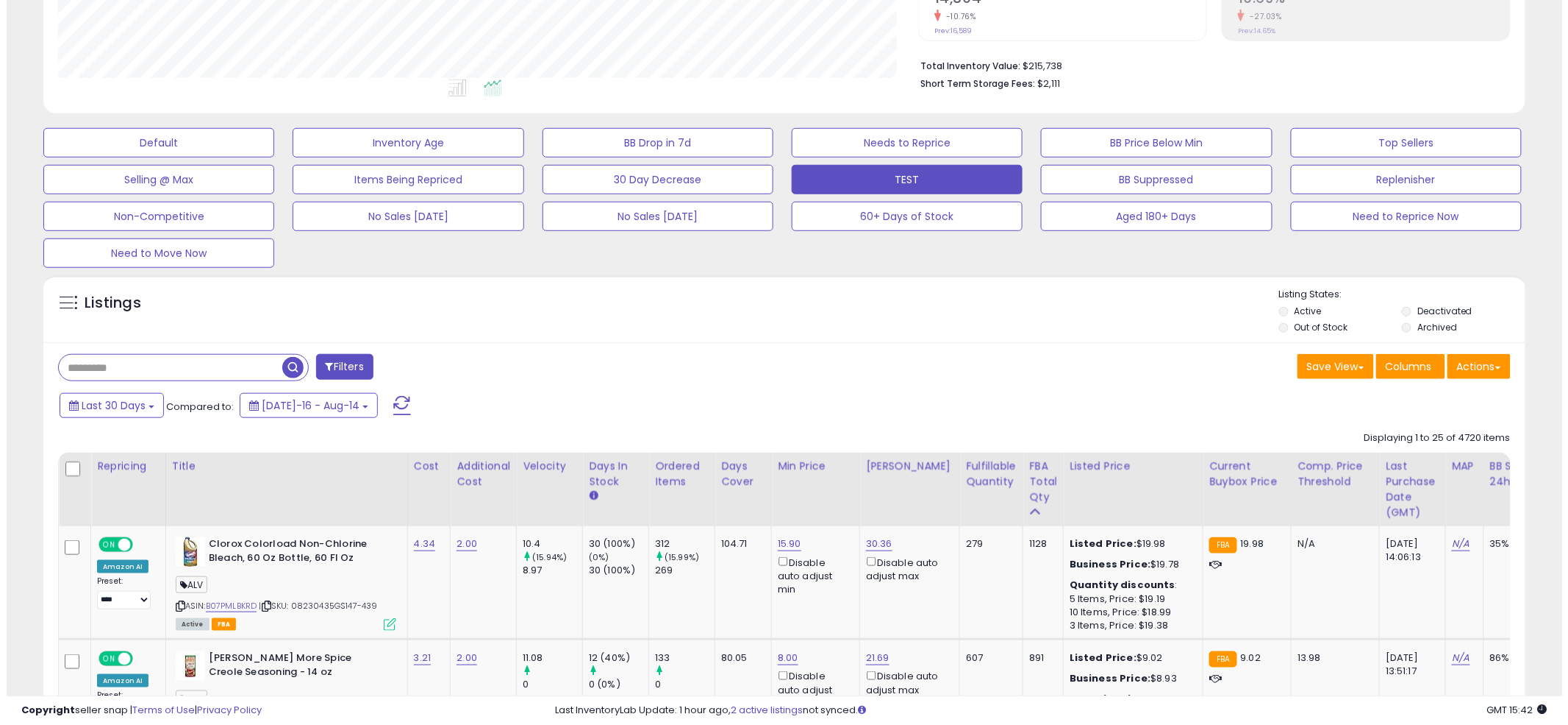
scroll to position [0, 0]
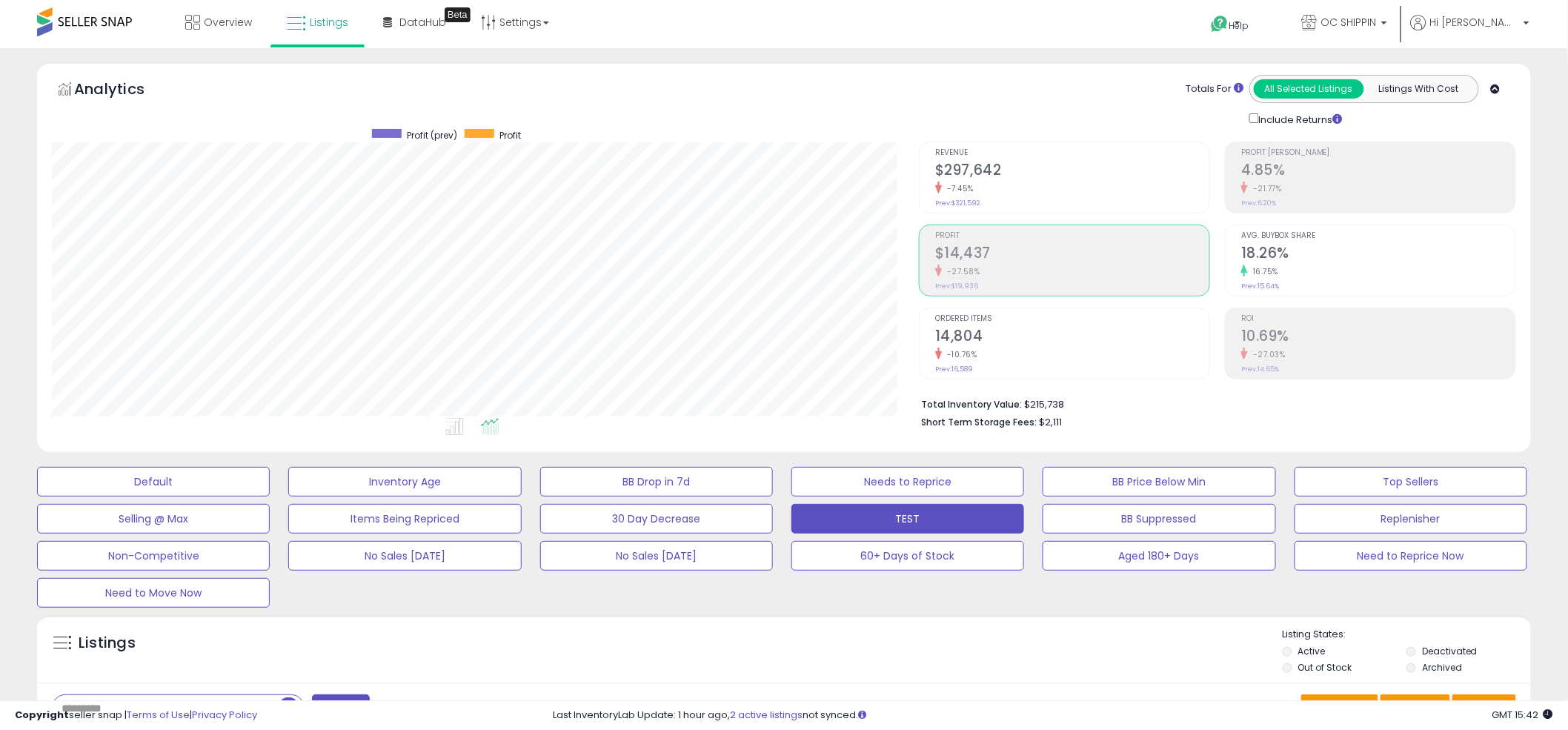
click at [786, 437] on ul at bounding box center [457, 429] width 879 height 27
click at [797, 87] on div "Analytics Totals For All Selected Listings Listings With Cost Include Returns" at bounding box center [784, 101] width 1464 height 52
click at [776, 82] on div "Analytics Totals For All Selected Listings Listings With Cost Include Returns" at bounding box center [784, 101] width 1464 height 52
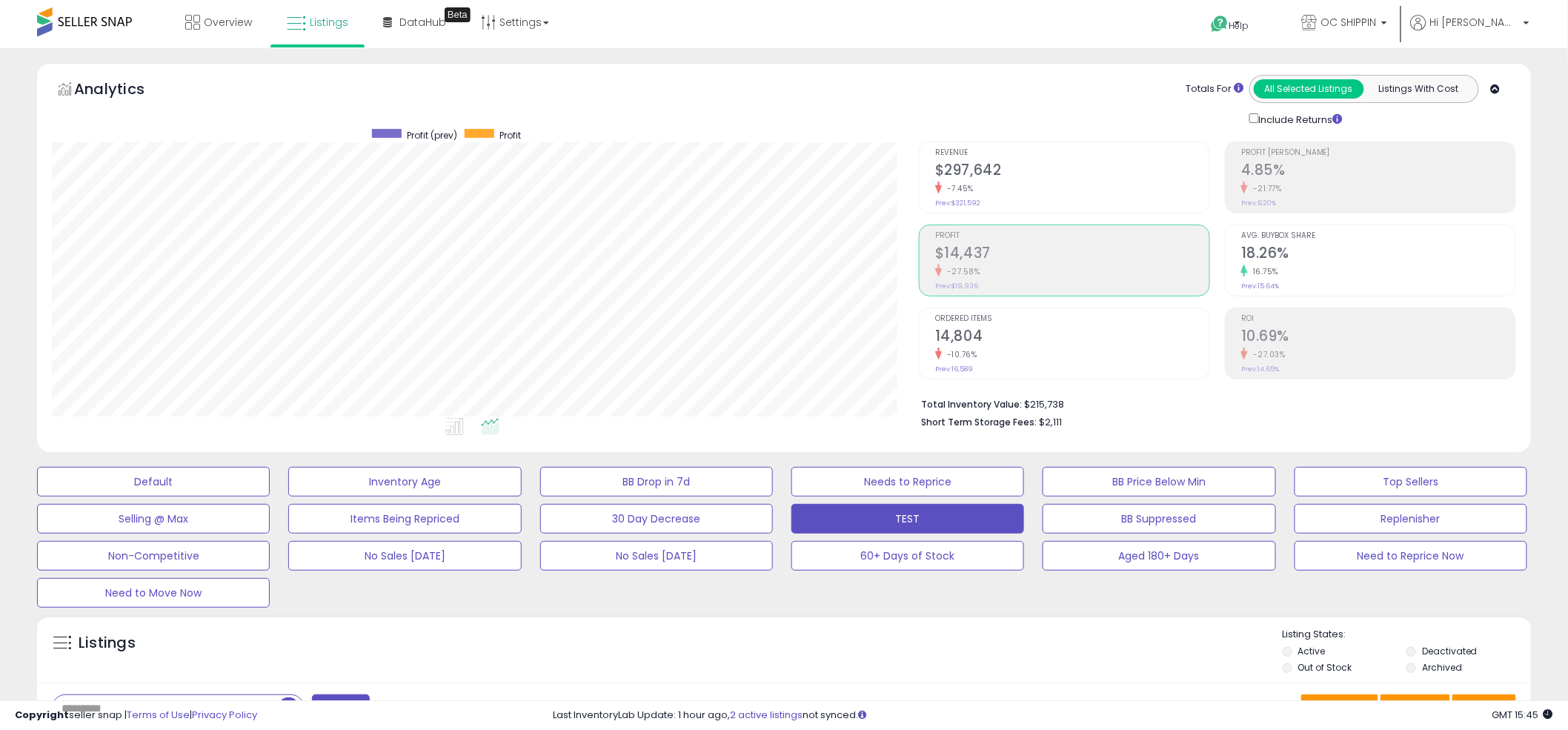
click at [776, 82] on div "Analytics Totals For All Selected Listings Listings With Cost Include Returns" at bounding box center [784, 101] width 1464 height 52
click at [778, 82] on div "Analytics Totals For All Selected Listings Listings With Cost Include Returns" at bounding box center [784, 101] width 1464 height 52
click at [829, 514] on button "TEST" at bounding box center [907, 518] width 233 height 29
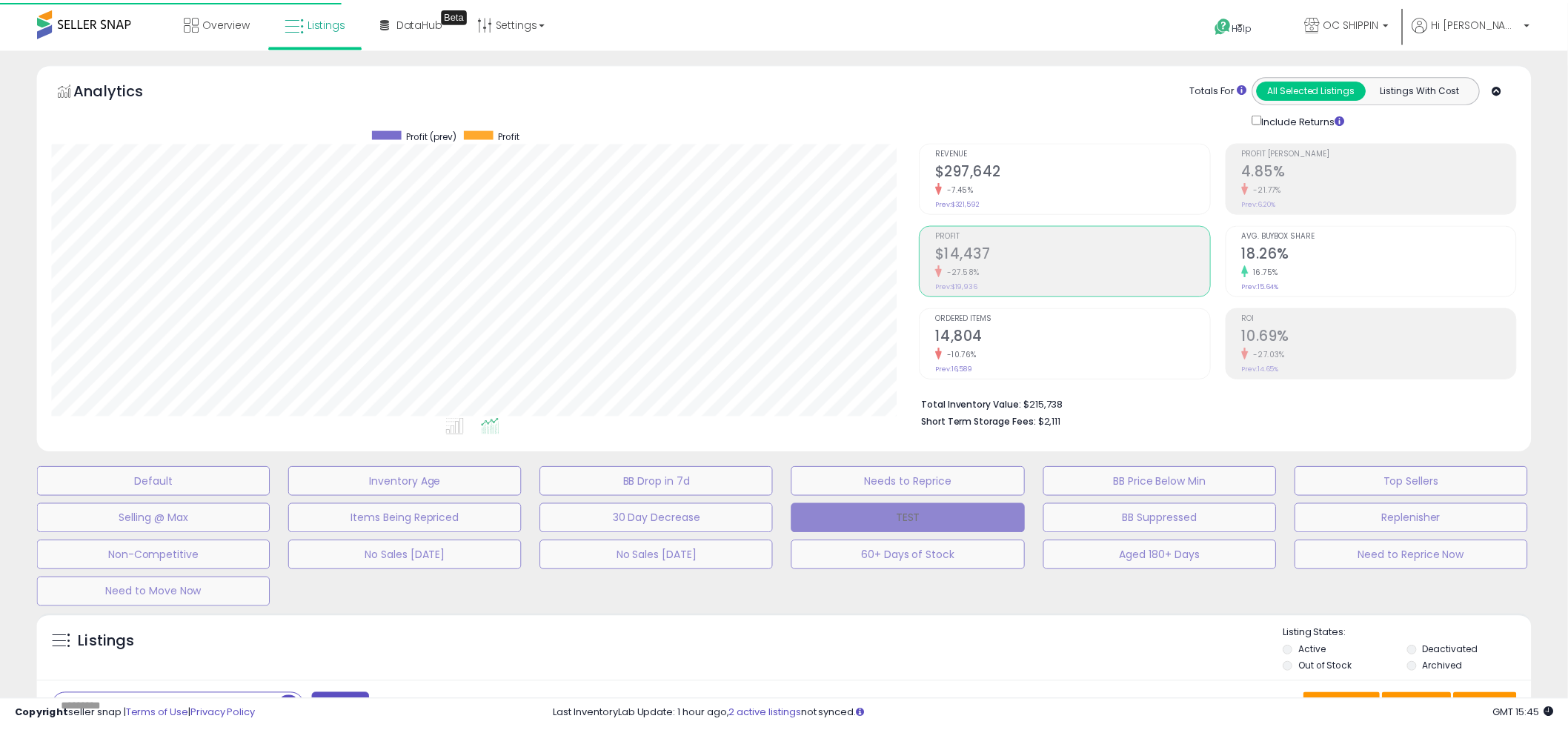
scroll to position [303, 875]
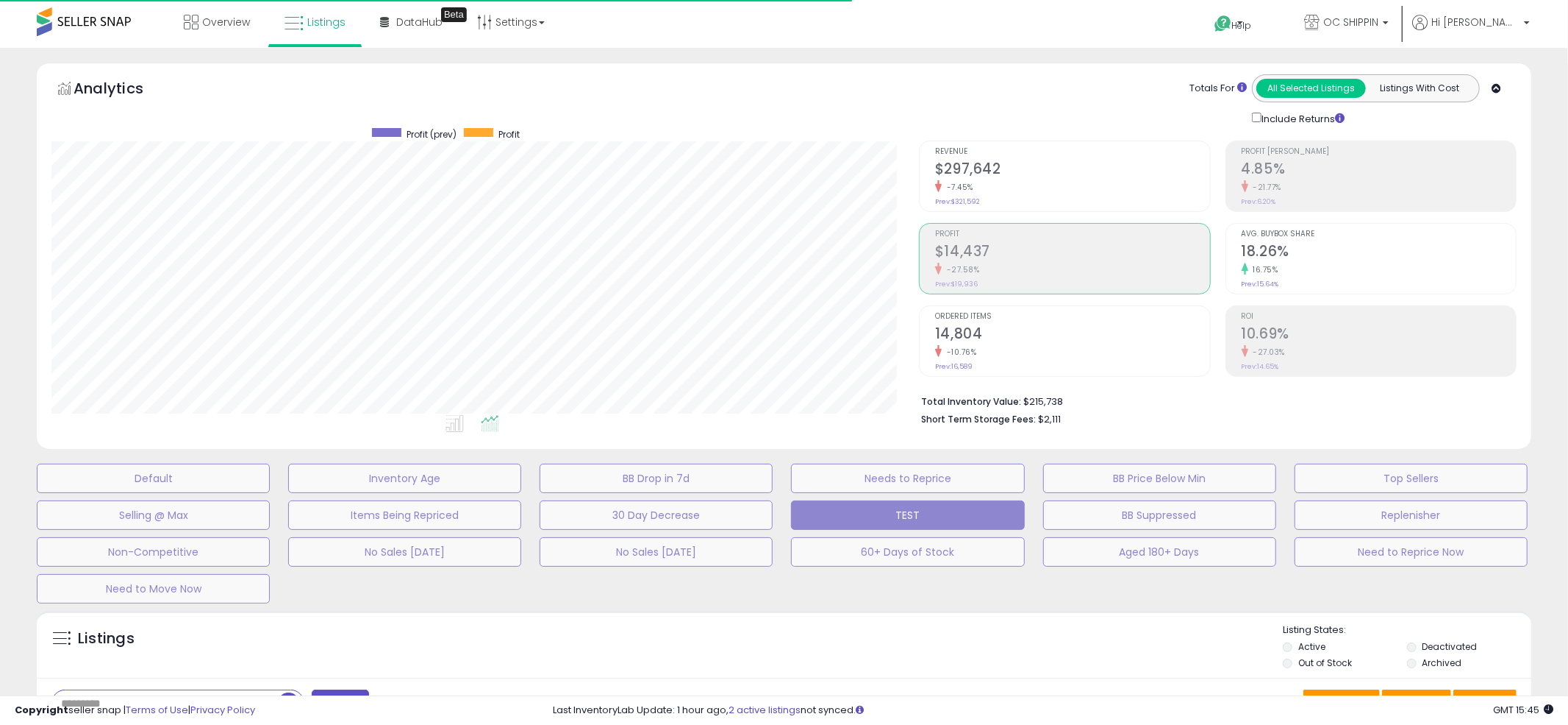
click at [747, 63] on div "Analytics Totals For All Selected Listings Listings With Cost Include Returns" at bounding box center [784, 255] width 1494 height 386
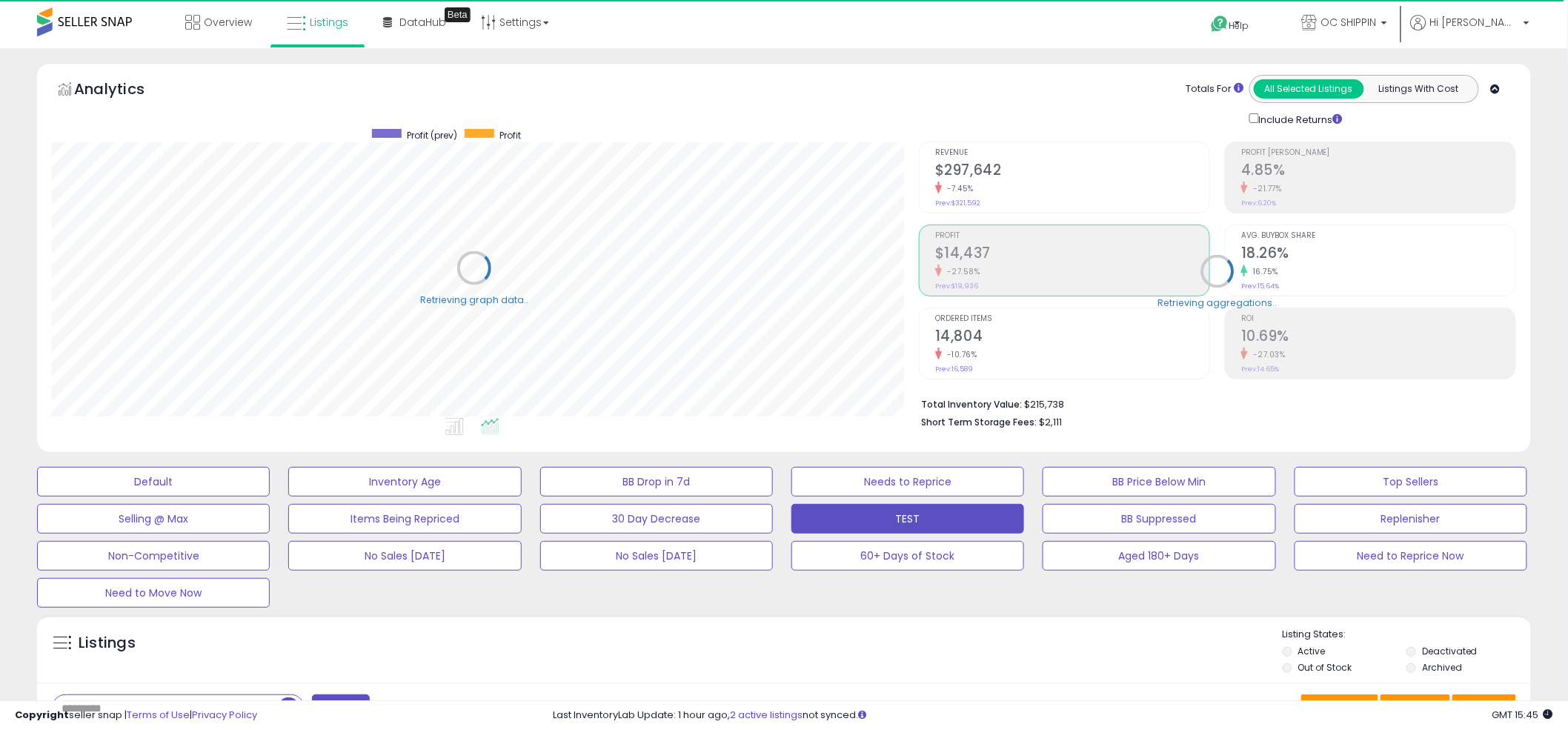
scroll to position [740353, 740067]
click at [756, 66] on div "Analytics Totals For All Selected Listings Listings With Cost Include Returns" at bounding box center [784, 257] width 1494 height 389
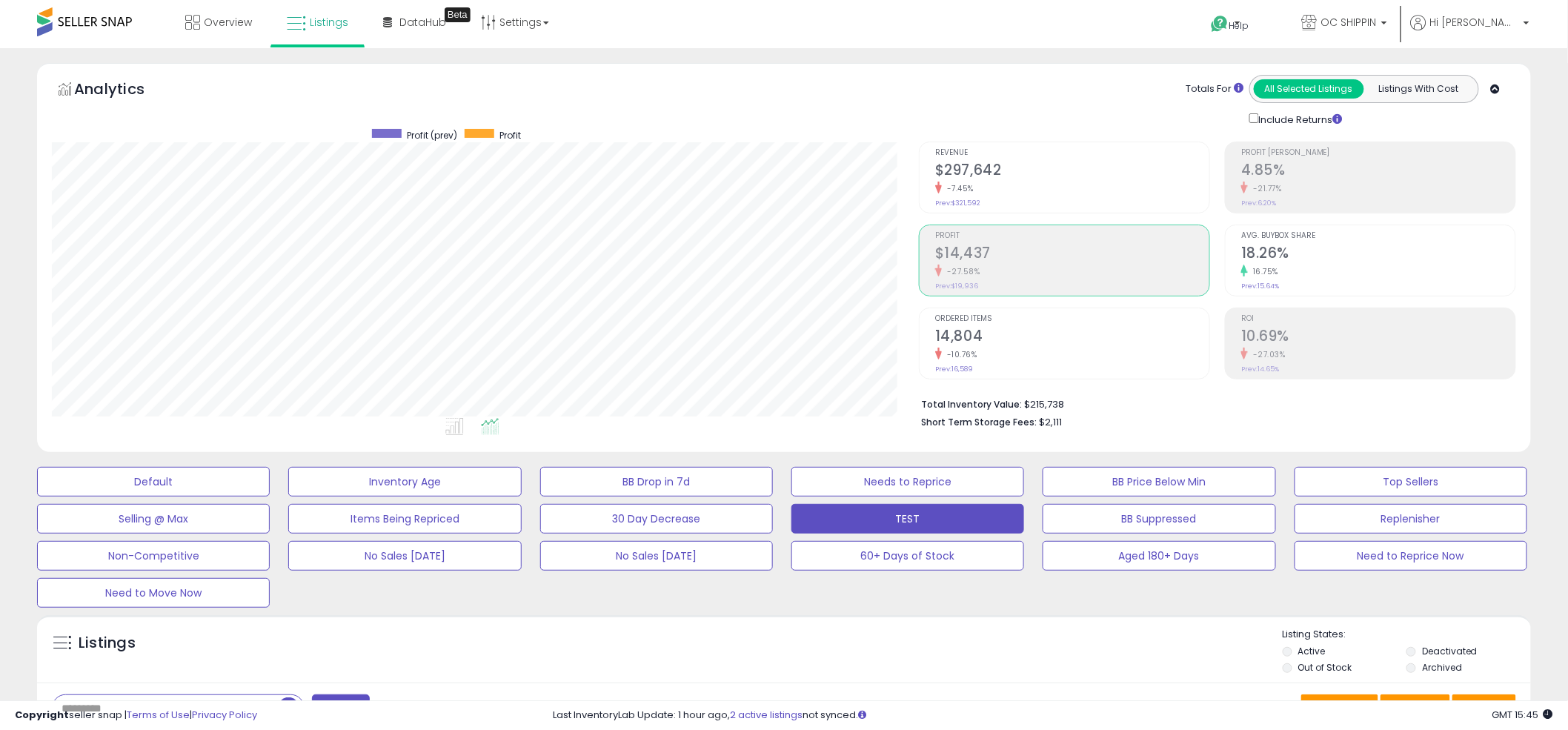
scroll to position [303, 867]
click at [760, 85] on div "Analytics Totals For All Selected Listings Listings With Cost Include Returns" at bounding box center [784, 101] width 1464 height 52
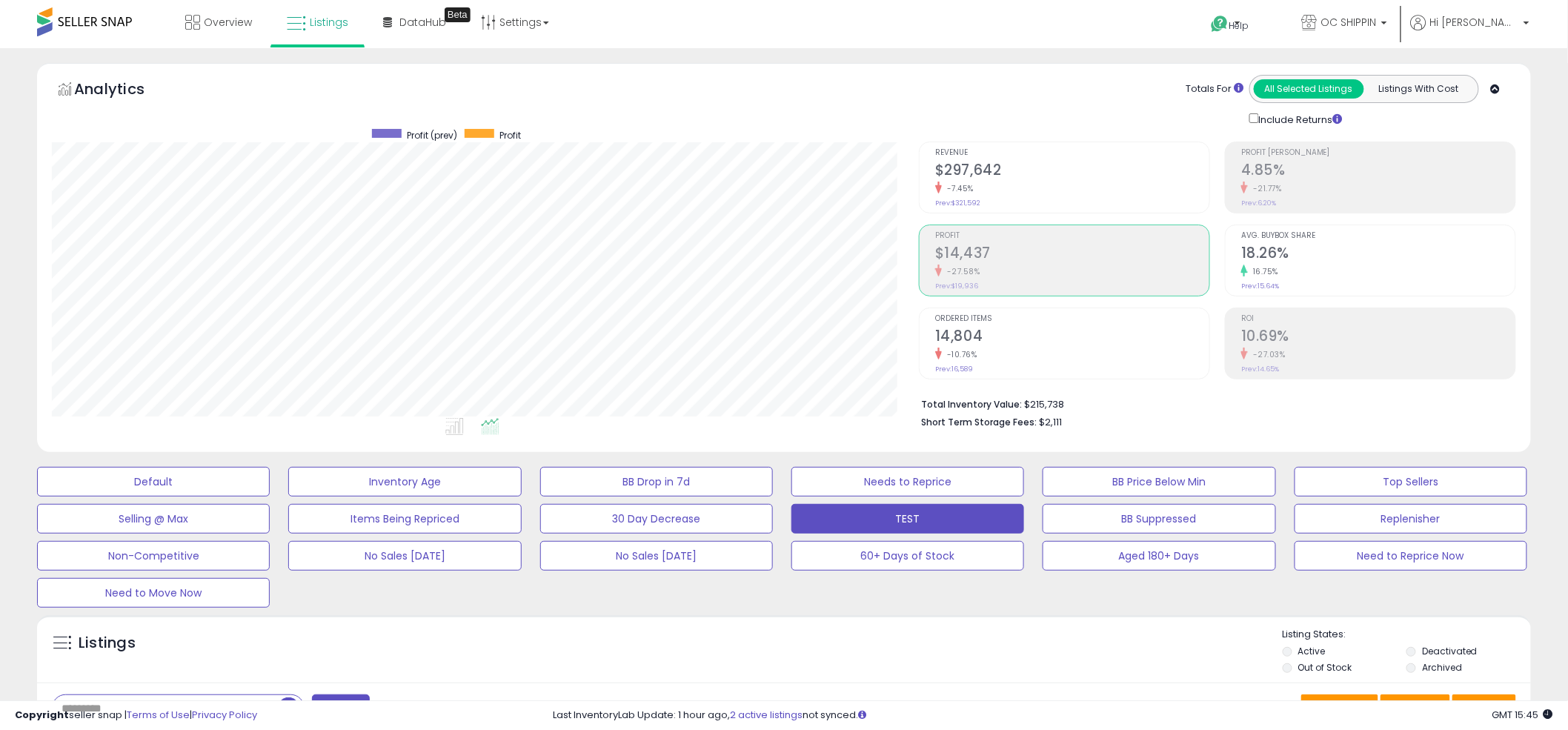
click at [760, 85] on div "Analytics Totals For All Selected Listings Listings With Cost Include Returns" at bounding box center [784, 101] width 1464 height 52
click at [759, 85] on div "Analytics Totals For All Selected Listings Listings With Cost Include Returns" at bounding box center [784, 101] width 1464 height 52
click at [744, 89] on div "Analytics Totals For All Selected Listings Listings With Cost Include Returns" at bounding box center [784, 101] width 1464 height 52
click at [760, 102] on div "Analytics Totals For All Selected Listings Listings With Cost Include Returns" at bounding box center [784, 101] width 1464 height 52
click at [781, 90] on div "Analytics Totals For All Selected Listings Listings With Cost Include Returns" at bounding box center [784, 101] width 1464 height 52
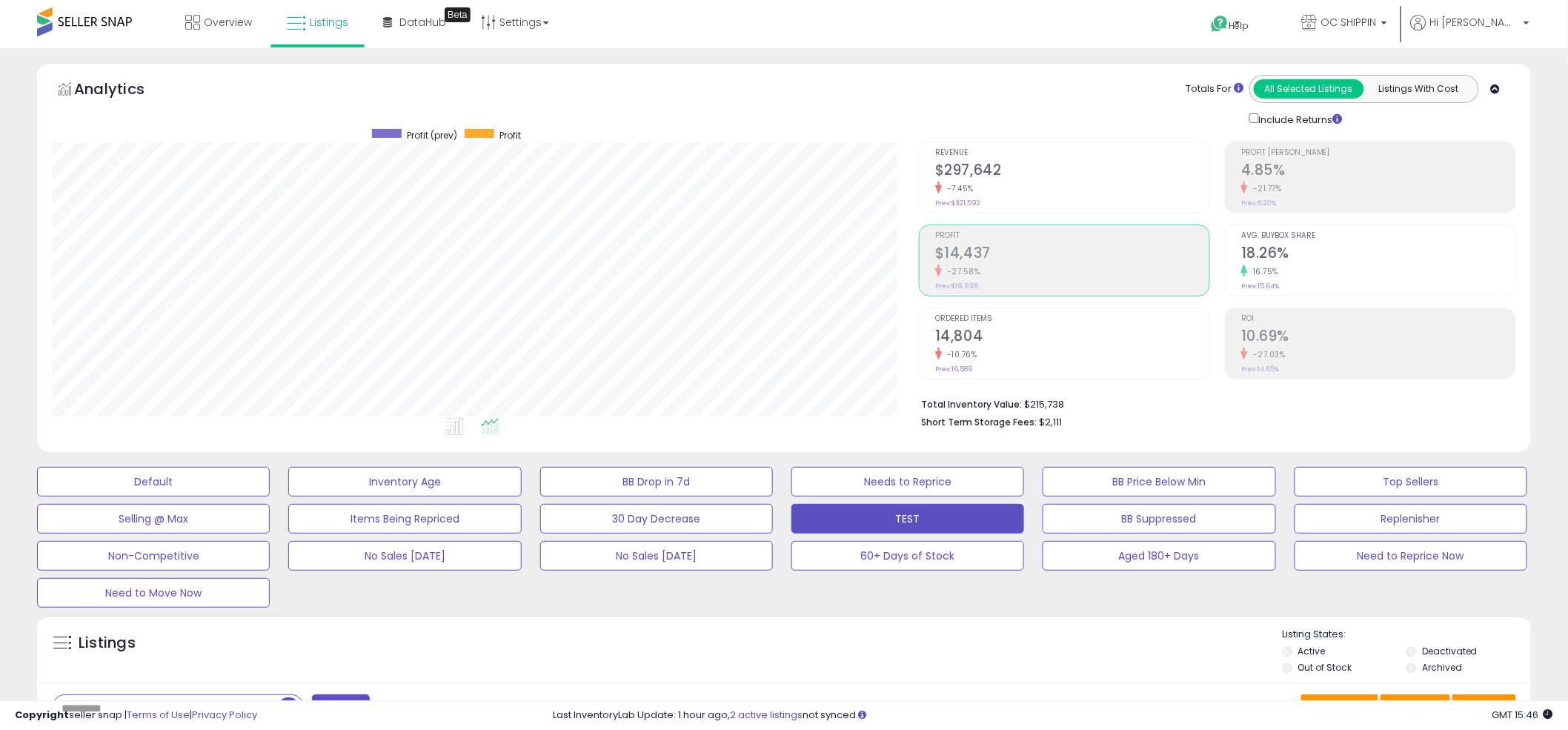
click at [782, 89] on div "Analytics Totals For All Selected Listings Listings With Cost Include Returns" at bounding box center [784, 101] width 1464 height 52
click at [766, 85] on div "Analytics Totals For All Selected Listings Listings With Cost Include Returns" at bounding box center [784, 101] width 1464 height 52
